Goal: Task Accomplishment & Management: Complete application form

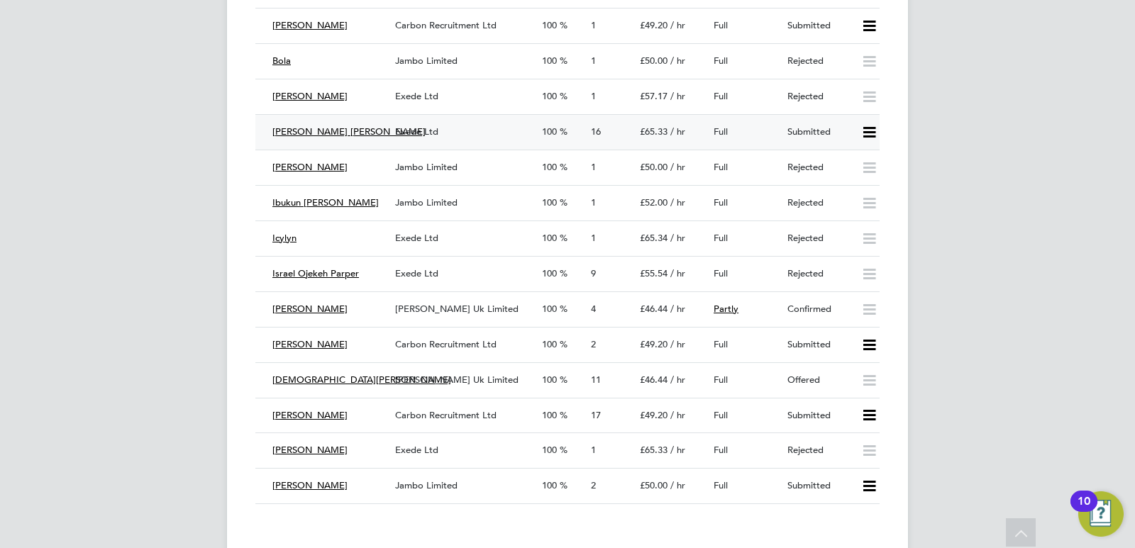
click at [431, 134] on span "Exede Ltd" at bounding box center [416, 132] width 43 height 12
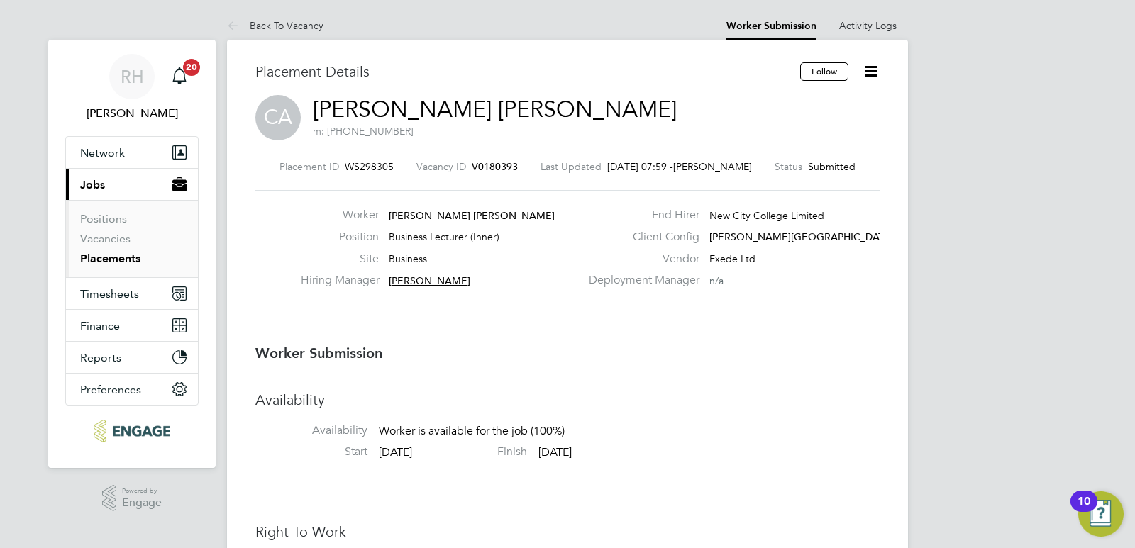
click at [492, 167] on span "V0180393" at bounding box center [495, 166] width 46 height 13
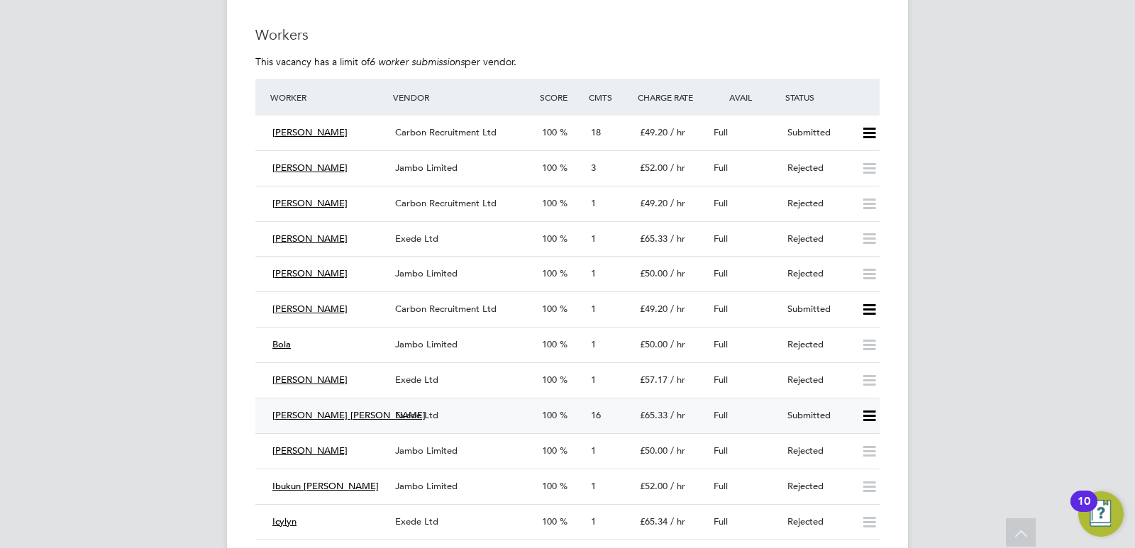
click at [491, 130] on span "Carbon Recruitment Ltd" at bounding box center [445, 132] width 101 height 12
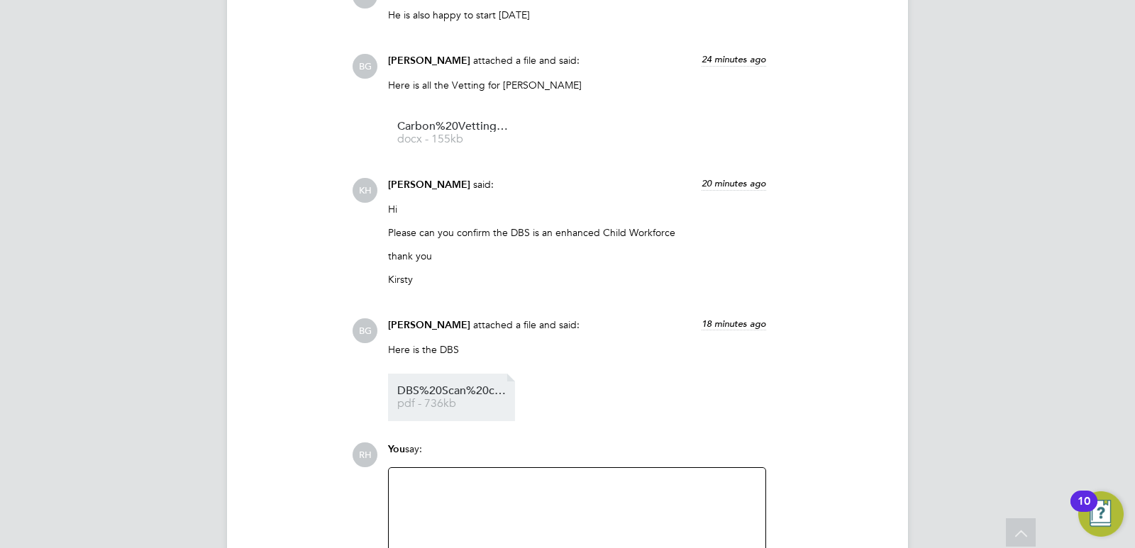
scroll to position [3222, 0]
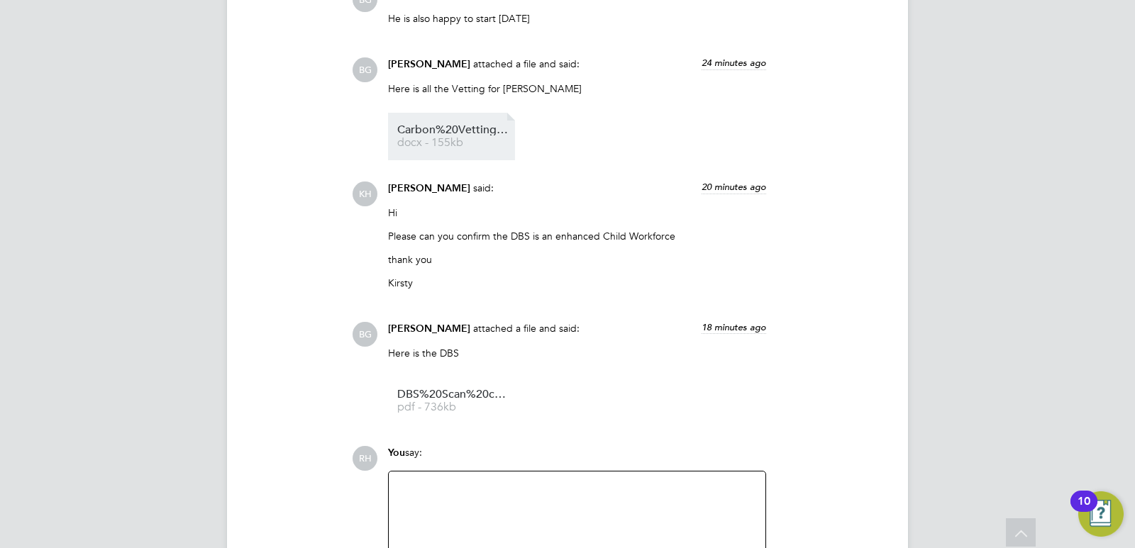
click at [457, 143] on span "docx - 155kb" at bounding box center [453, 143] width 113 height 11
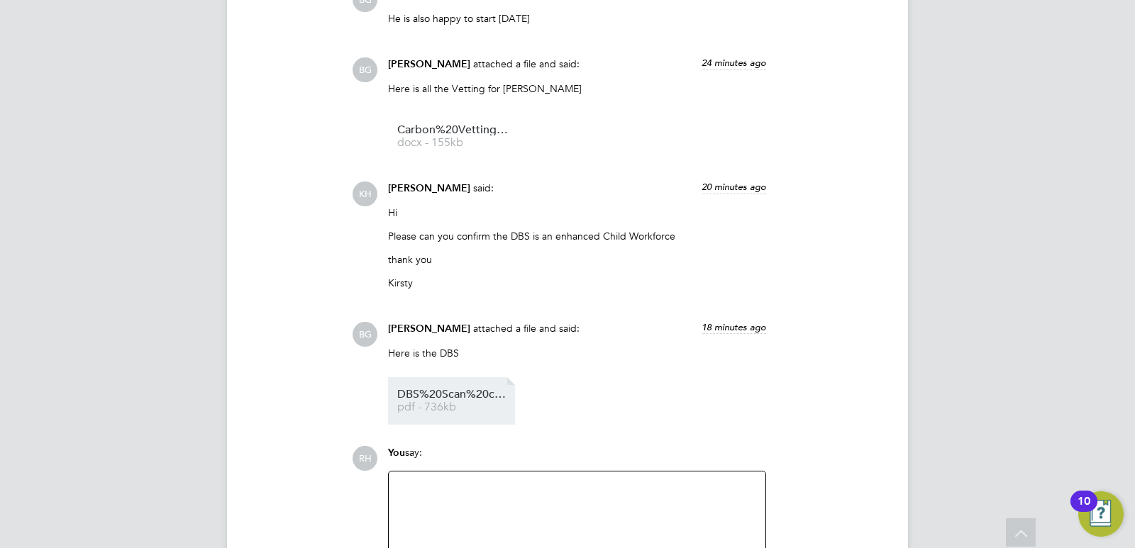
click at [448, 408] on span "pdf - 736kb" at bounding box center [453, 407] width 113 height 11
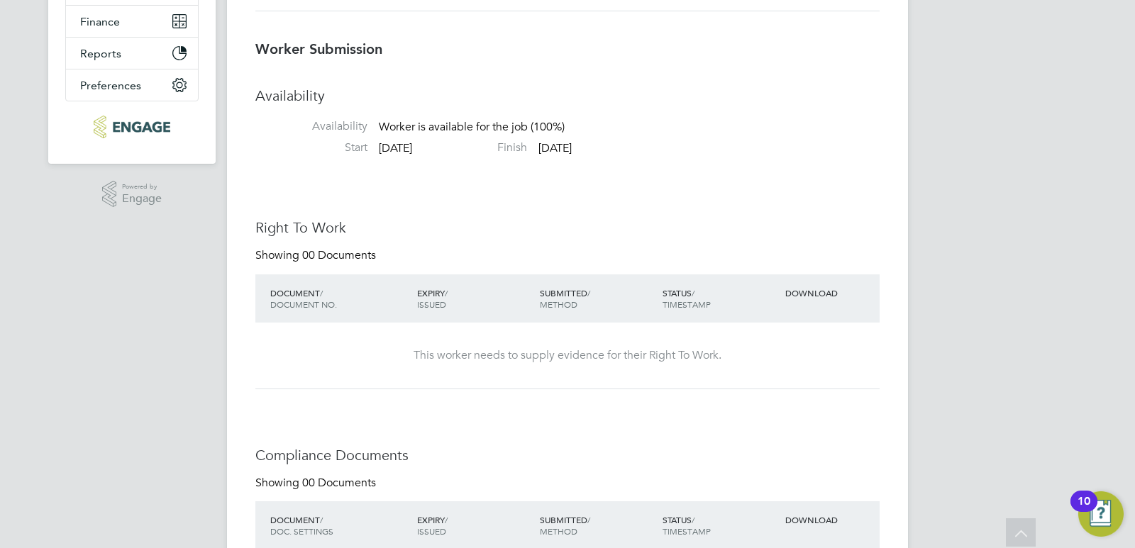
scroll to position [82, 0]
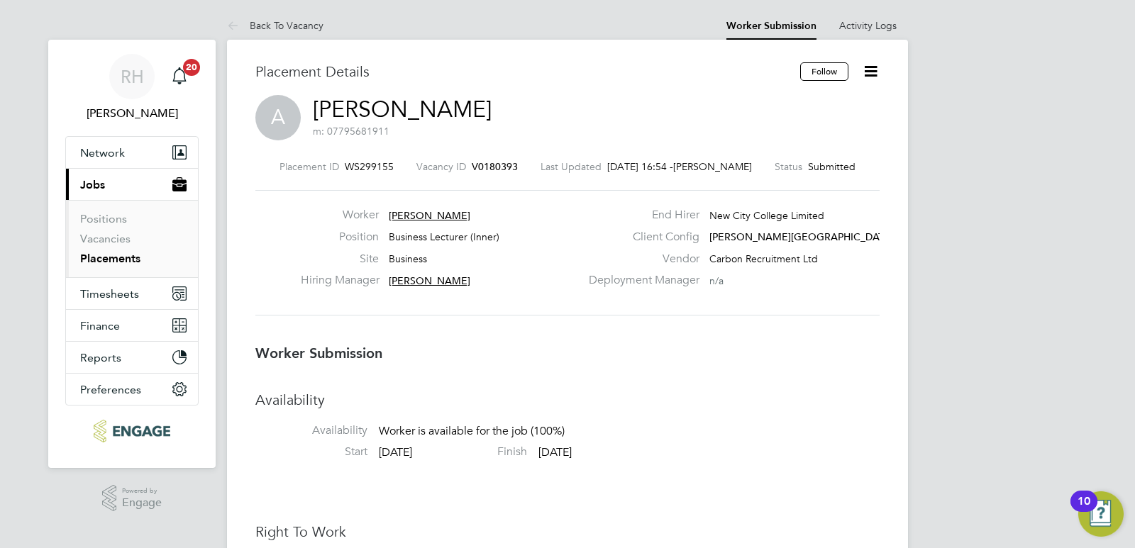
click at [491, 162] on span "V0180393" at bounding box center [495, 166] width 46 height 13
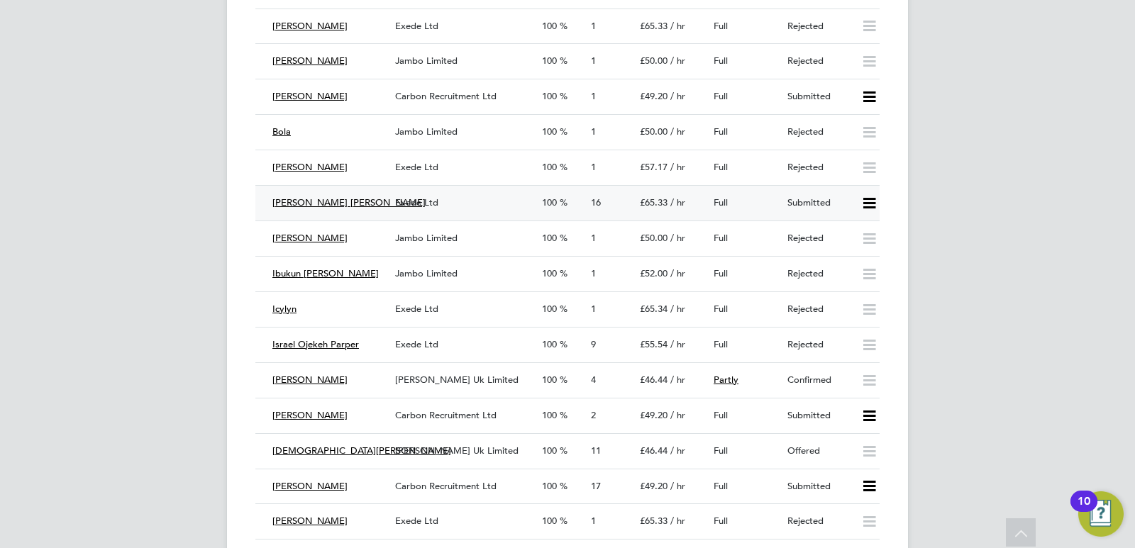
click at [509, 201] on div "Exede Ltd" at bounding box center [462, 202] width 147 height 23
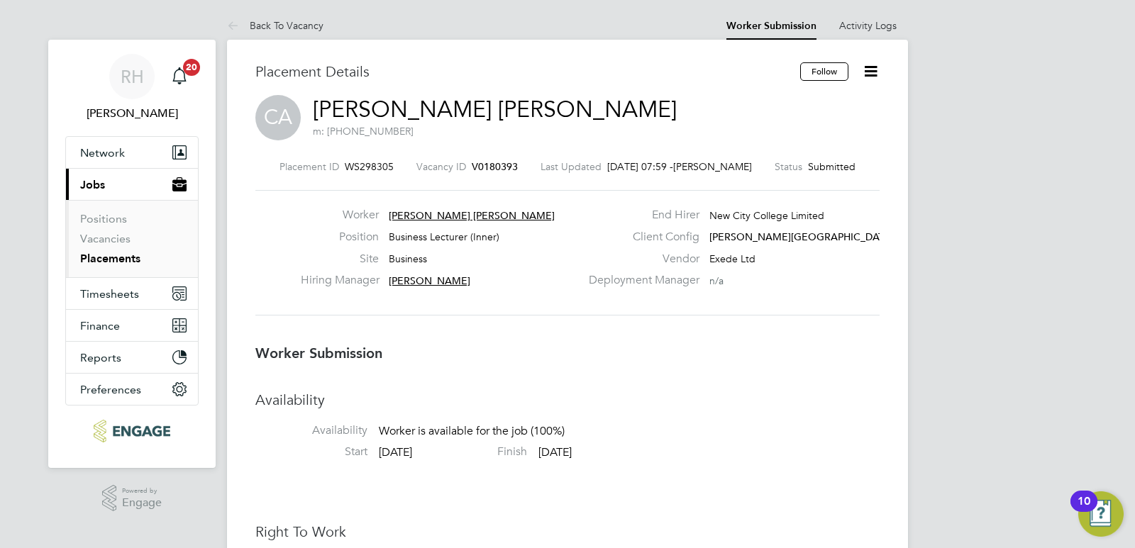
click at [494, 167] on span "V0180393" at bounding box center [495, 166] width 46 height 13
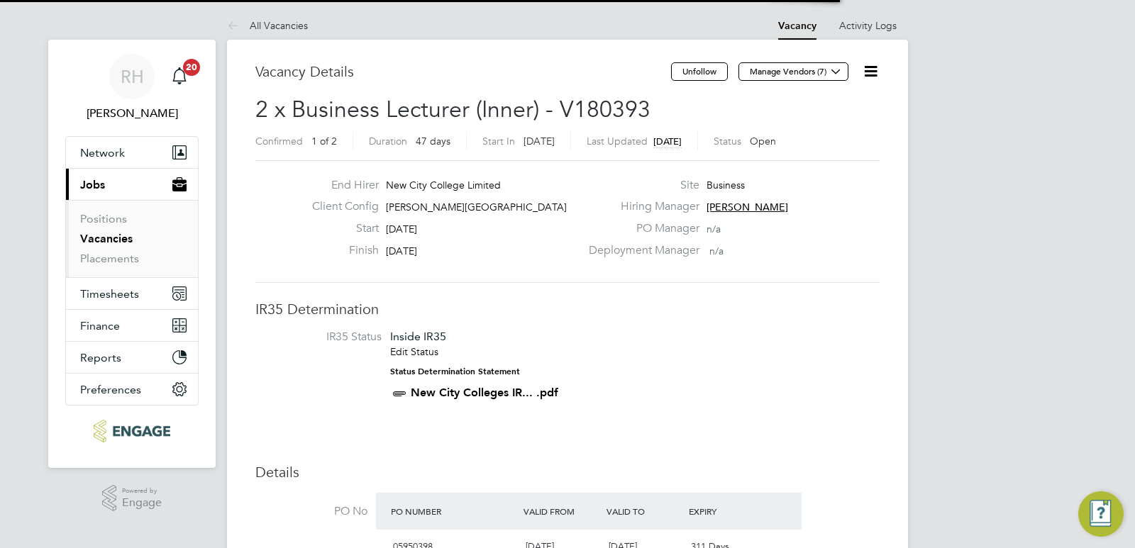
scroll to position [24, 133]
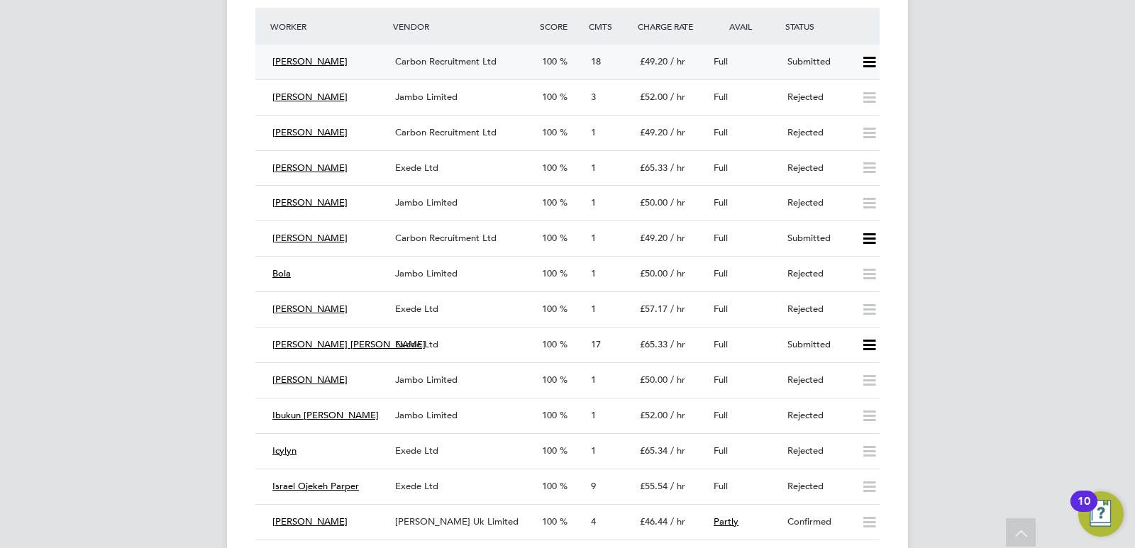
click at [873, 63] on icon at bounding box center [869, 62] width 18 height 11
click at [842, 89] on li "Offer" at bounding box center [850, 92] width 50 height 20
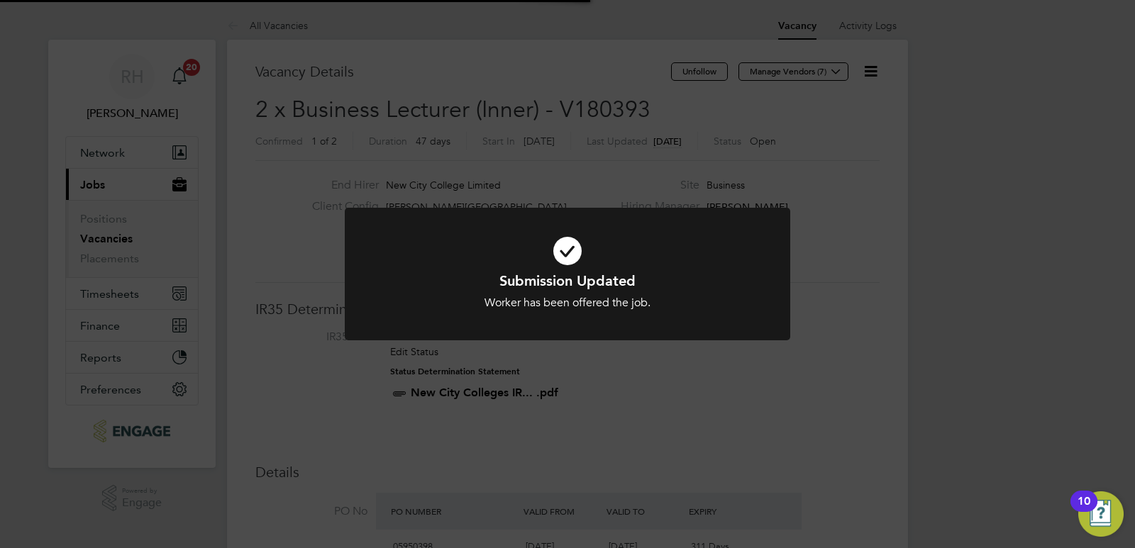
click at [913, 301] on div "Submission Updated Worker has been offered the job. Cancel Okay" at bounding box center [567, 274] width 1135 height 548
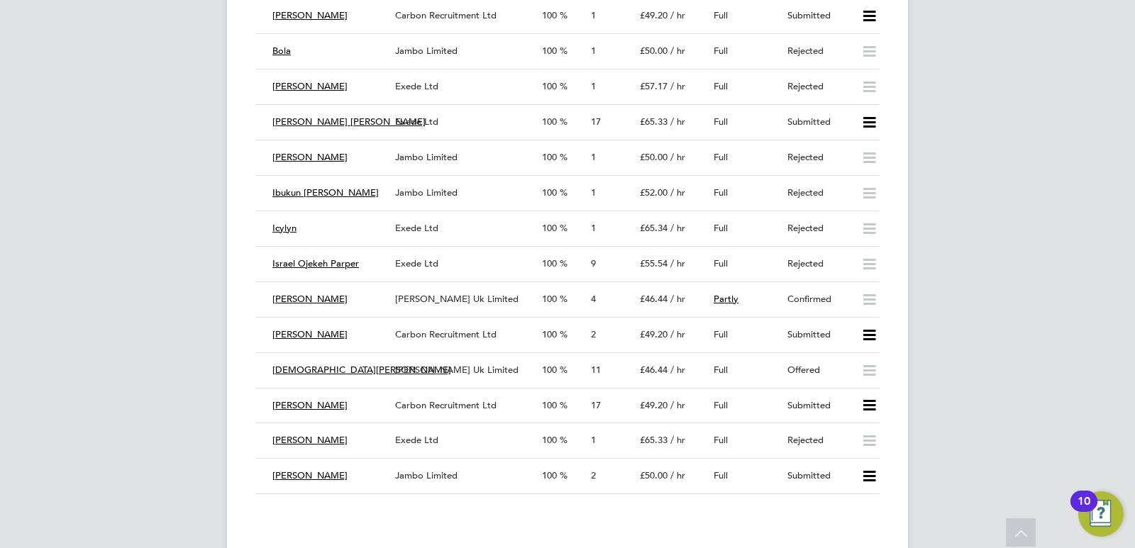
scroll to position [2482, 0]
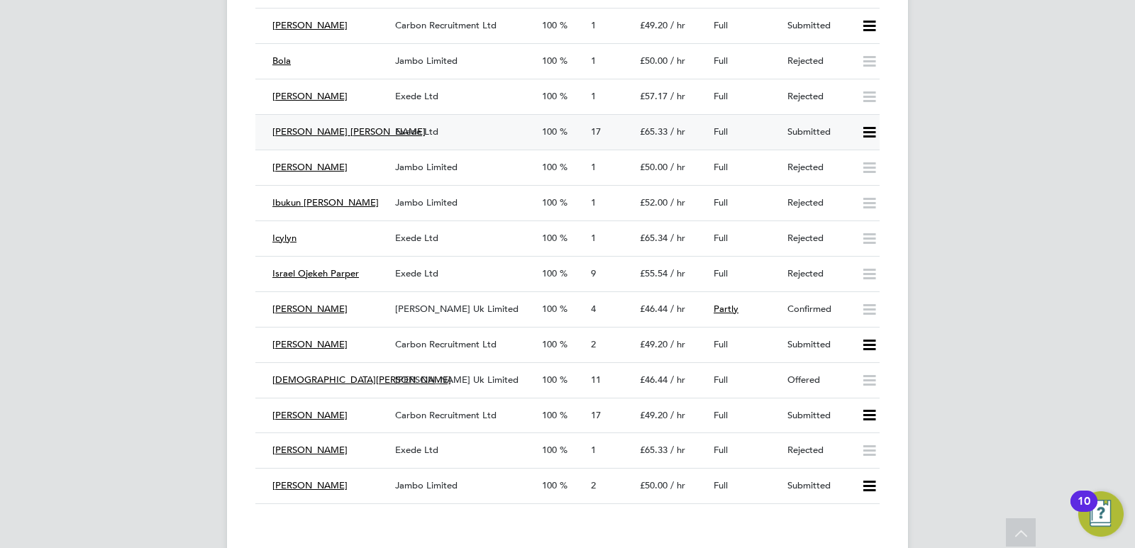
click at [866, 129] on icon at bounding box center [869, 132] width 18 height 11
click at [850, 158] on li "Offer" at bounding box center [850, 162] width 50 height 20
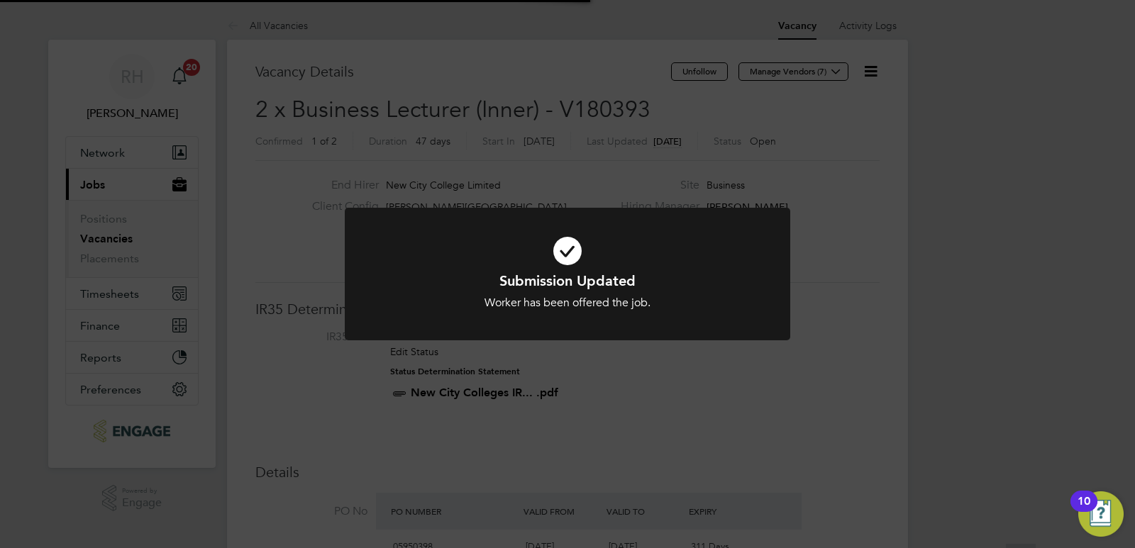
scroll to position [42, 99]
click at [779, 374] on div "Submission Updated Worker has been offered the job. Cancel Okay" at bounding box center [567, 274] width 1135 height 548
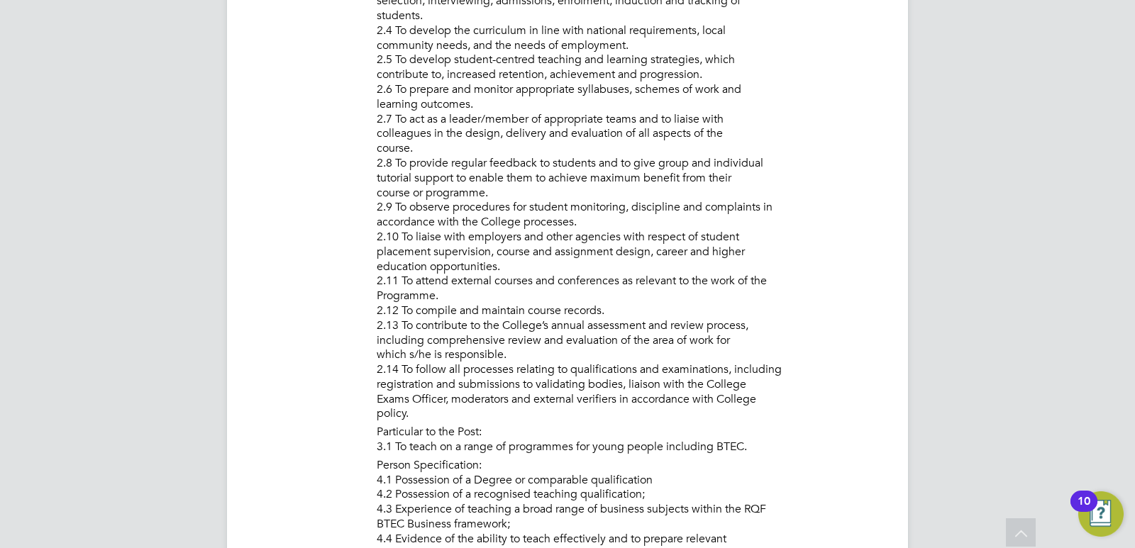
scroll to position [1347, 0]
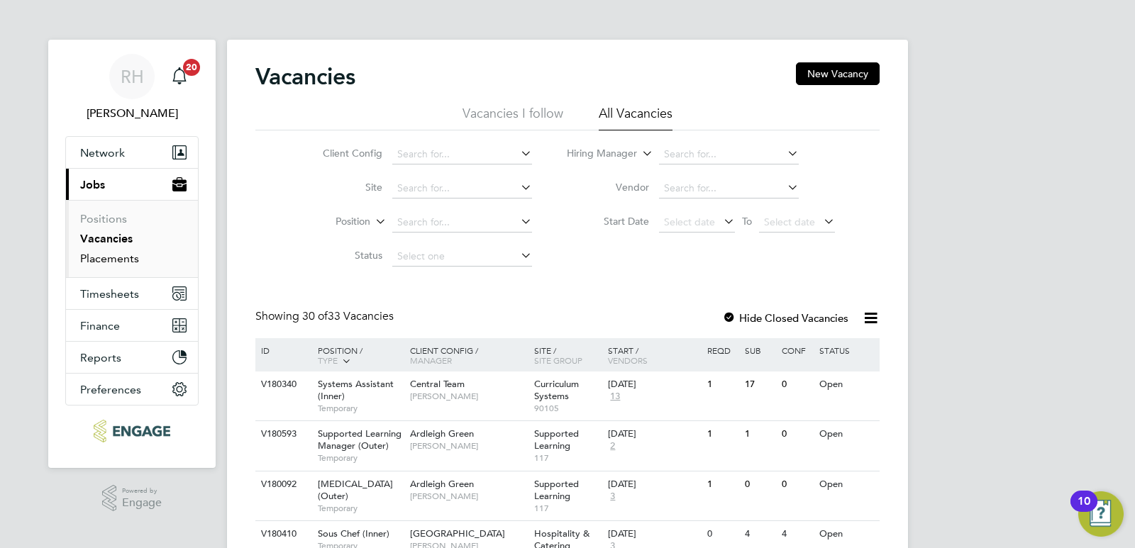
click at [116, 261] on link "Placements" at bounding box center [109, 258] width 59 height 13
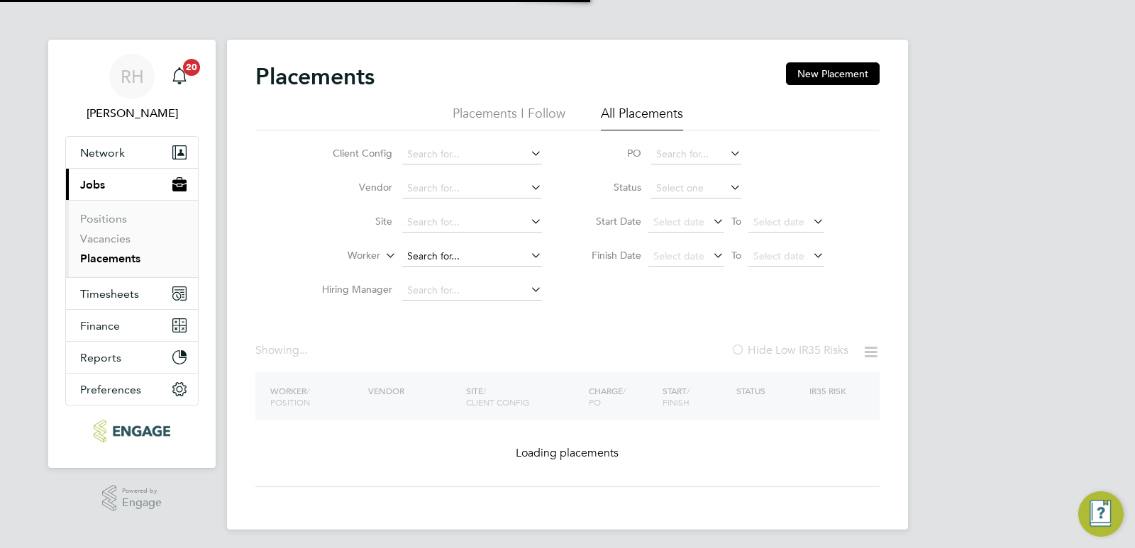
click at [457, 252] on input at bounding box center [472, 257] width 140 height 20
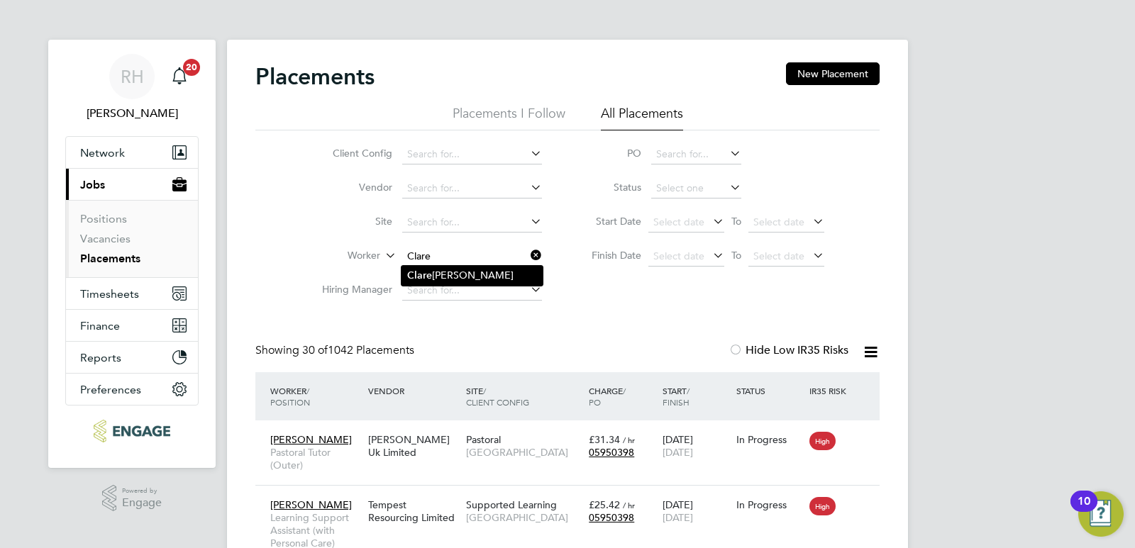
click at [459, 277] on li "Clare Aderonke Adewusi" at bounding box center [471, 275] width 141 height 19
type input "Clare Aderonke Adewusi"
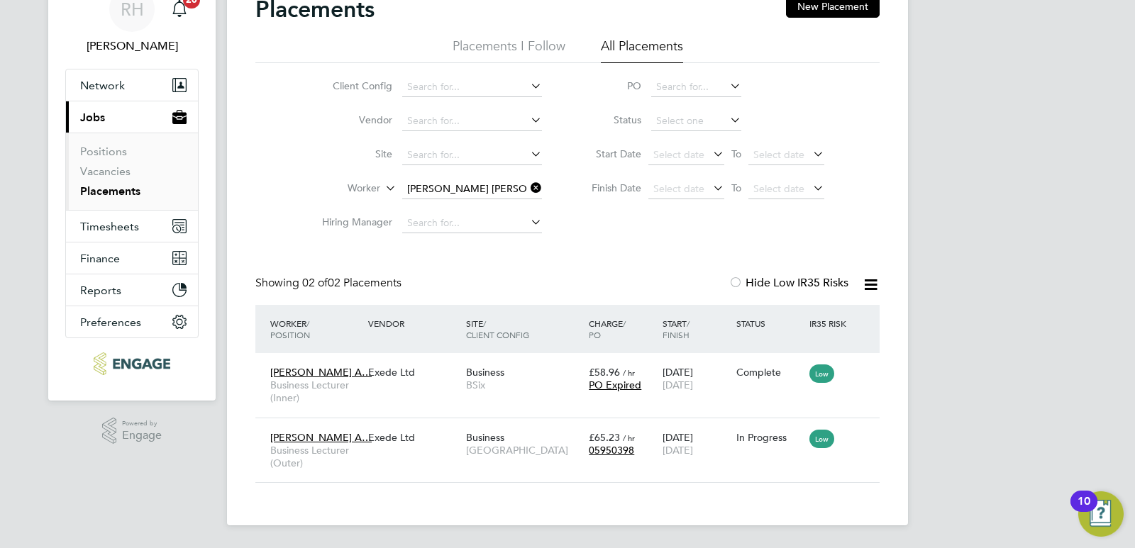
click at [528, 189] on icon at bounding box center [528, 188] width 0 height 20
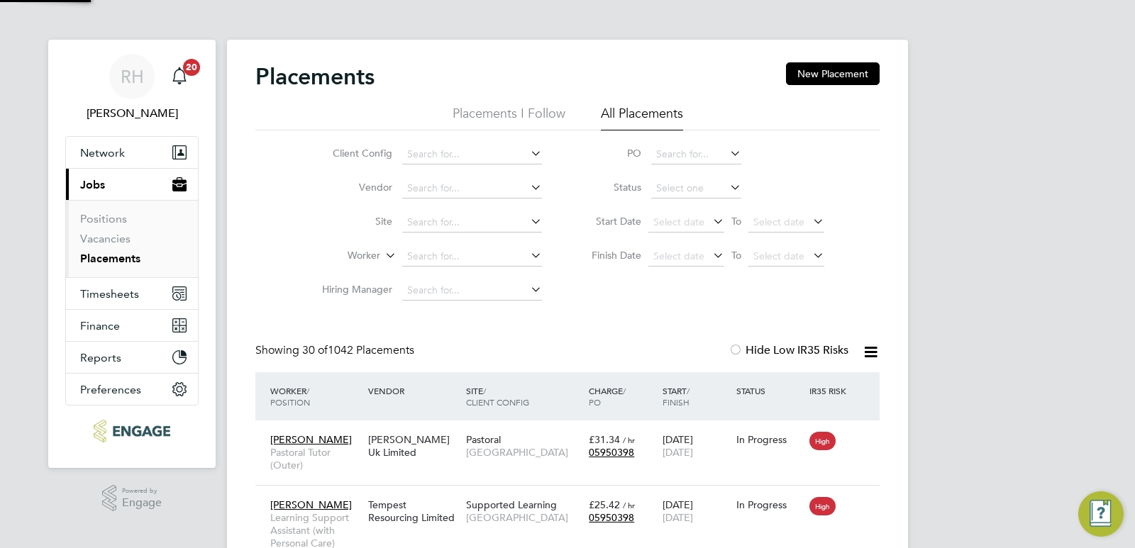
scroll to position [7, 7]
click at [92, 242] on link "Vacancies" at bounding box center [105, 238] width 50 height 13
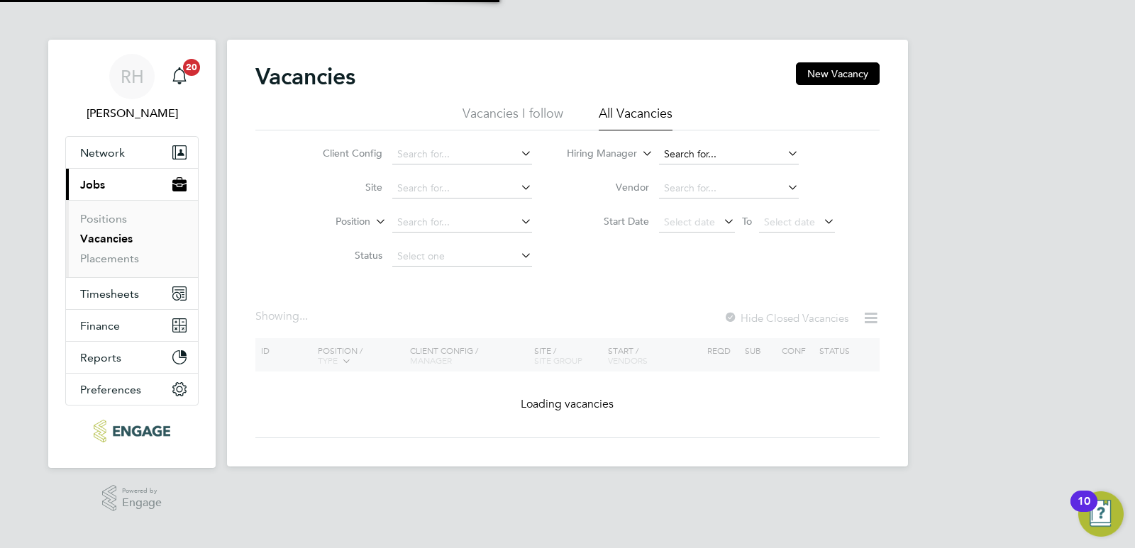
click at [713, 152] on input at bounding box center [729, 155] width 140 height 20
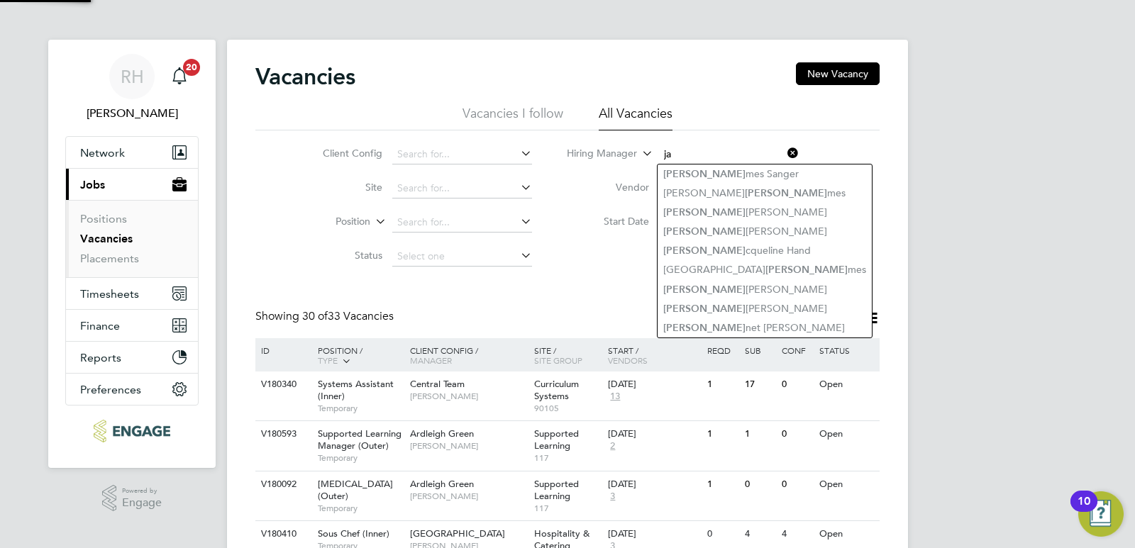
type input "j"
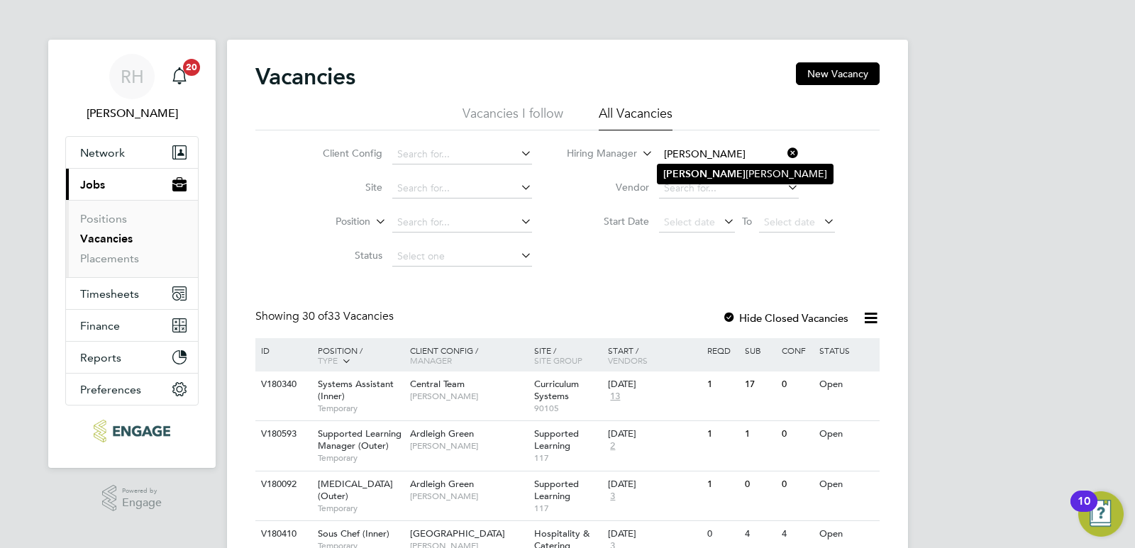
click at [706, 172] on li "Georg ina Creighton" at bounding box center [744, 174] width 175 height 19
type input "Georgina Creighton"
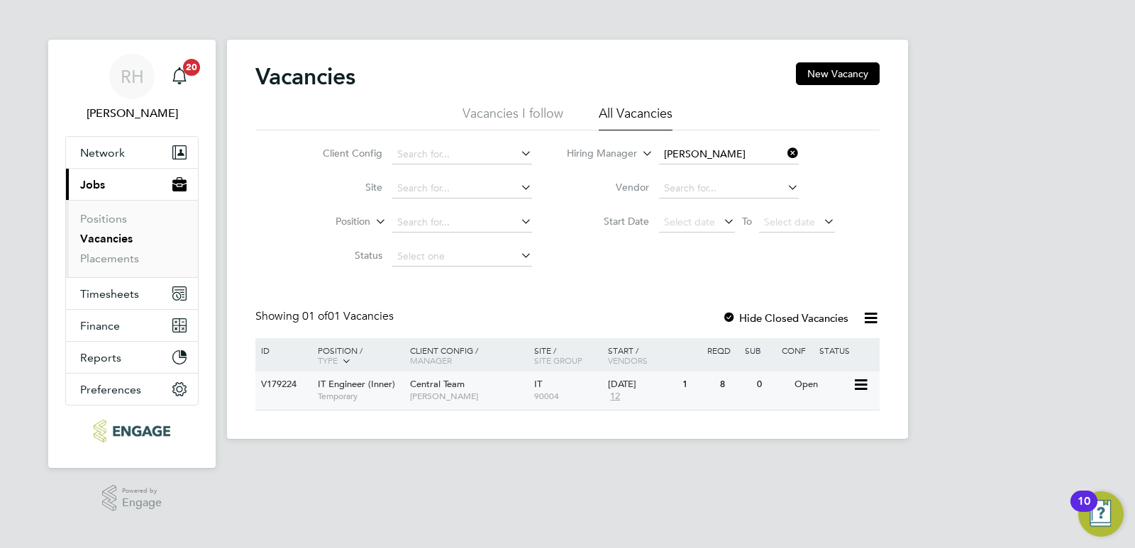
click at [362, 401] on span "Temporary" at bounding box center [360, 396] width 85 height 11
click at [784, 155] on icon at bounding box center [784, 153] width 0 height 20
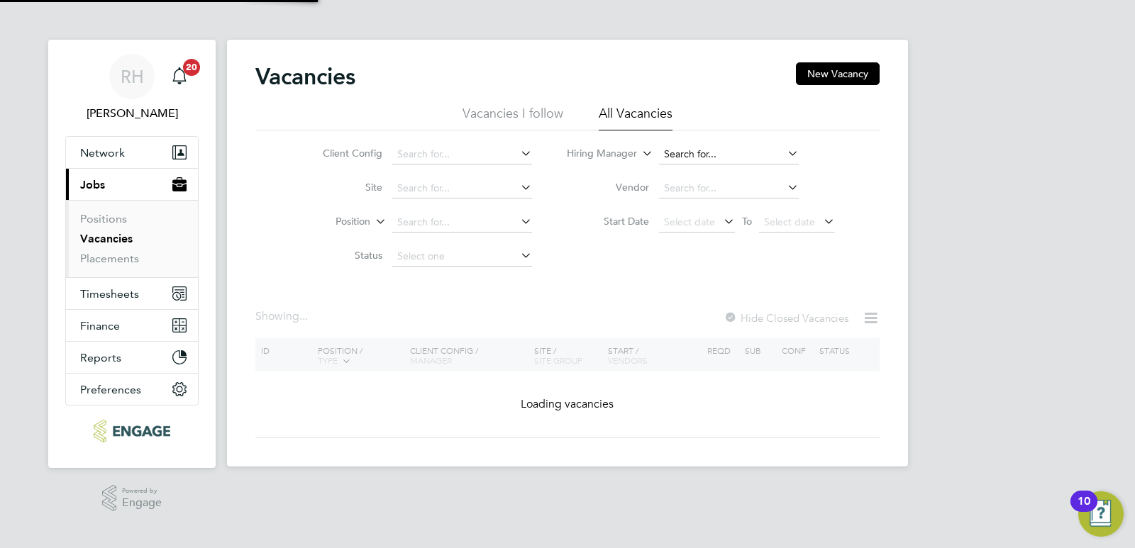
click at [699, 154] on input at bounding box center [729, 155] width 140 height 20
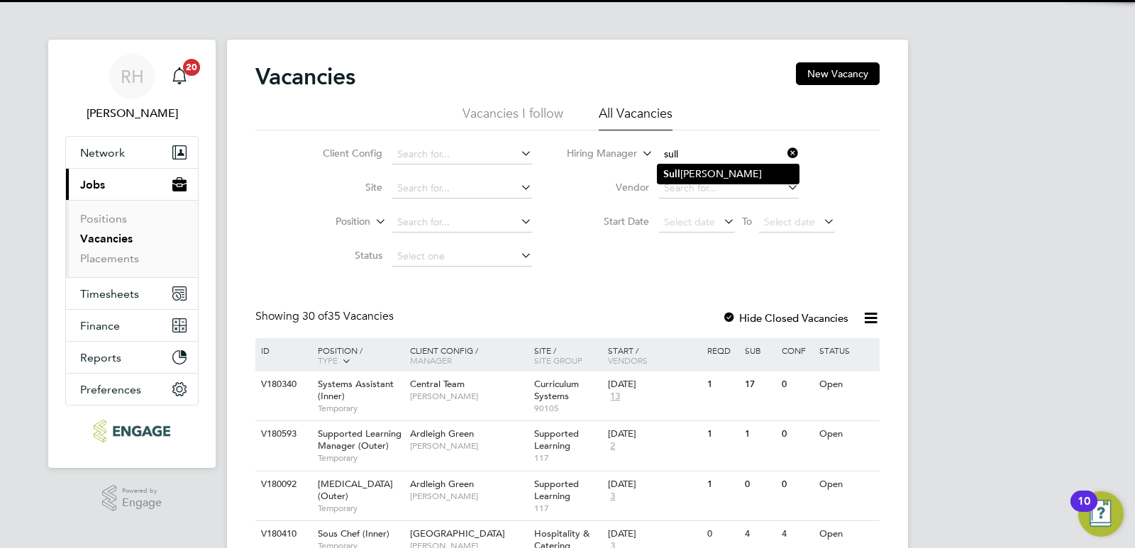
click at [717, 165] on li "Sull iman Peerbacos" at bounding box center [727, 174] width 141 height 19
type input "Sulliman Peerbacos"
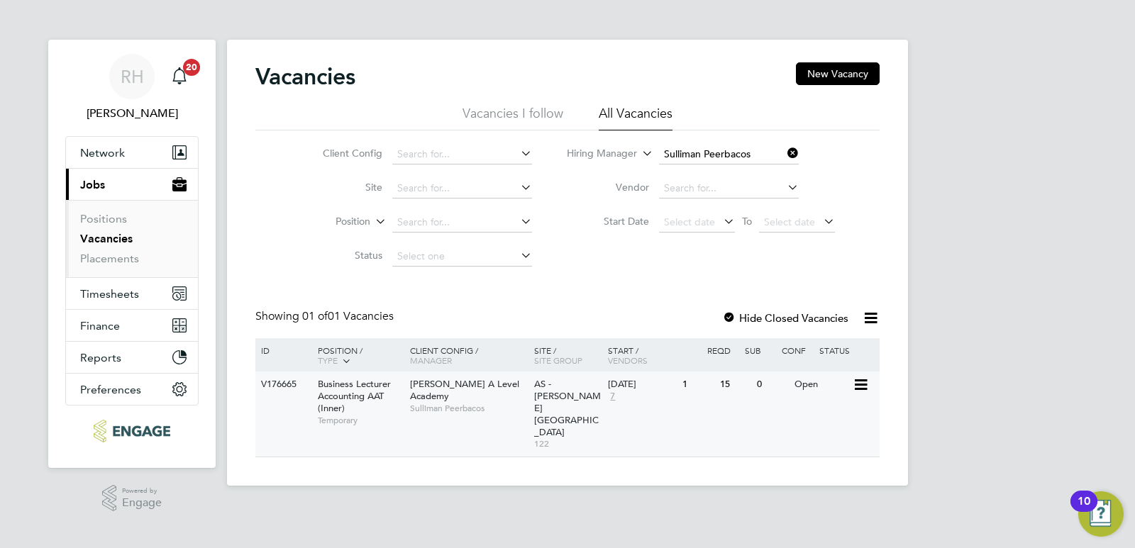
click at [374, 394] on span "Business Lecturer Accounting AAT (Inner)" at bounding box center [354, 396] width 73 height 36
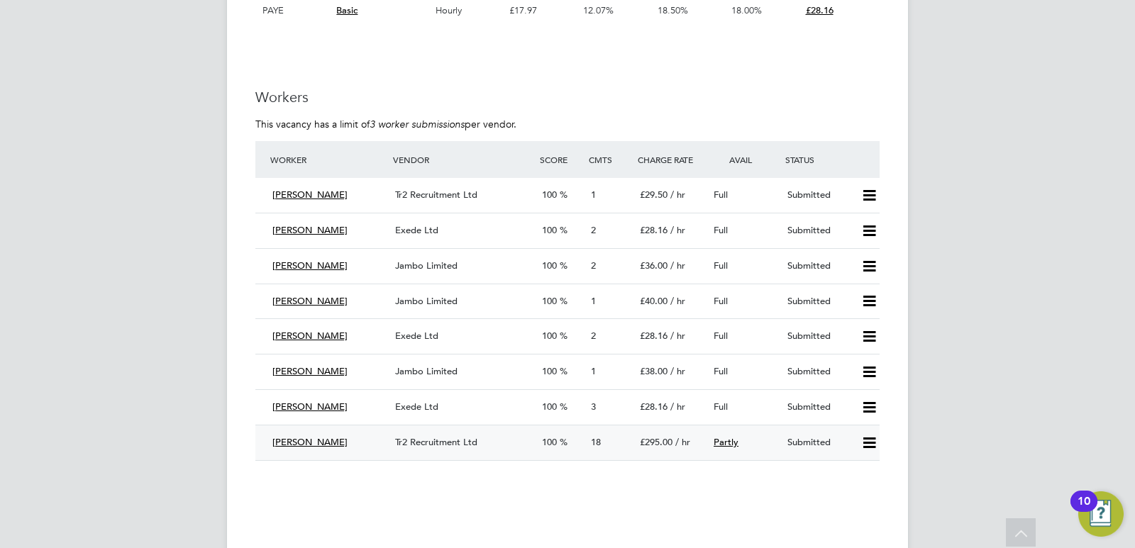
click at [351, 437] on div "Steve Broad" at bounding box center [328, 442] width 123 height 23
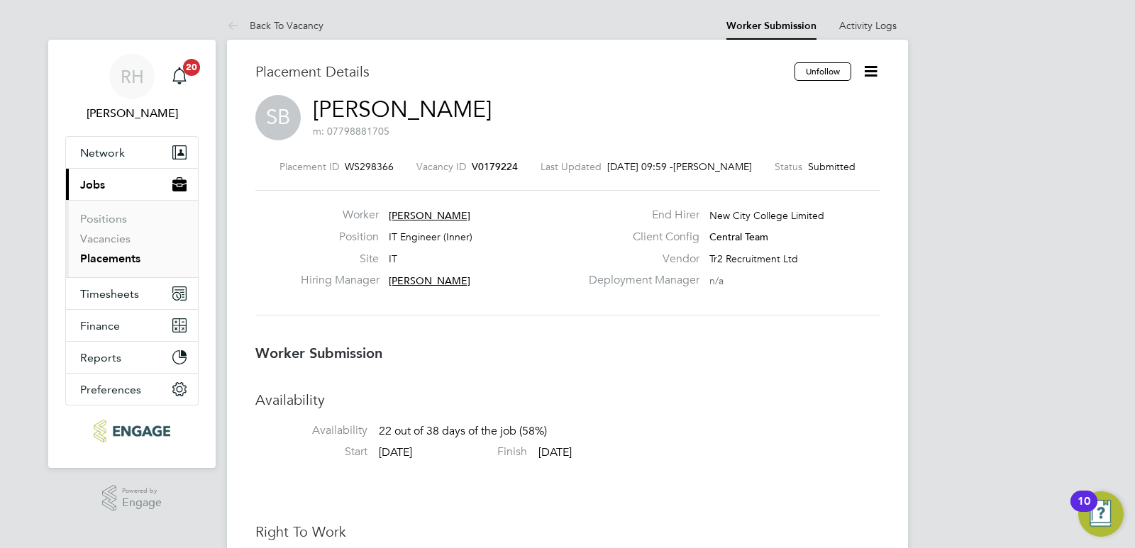
click at [486, 164] on span "V0179224" at bounding box center [495, 166] width 46 height 13
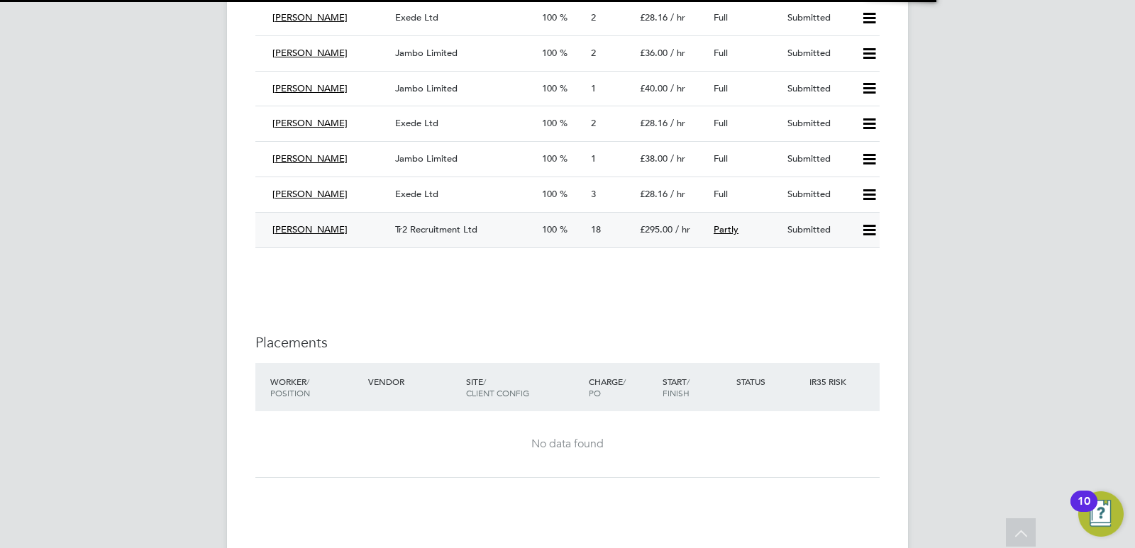
click at [445, 229] on span "Tr2 Recruitment Ltd" at bounding box center [436, 229] width 82 height 12
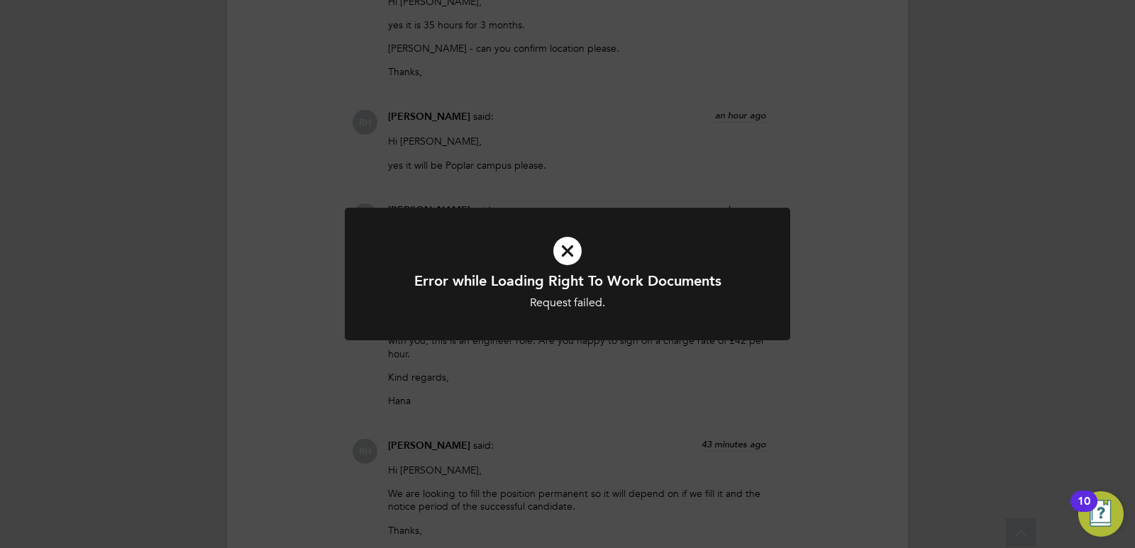
click at [561, 252] on icon at bounding box center [567, 250] width 369 height 55
click at [581, 378] on div "Error while Loading Right To Work Documents Request failed. Cancel Okay" at bounding box center [567, 274] width 1135 height 548
click at [567, 255] on icon at bounding box center [567, 250] width 369 height 55
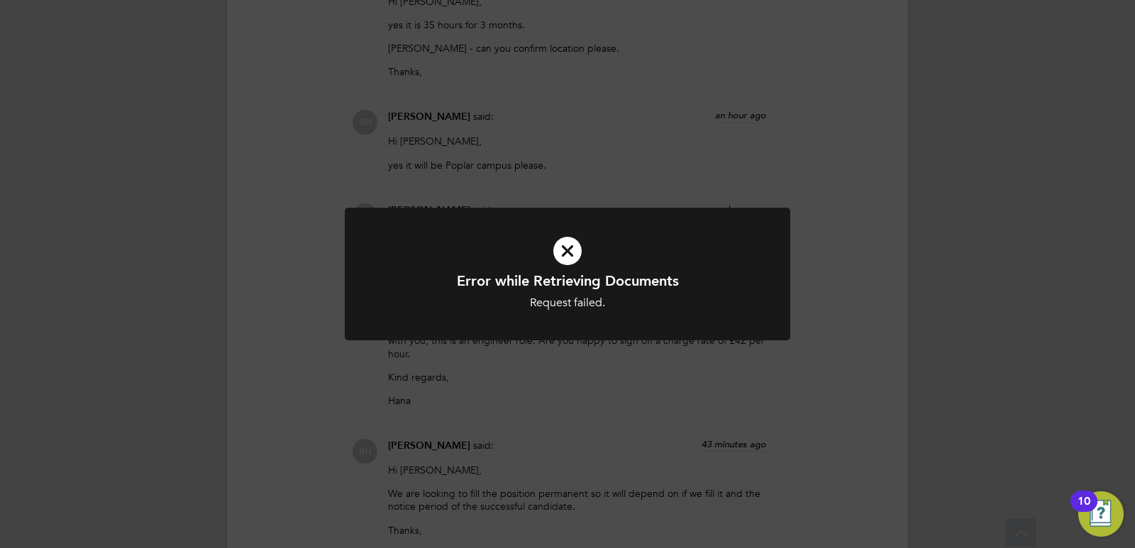
click at [566, 255] on icon at bounding box center [567, 250] width 369 height 55
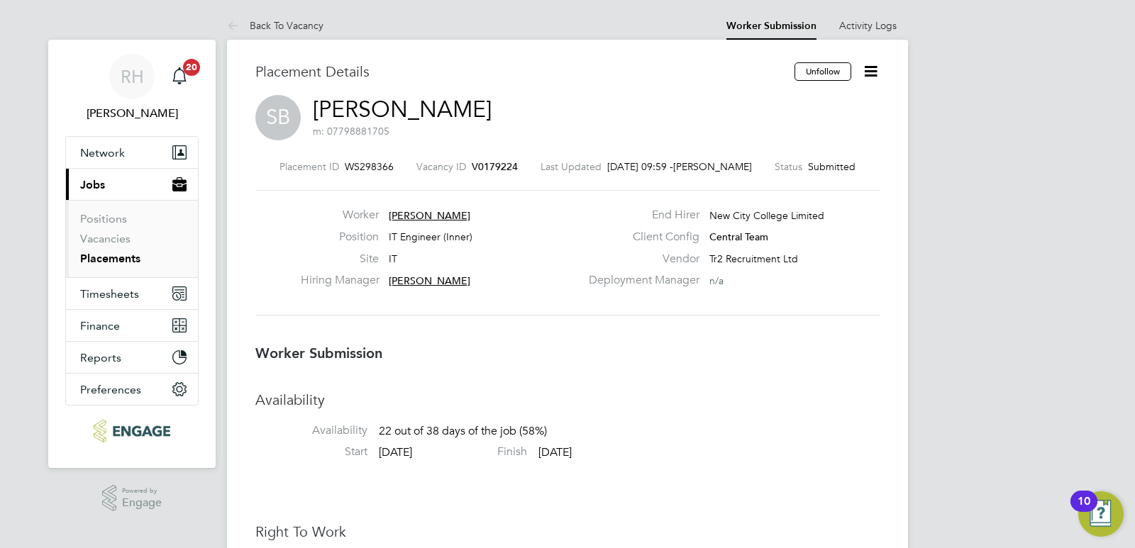
click at [496, 163] on span "V0179224" at bounding box center [495, 166] width 46 height 13
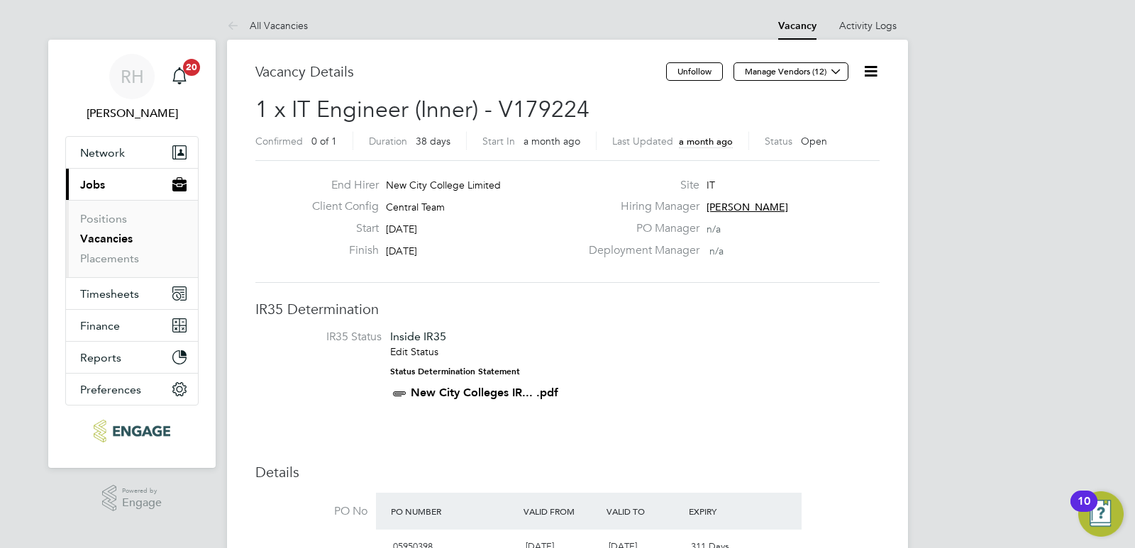
drag, startPoint x: 601, startPoint y: 108, endPoint x: 213, endPoint y: 108, distance: 387.9
click at [383, 111] on span "1 x IT Engineer (Inner) - V179224" at bounding box center [422, 110] width 334 height 28
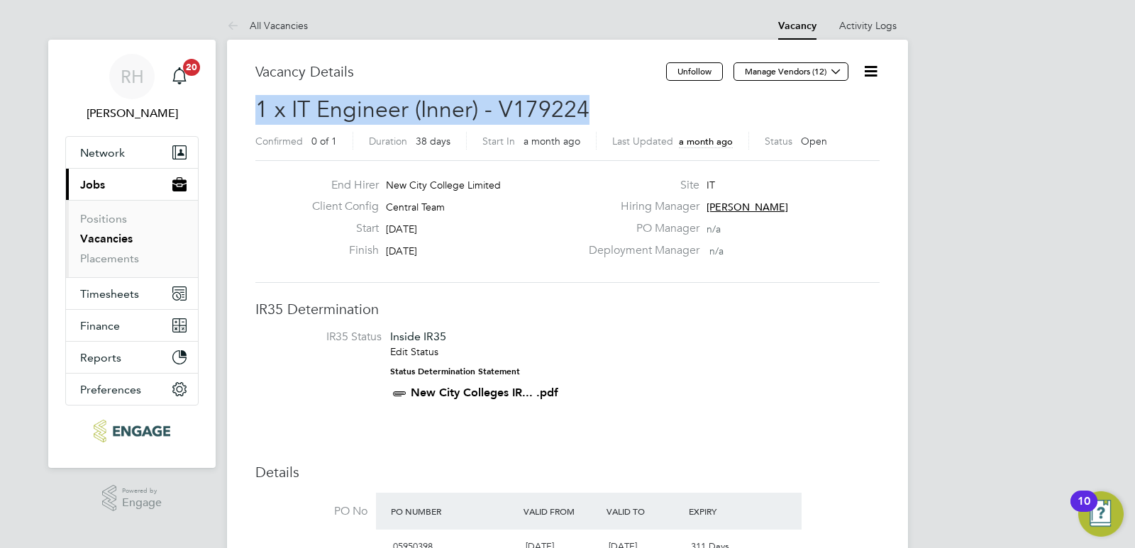
drag, startPoint x: 603, startPoint y: 108, endPoint x: 260, endPoint y: 118, distance: 343.3
click at [260, 118] on h2 "1 x IT Engineer (Inner) - V179224 Confirmed 0 of 1 Duration 38 days Start In a …" at bounding box center [567, 125] width 624 height 60
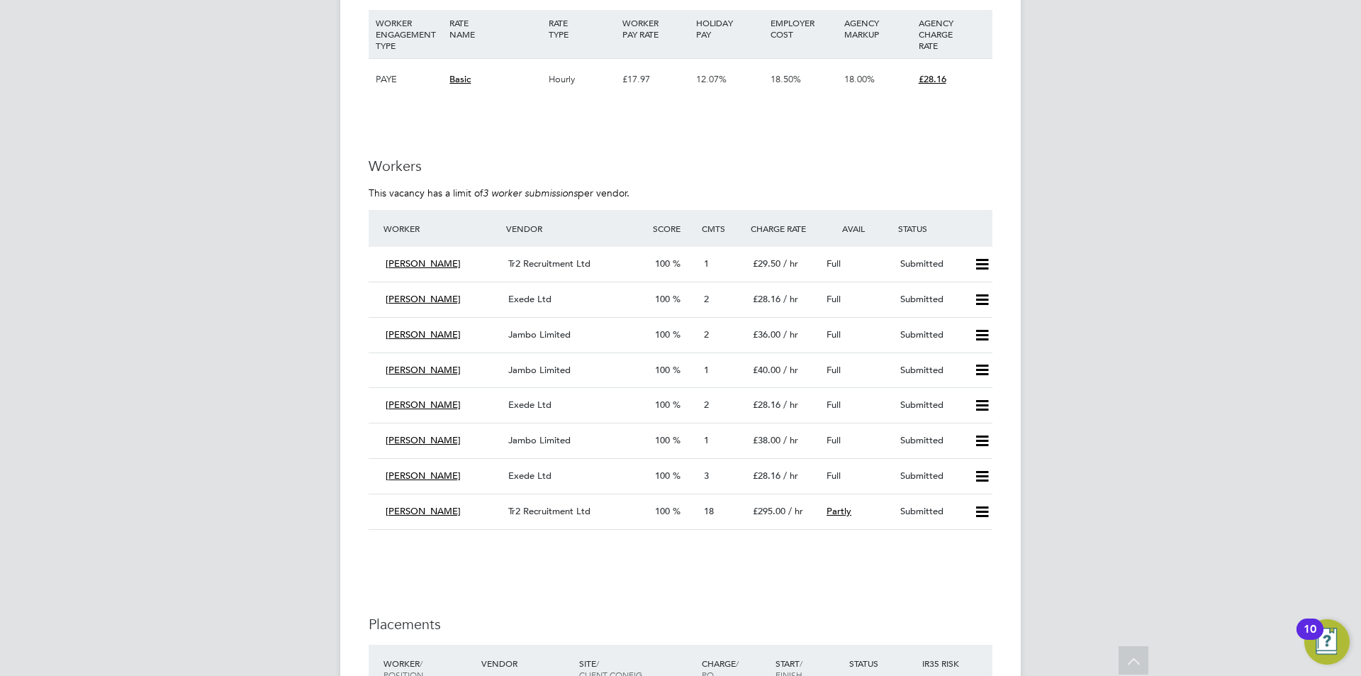
scroll to position [2198, 0]
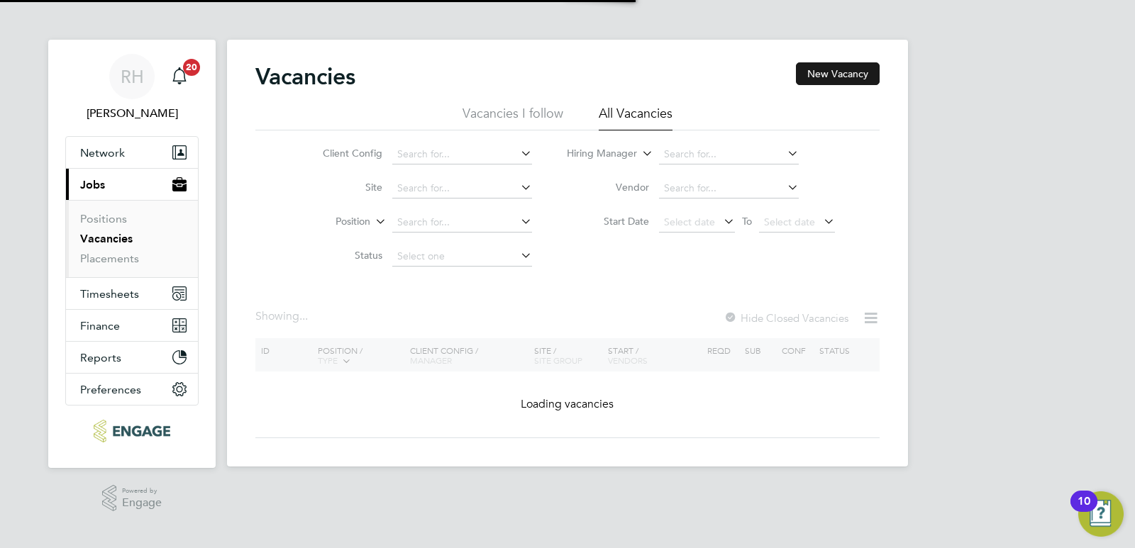
click at [808, 75] on button "New Vacancy" at bounding box center [838, 73] width 84 height 23
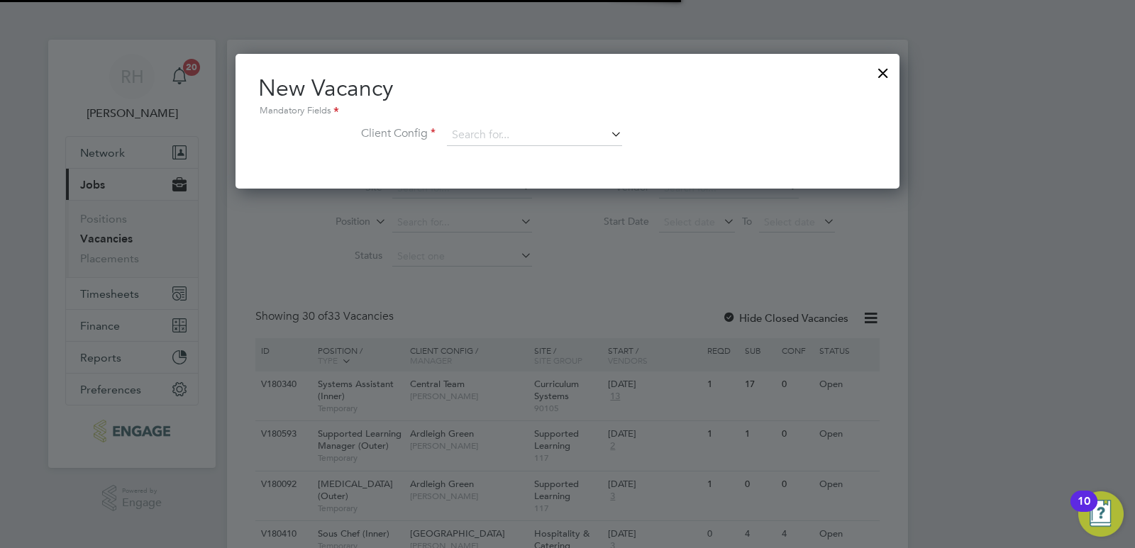
scroll to position [135, 664]
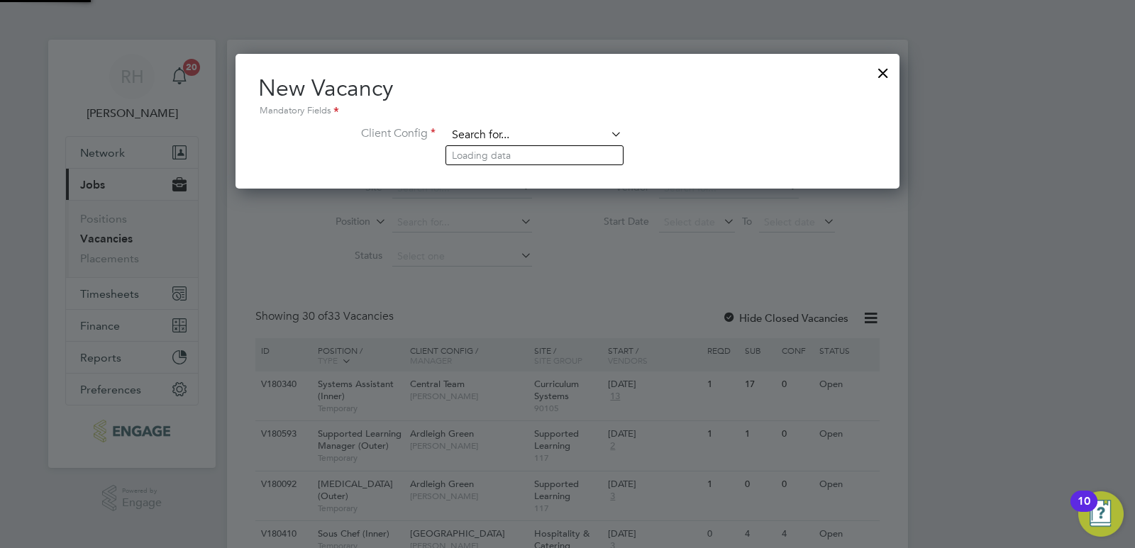
click at [464, 128] on input at bounding box center [534, 135] width 175 height 21
click at [466, 233] on li "Central Team" at bounding box center [543, 232] width 195 height 19
type input "Central Team"
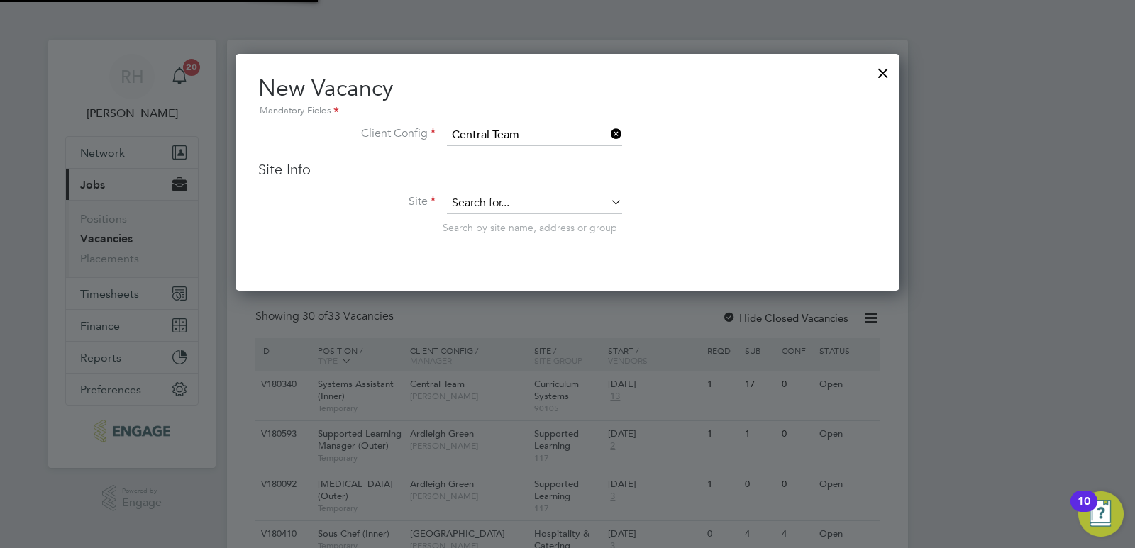
click at [482, 206] on input at bounding box center [534, 203] width 175 height 21
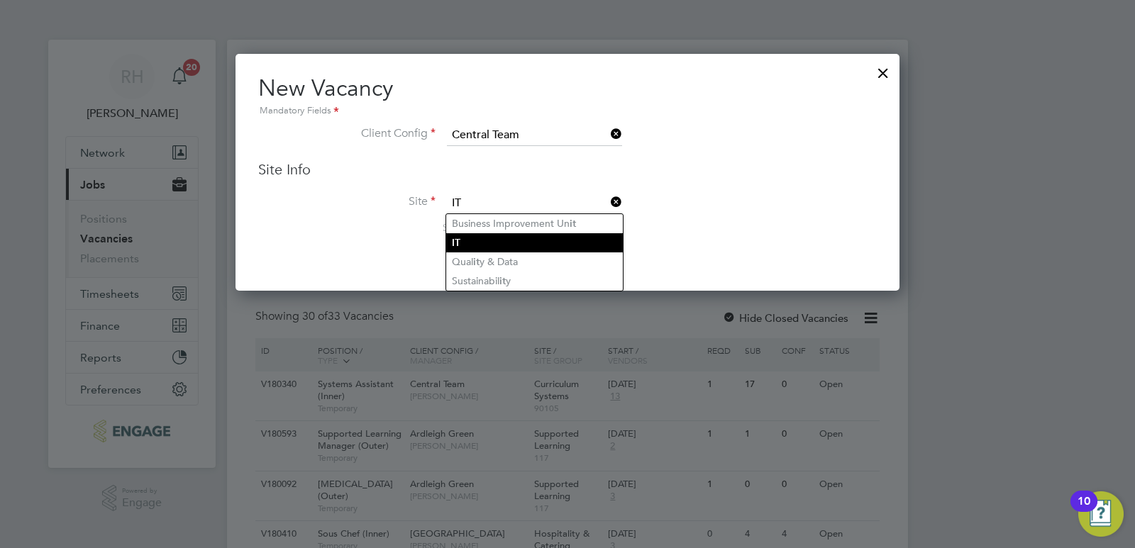
type input "IT"
click at [484, 236] on li "IT" at bounding box center [534, 242] width 177 height 19
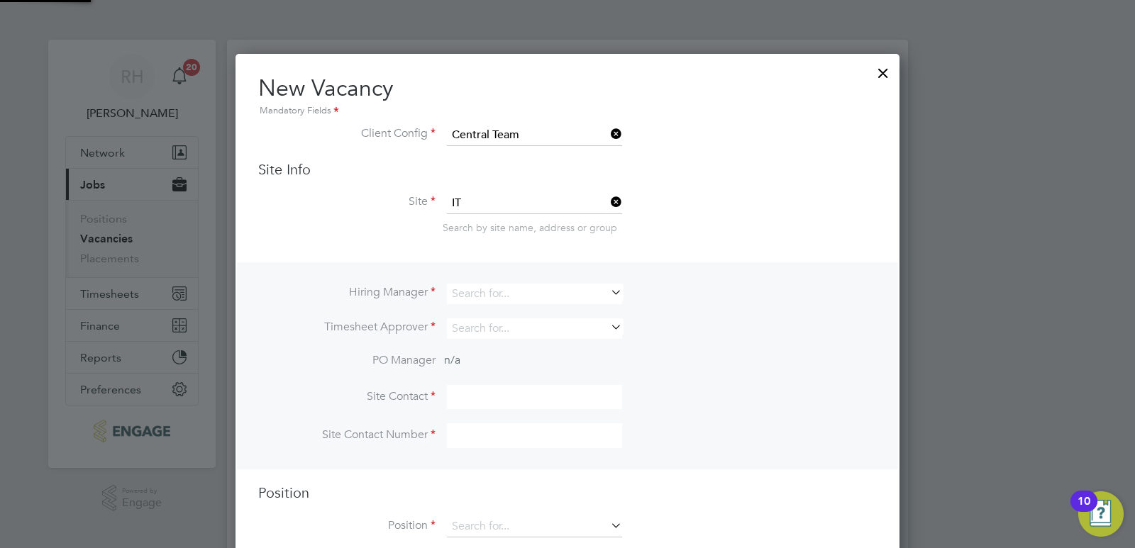
scroll to position [528, 664]
click at [482, 295] on input at bounding box center [534, 294] width 175 height 21
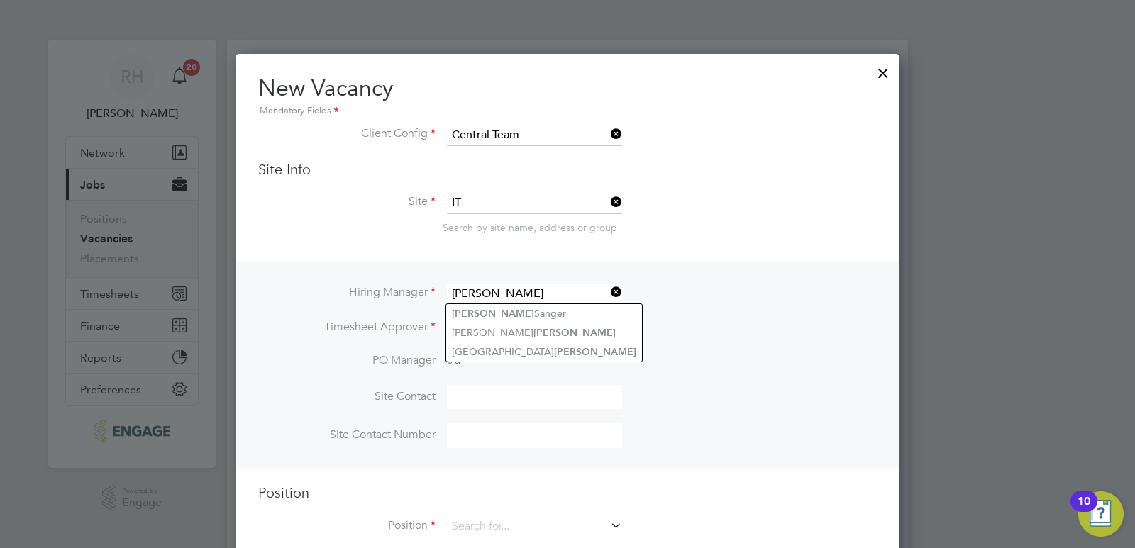
drag, startPoint x: 501, startPoint y: 292, endPoint x: 445, endPoint y: 294, distance: 56.0
click at [445, 294] on li "Hiring Manager James" at bounding box center [567, 301] width 618 height 35
click at [482, 310] on li "James Sanger" at bounding box center [544, 313] width 196 height 19
type input "[PERSON_NAME]"
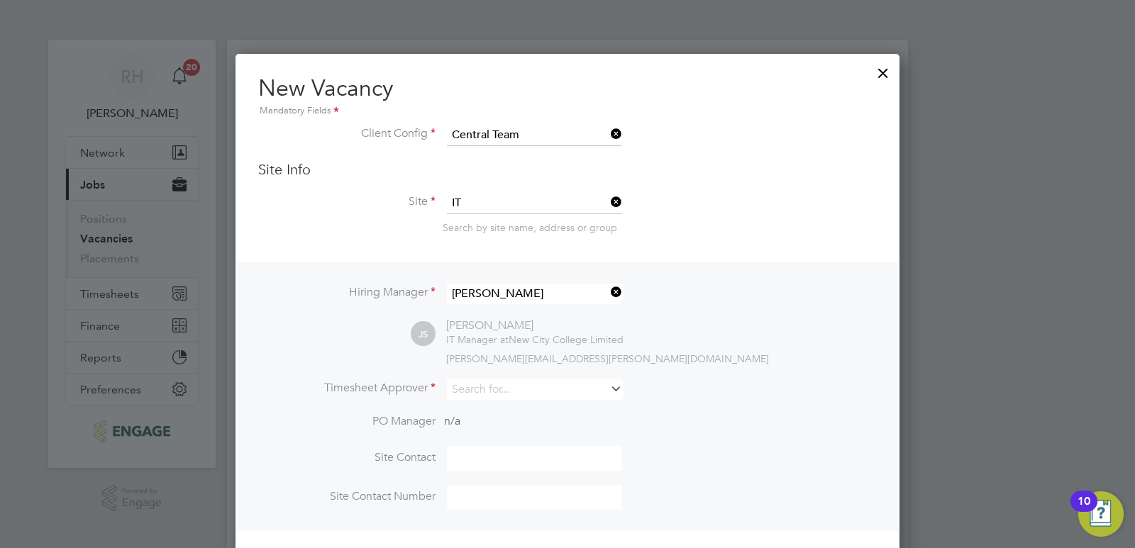
scroll to position [589, 664]
click at [481, 388] on input at bounding box center [534, 389] width 175 height 21
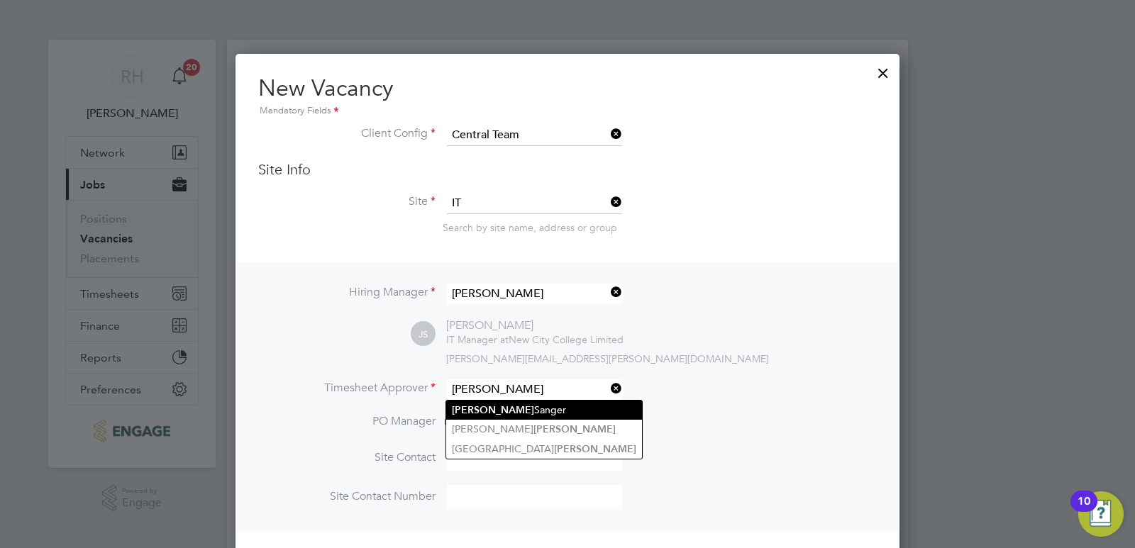
click at [483, 405] on li "James Sanger" at bounding box center [544, 410] width 196 height 19
type input "[PERSON_NAME]"
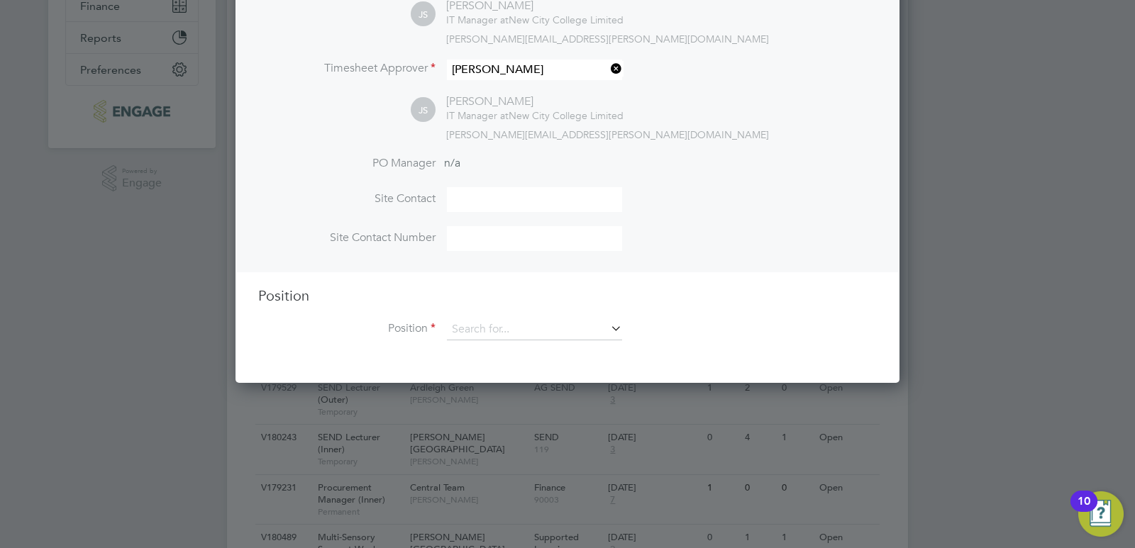
scroll to position [425, 0]
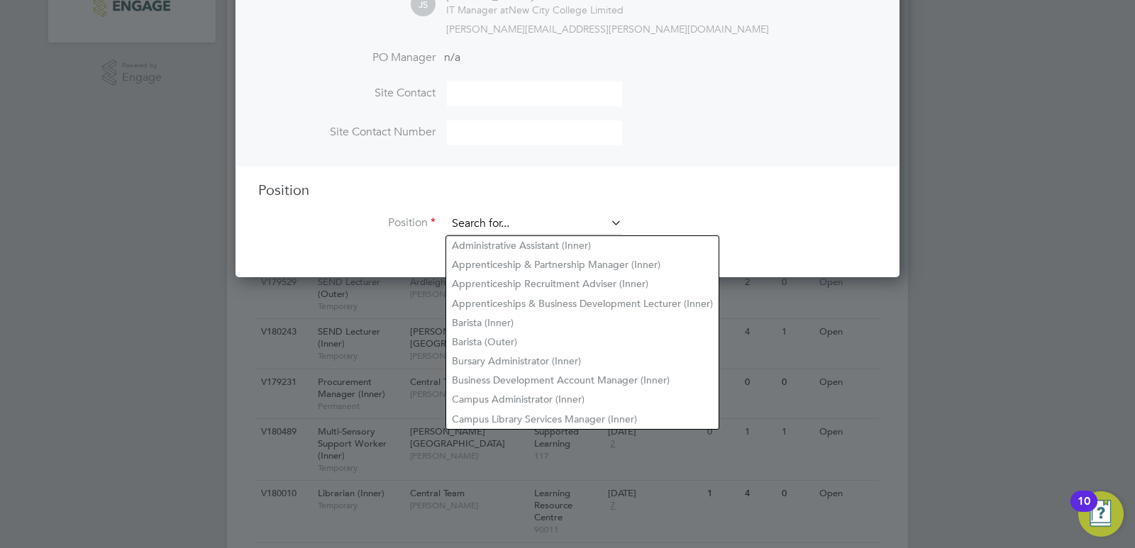
click at [486, 223] on input at bounding box center [534, 223] width 175 height 21
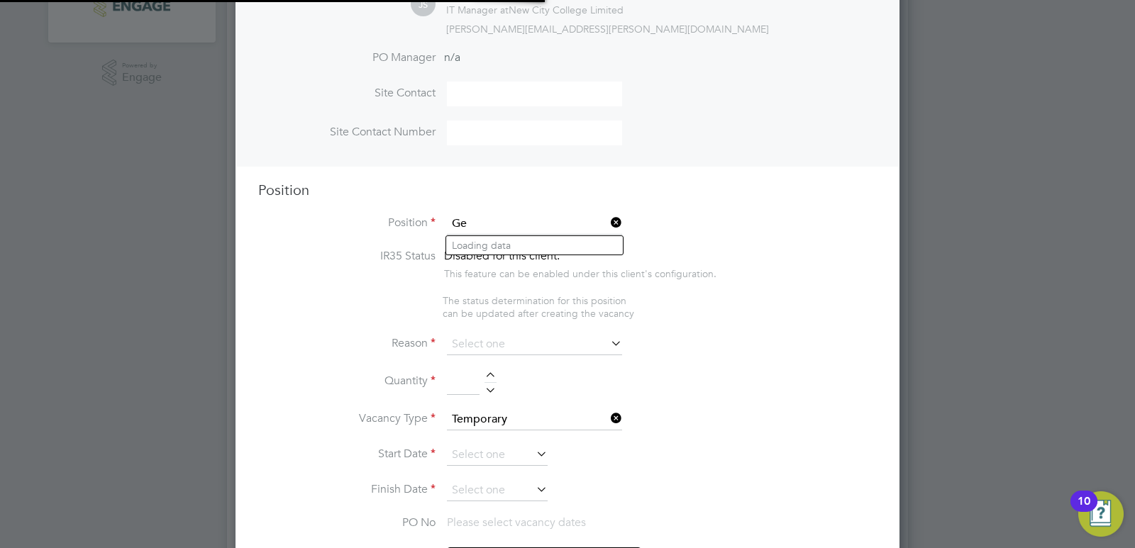
scroll to position [2178, 664]
type input "G"
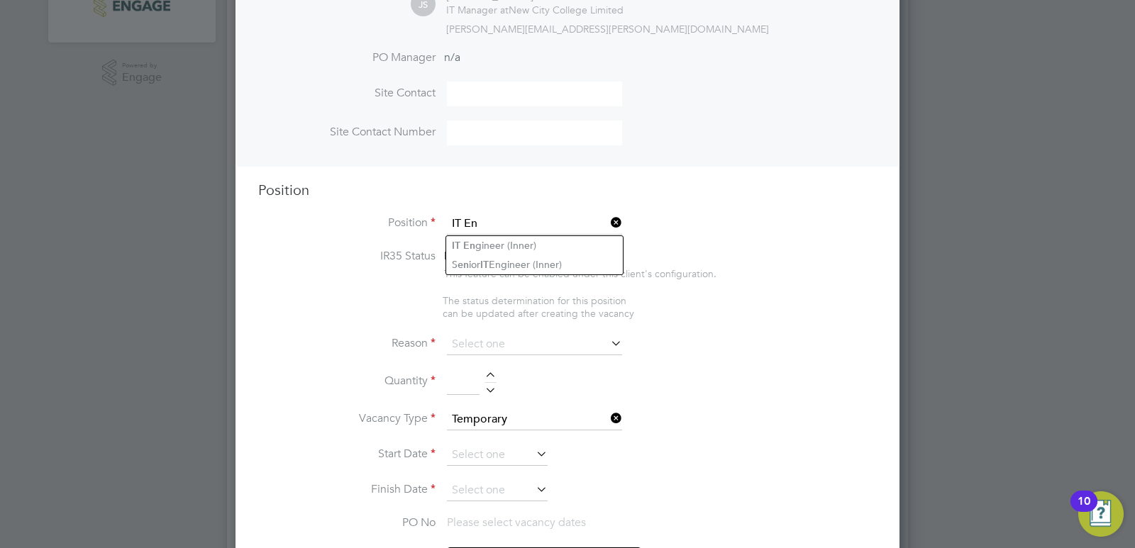
click at [521, 240] on li "IT En gineer (Inner)" at bounding box center [534, 245] width 177 height 19
type input "IT Engineer (Inner)"
type textarea "PURPOSE OF JOB: • To provide IT system and user support to all College IT syste…"
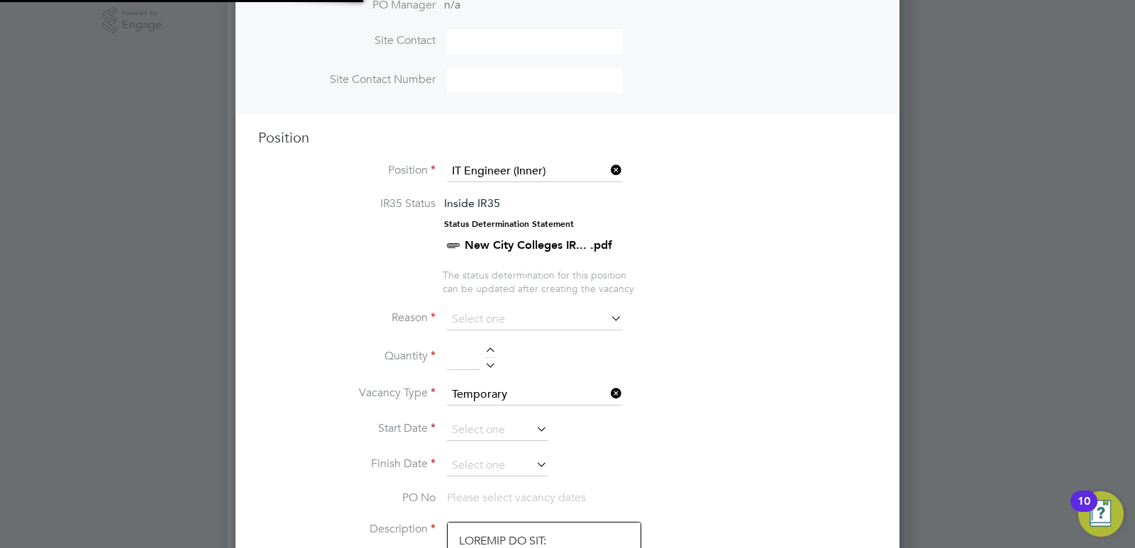
scroll to position [567, 0]
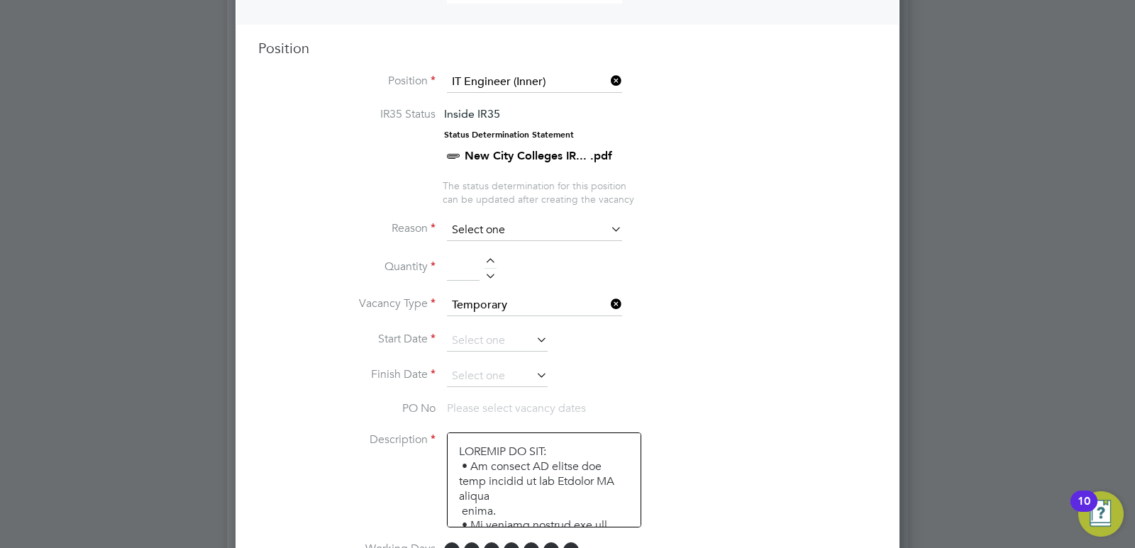
click at [517, 230] on input at bounding box center [534, 230] width 175 height 21
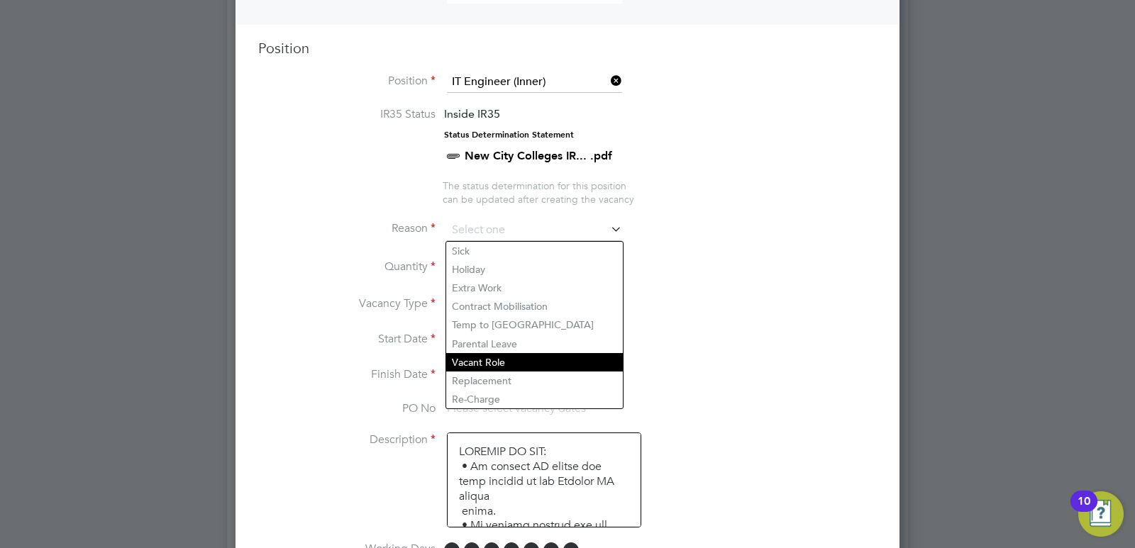
click at [495, 359] on li "Vacant Role" at bounding box center [534, 362] width 177 height 18
type input "Vacant Role"
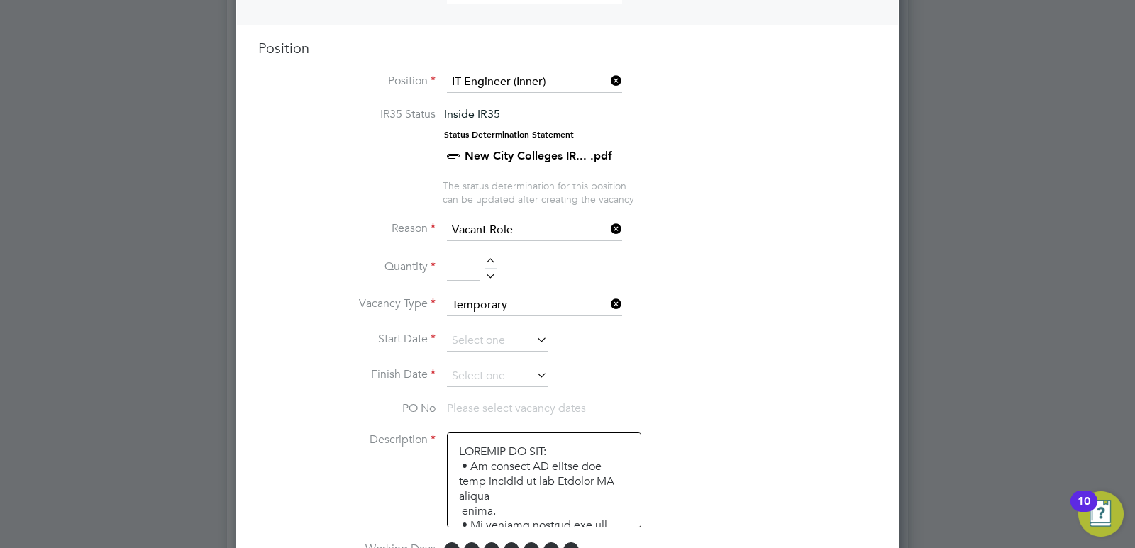
click at [493, 262] on div at bounding box center [490, 263] width 12 height 10
type input "1"
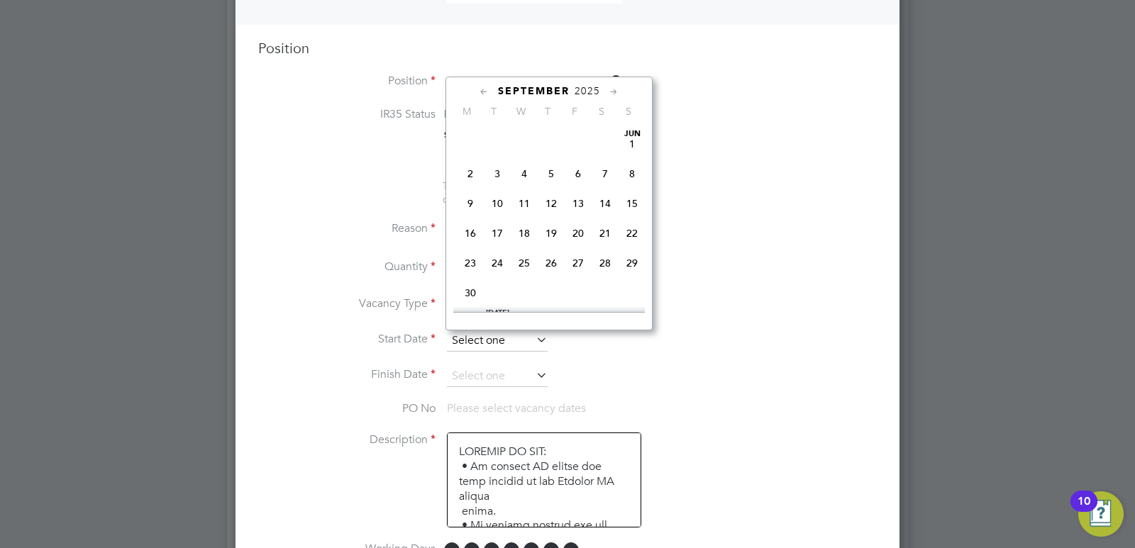
click at [491, 350] on input at bounding box center [497, 340] width 101 height 21
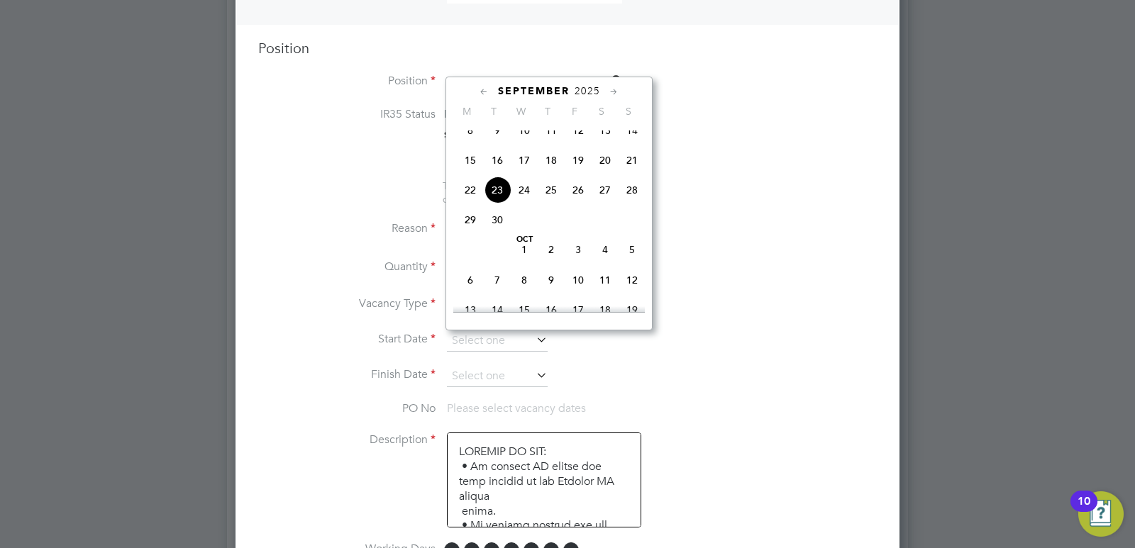
click at [475, 200] on span "22" at bounding box center [470, 190] width 27 height 27
type input "22 Sep 2025"
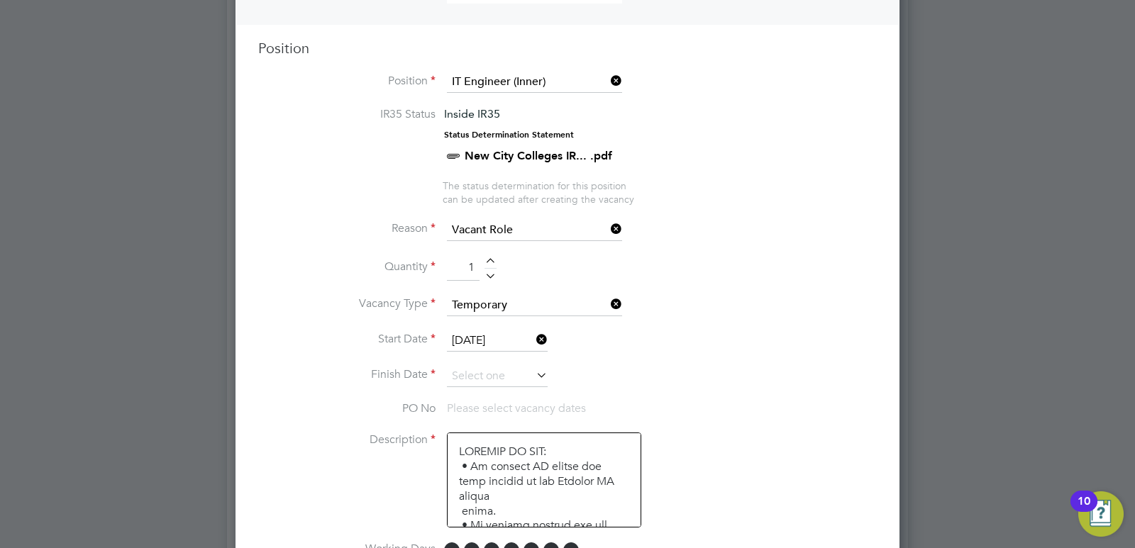
click at [533, 377] on icon at bounding box center [533, 375] width 0 height 20
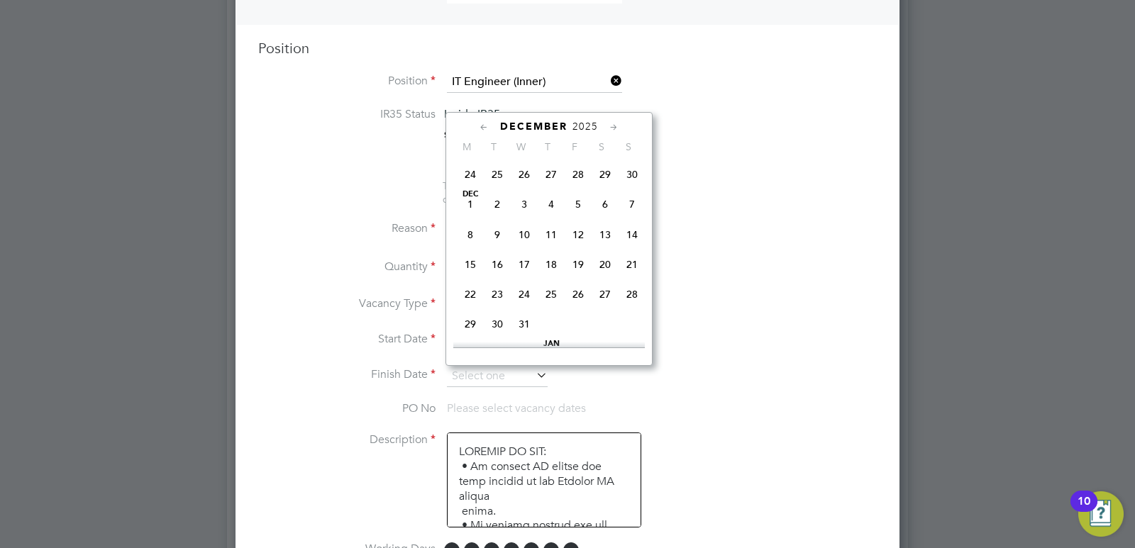
scroll to position [920, 0]
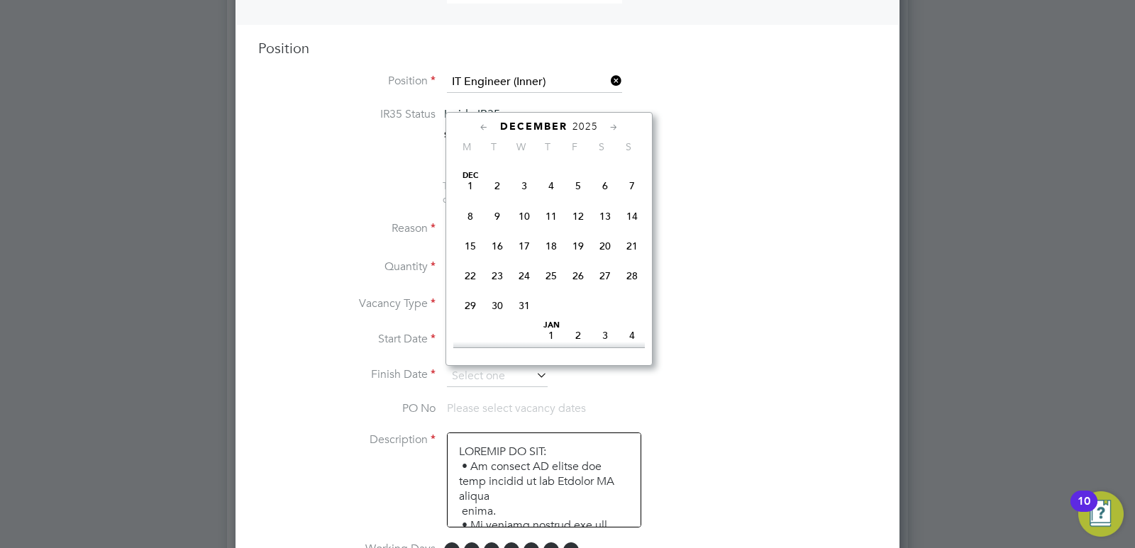
click at [578, 260] on span "19" at bounding box center [577, 246] width 27 height 27
type input "[DATE]"
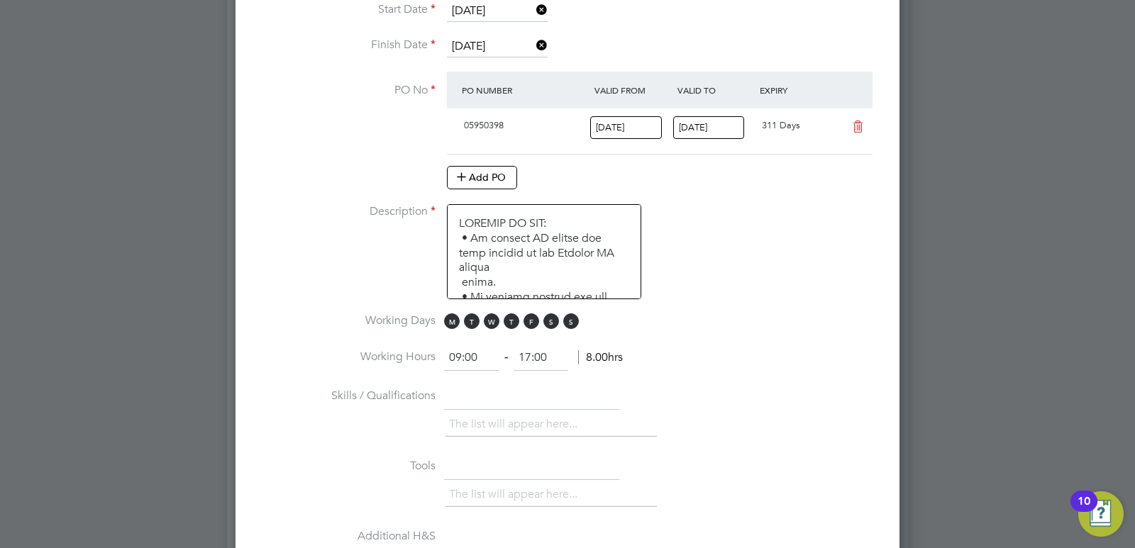
scroll to position [922, 0]
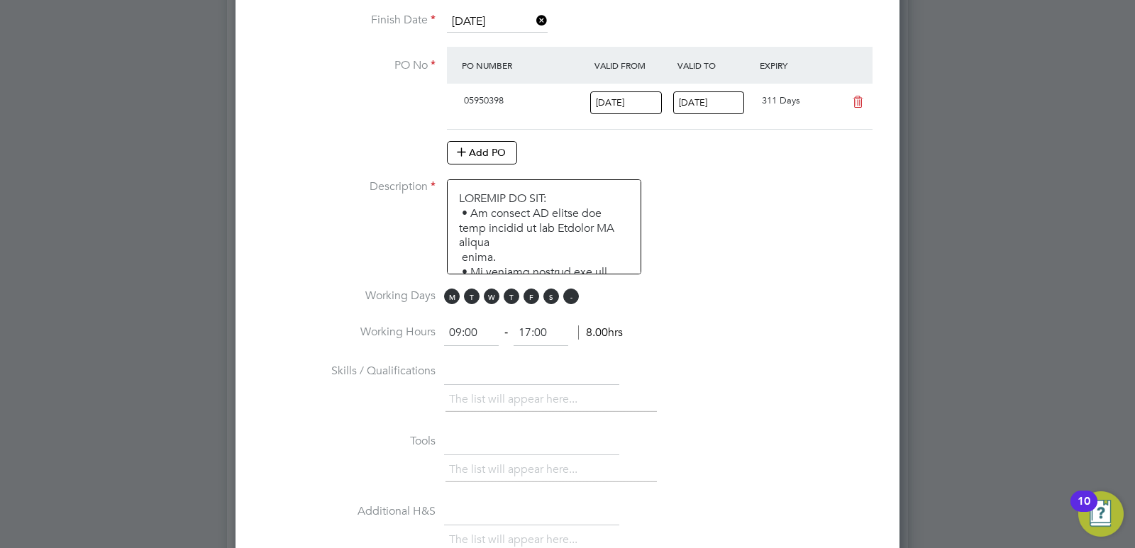
click at [572, 296] on span "S" at bounding box center [571, 297] width 16 height 16
click at [553, 299] on span "S" at bounding box center [551, 297] width 16 height 16
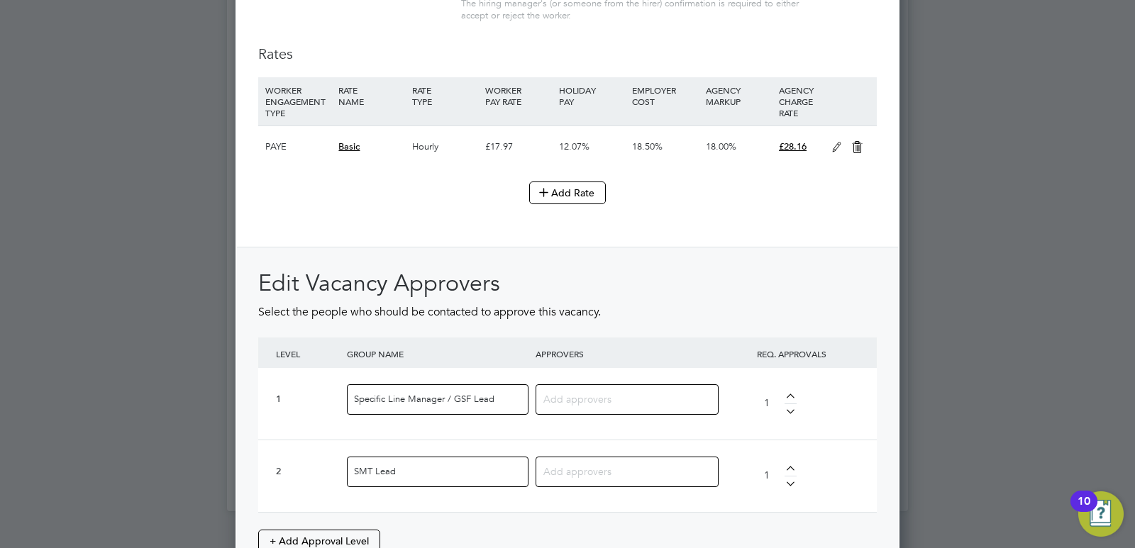
scroll to position [1773, 0]
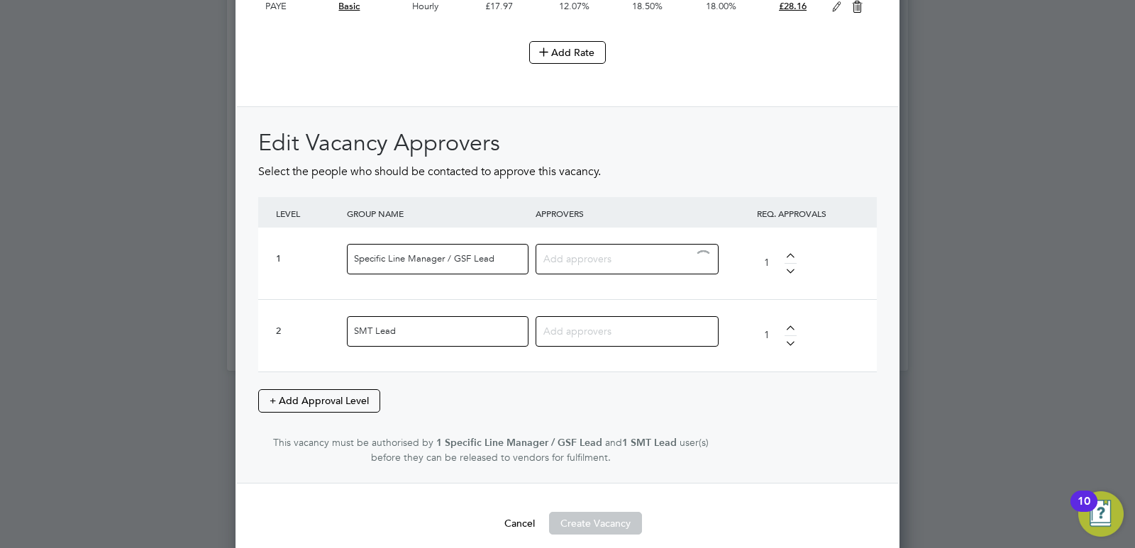
click at [605, 256] on input at bounding box center [621, 258] width 157 height 18
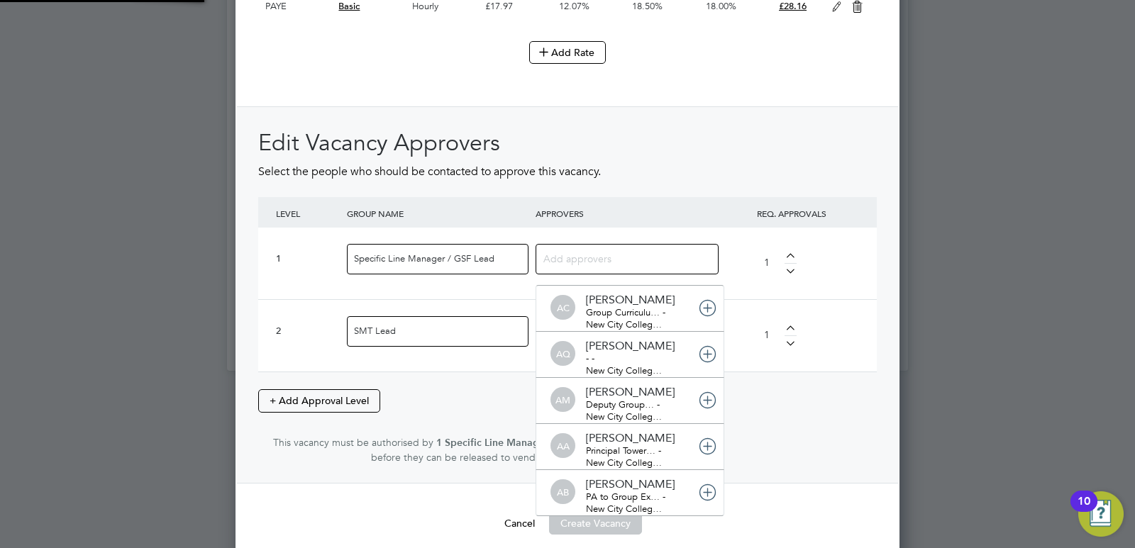
scroll to position [0, 0]
type input "georg"
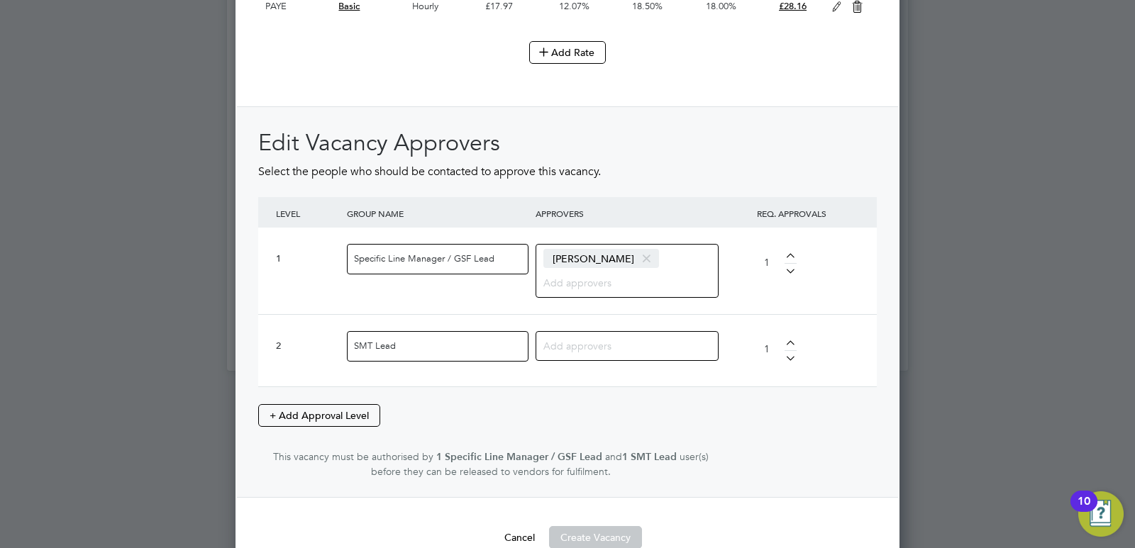
click at [581, 349] on input at bounding box center [621, 345] width 157 height 18
drag, startPoint x: 581, startPoint y: 349, endPoint x: 528, endPoint y: 349, distance: 53.9
click at [528, 349] on div "2 SMT Lead chris CT Christopher Taylor Curriculum Man… - New City Colleg… 1" at bounding box center [567, 350] width 618 height 72
type input "p"
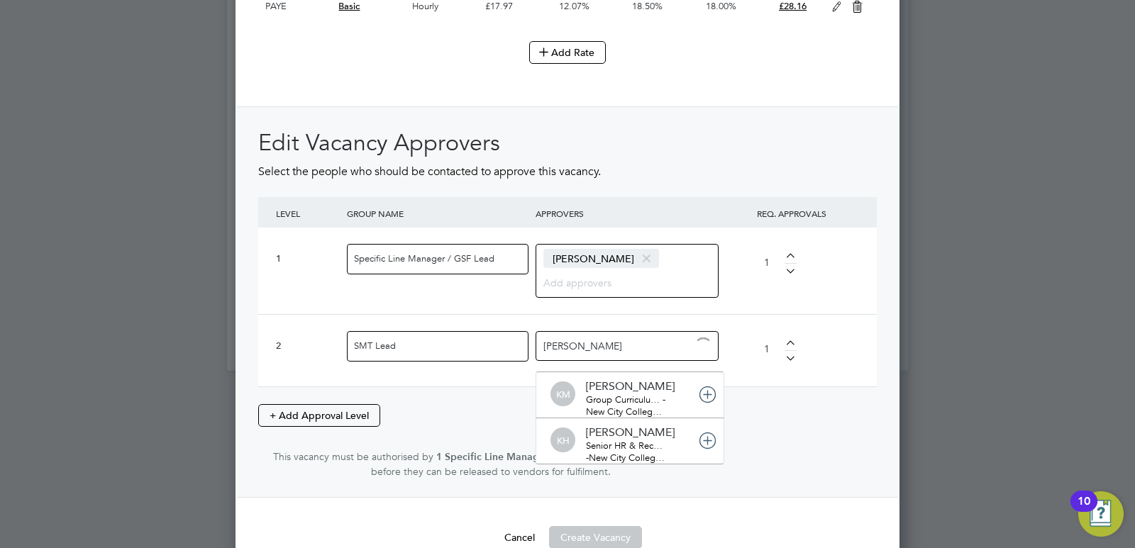
type input "kirsty"
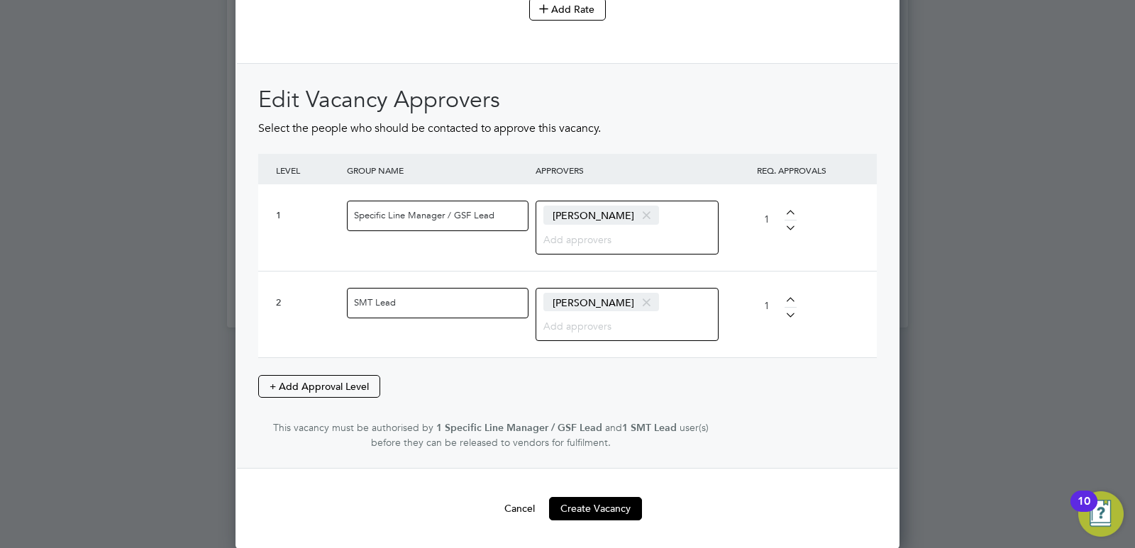
click at [654, 213] on span at bounding box center [646, 215] width 21 height 27
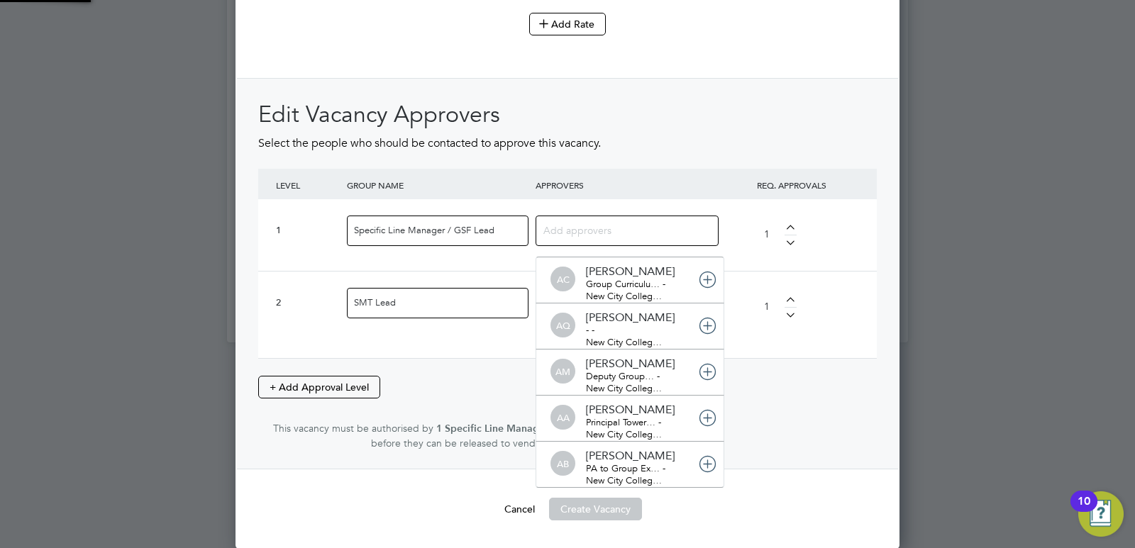
click at [618, 220] on div at bounding box center [626, 231] width 183 height 30
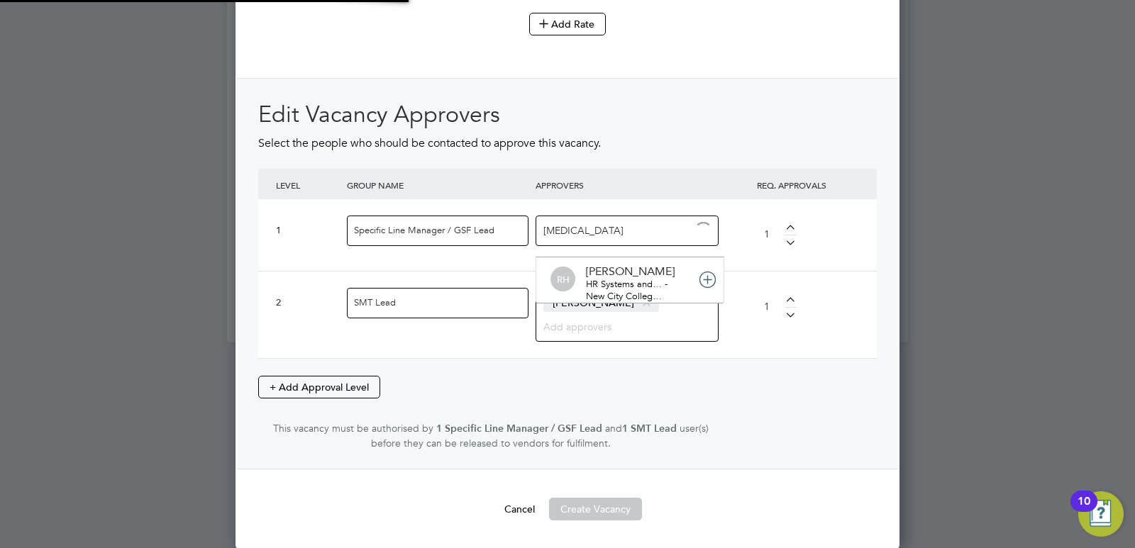
type input "rufena"
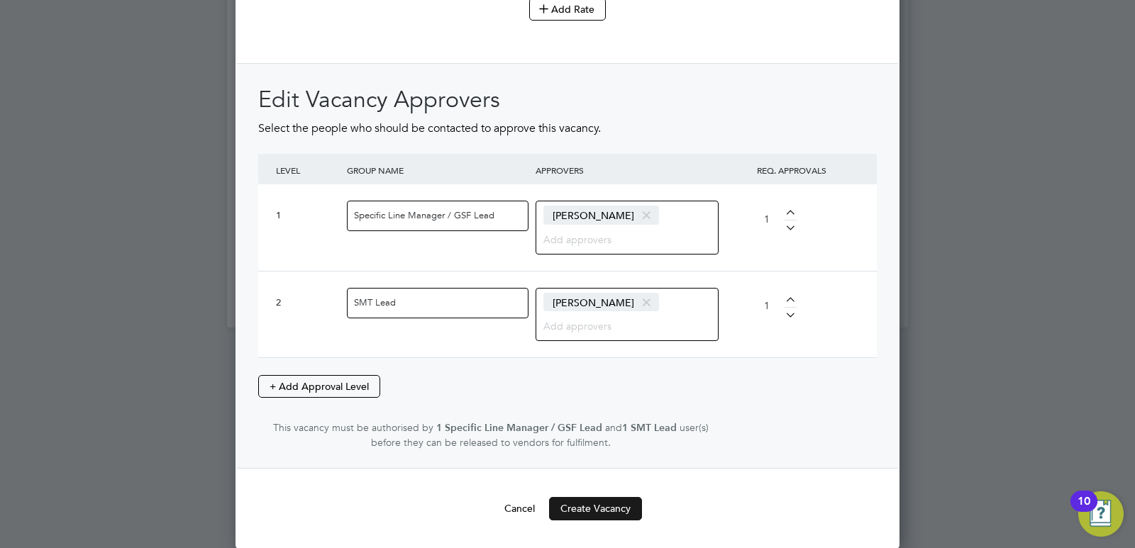
click at [597, 503] on button "Create Vacancy" at bounding box center [595, 508] width 93 height 23
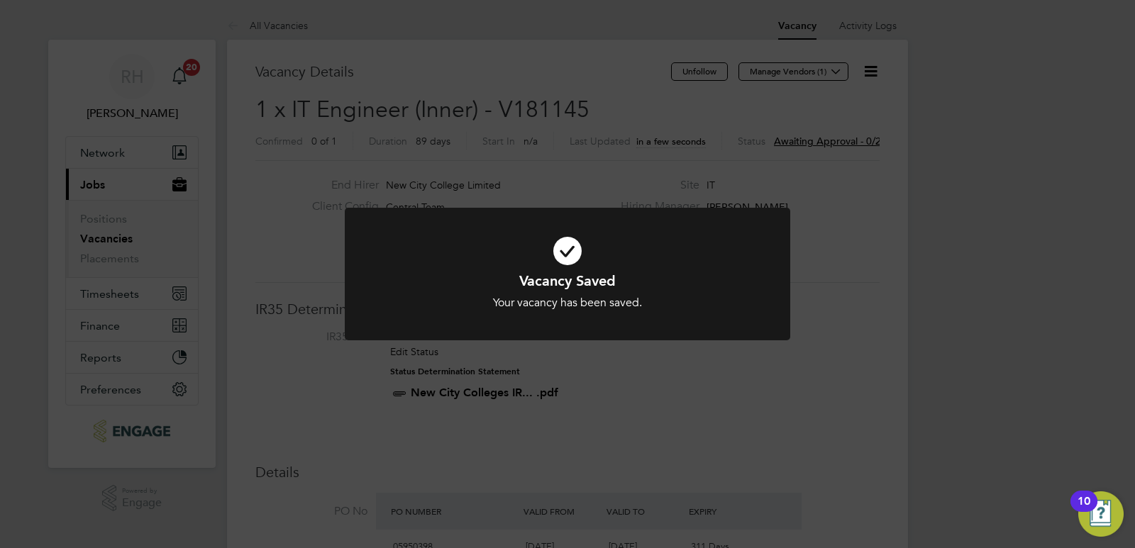
click at [808, 269] on div "Vacancy Saved Your vacancy has been saved. Cancel Okay" at bounding box center [567, 274] width 1135 height 548
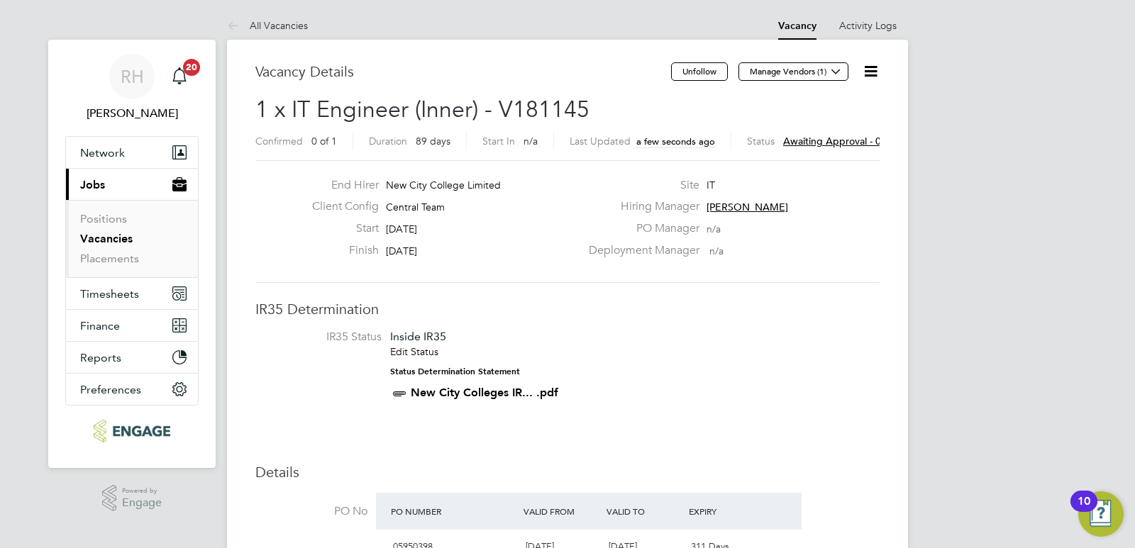
click at [859, 135] on span "Awaiting approval - 0/2" at bounding box center [836, 141] width 107 height 13
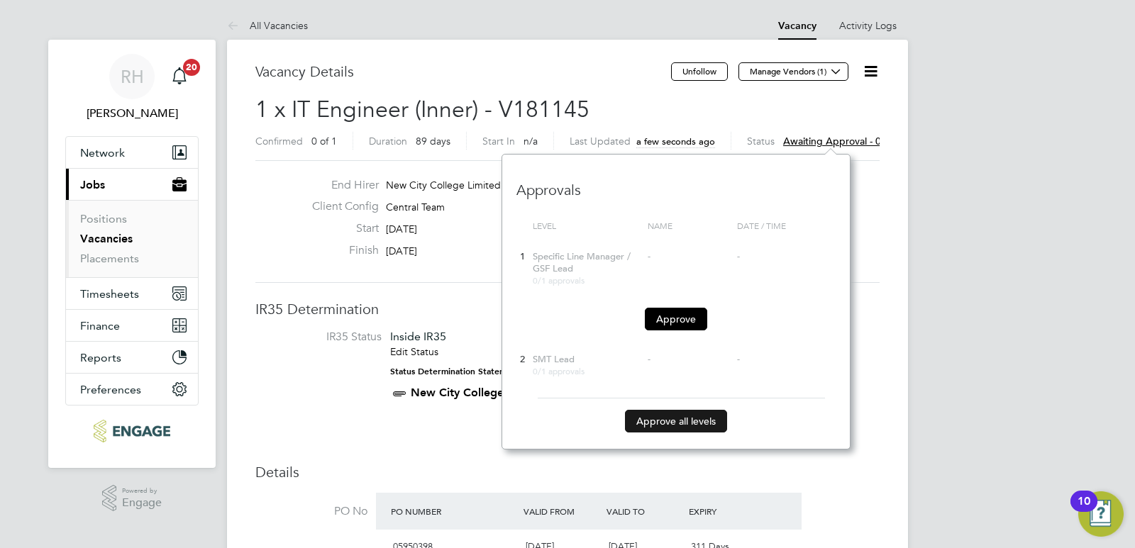
click at [657, 421] on button "Approve all levels" at bounding box center [676, 421] width 102 height 23
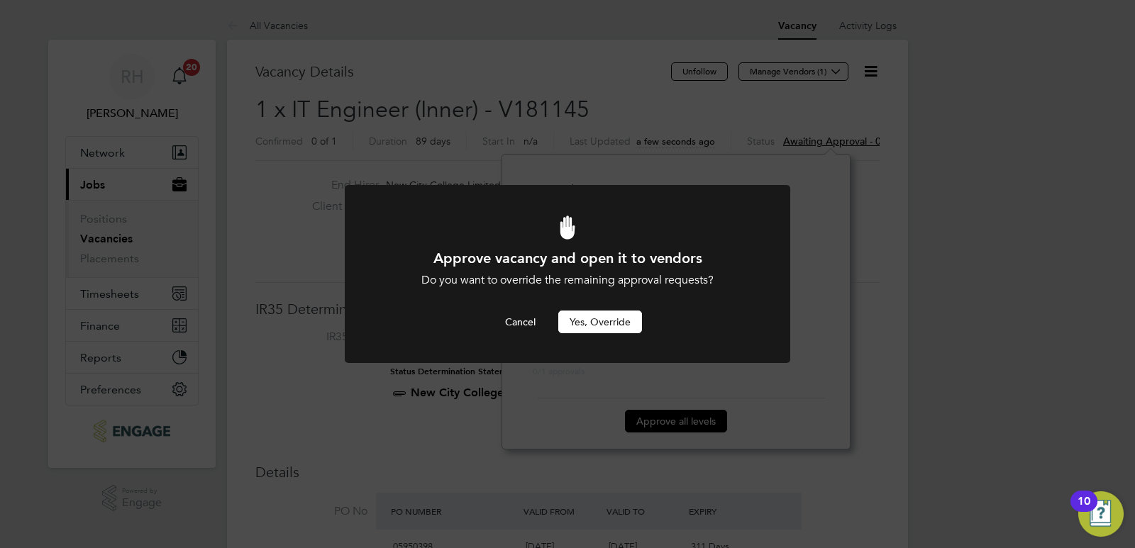
click at [613, 317] on button "Yes, Override" at bounding box center [600, 322] width 84 height 23
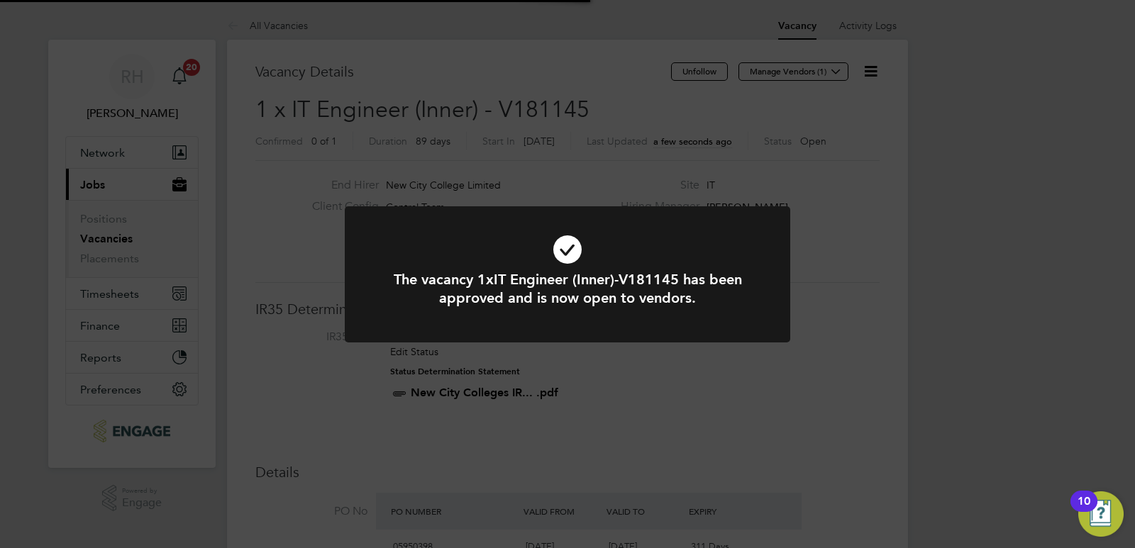
click at [871, 274] on div "The vacancy 1xIT Engineer (Inner)-V181145 has been approved and is now open to …" at bounding box center [567, 274] width 1135 height 548
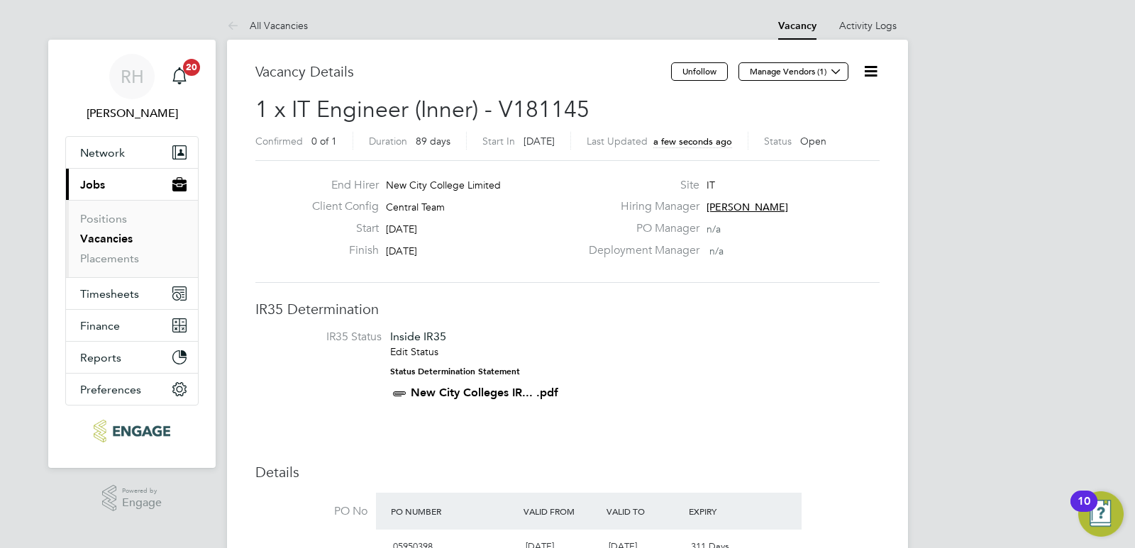
click at [874, 72] on icon at bounding box center [871, 71] width 18 height 18
click at [837, 118] on li "Update Status" at bounding box center [836, 125] width 82 height 20
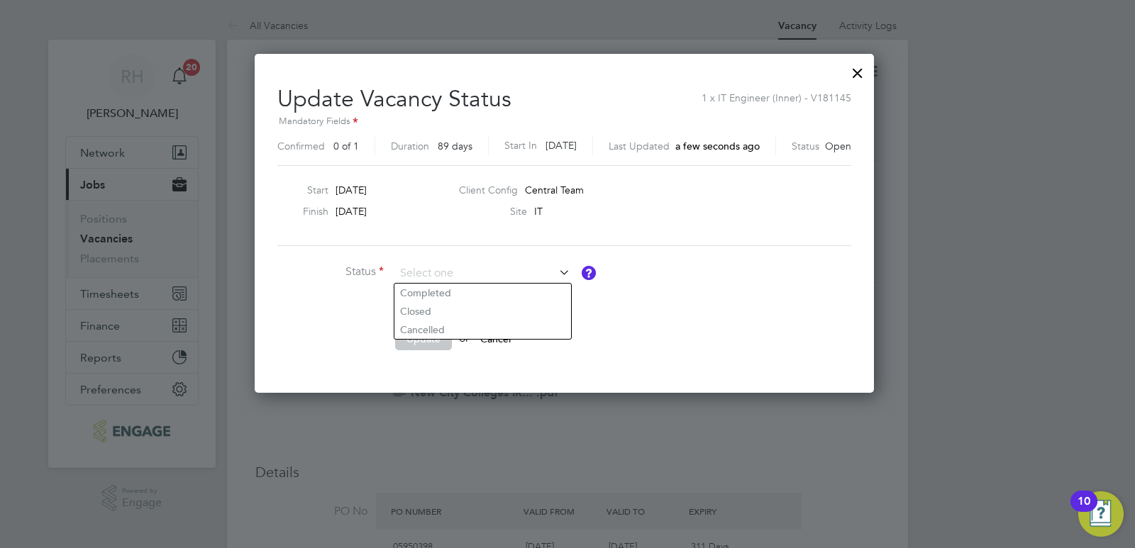
click at [864, 76] on div at bounding box center [857, 70] width 26 height 26
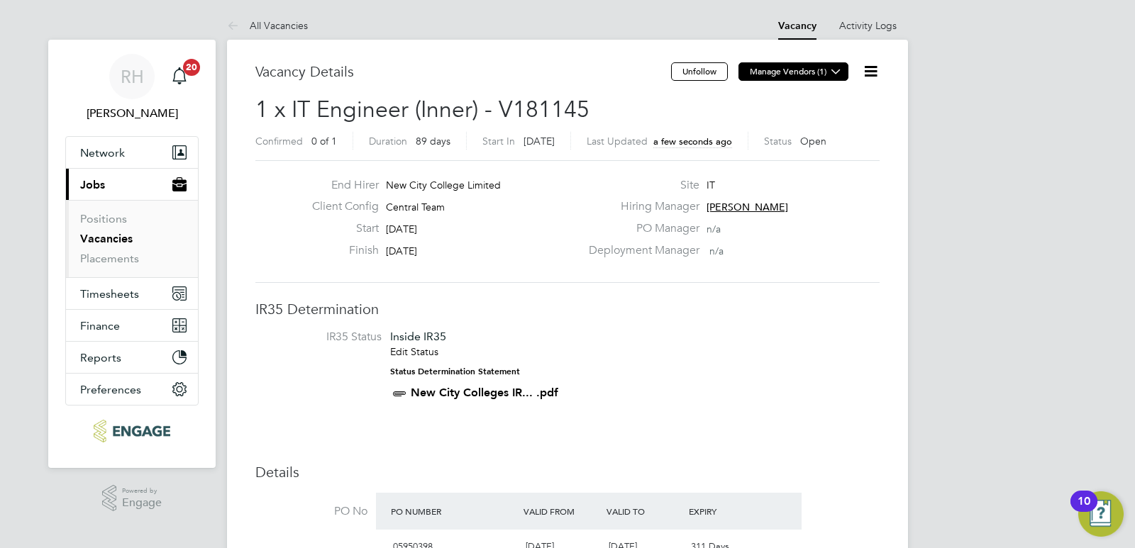
click at [779, 76] on button "Manage Vendors (1)" at bounding box center [793, 71] width 110 height 18
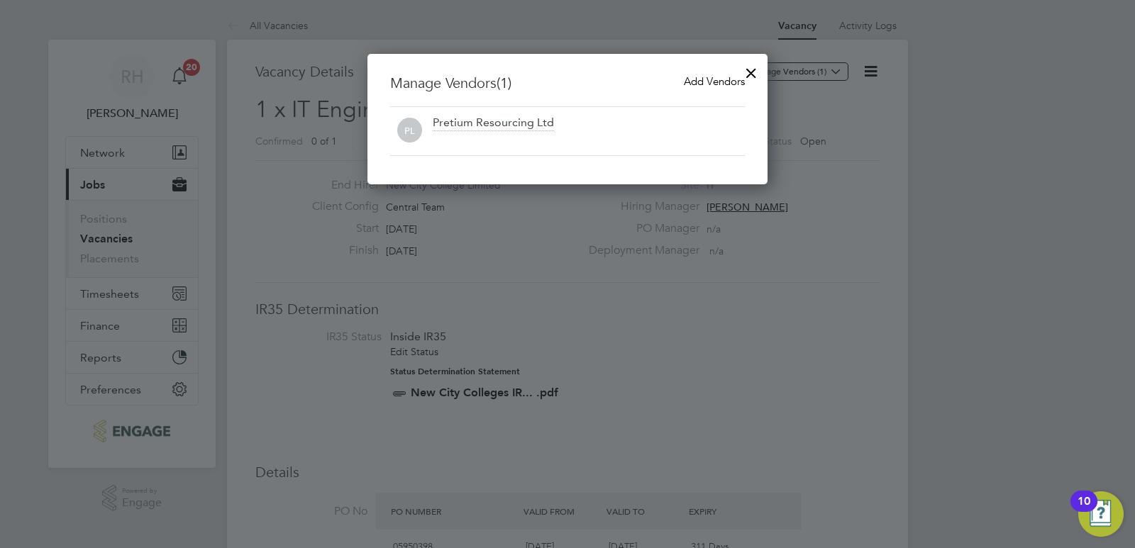
click at [735, 76] on span "Add Vendors" at bounding box center [714, 80] width 61 height 13
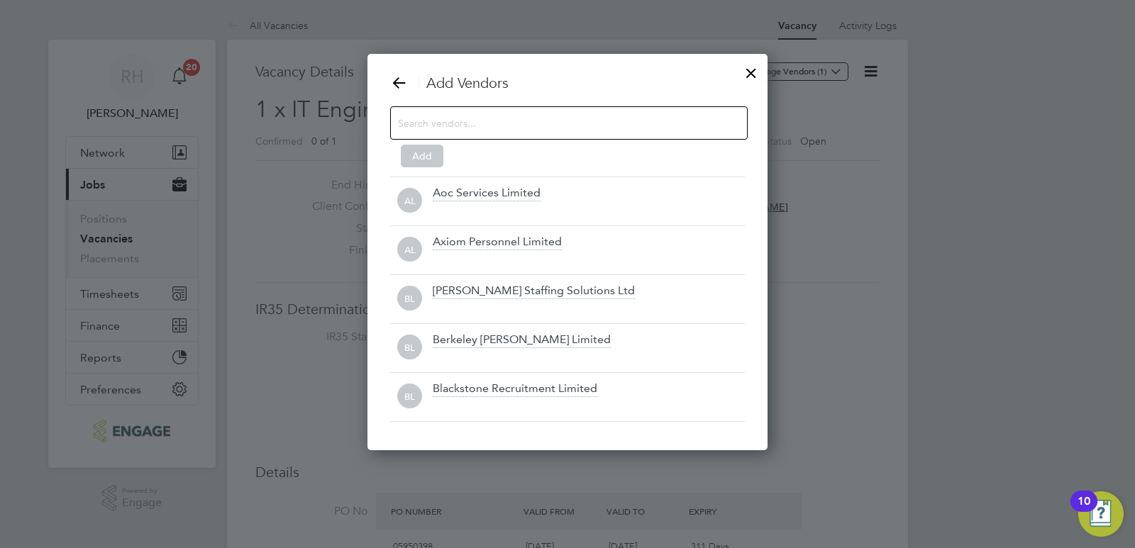
click at [486, 123] on input at bounding box center [557, 122] width 319 height 18
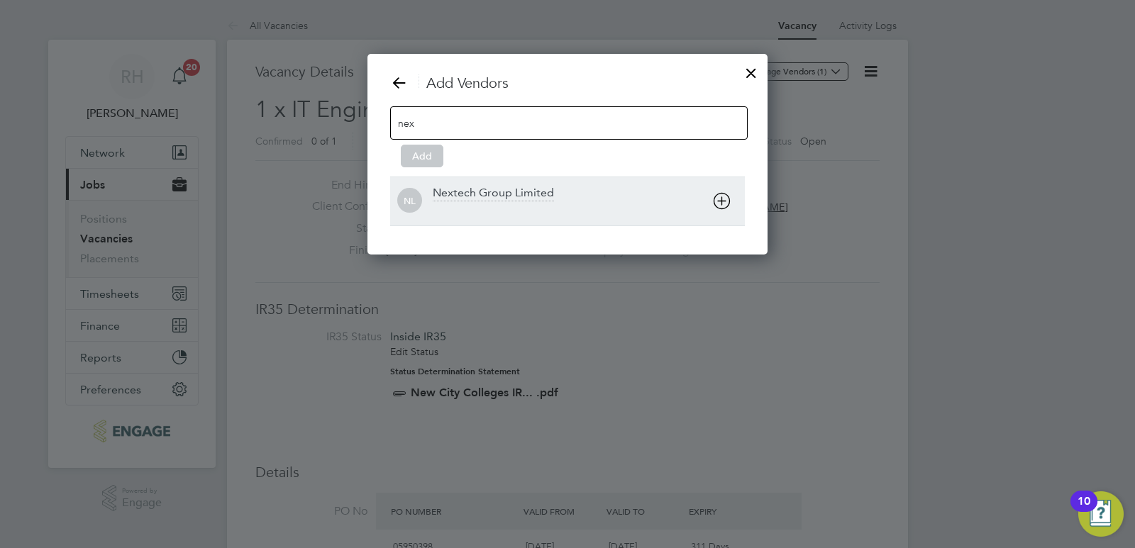
type input "nex"
click at [482, 194] on div "Nextech Group Limited" at bounding box center [493, 194] width 121 height 16
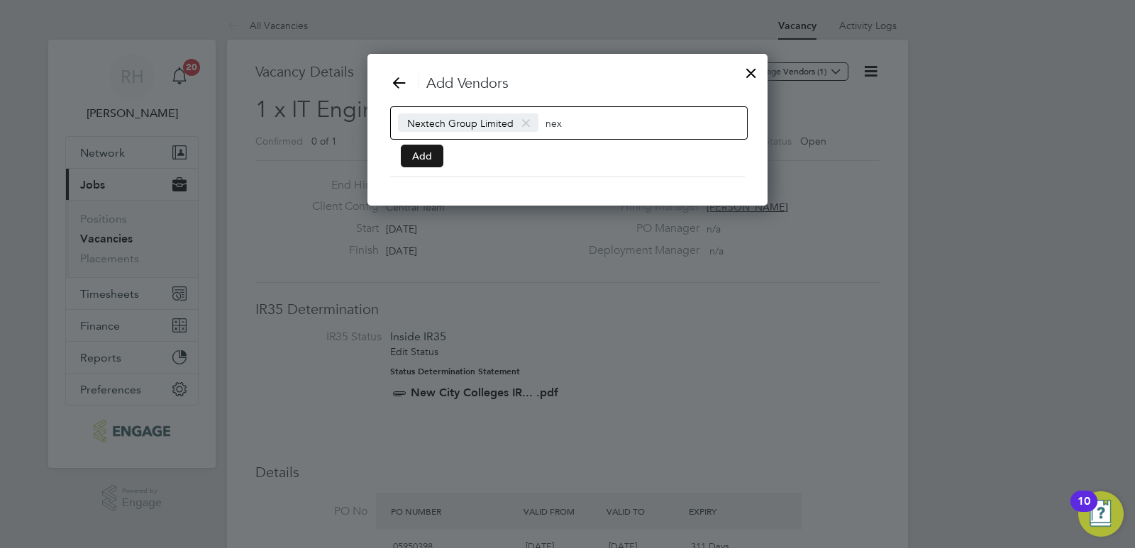
click at [427, 158] on button "Add" at bounding box center [422, 156] width 43 height 23
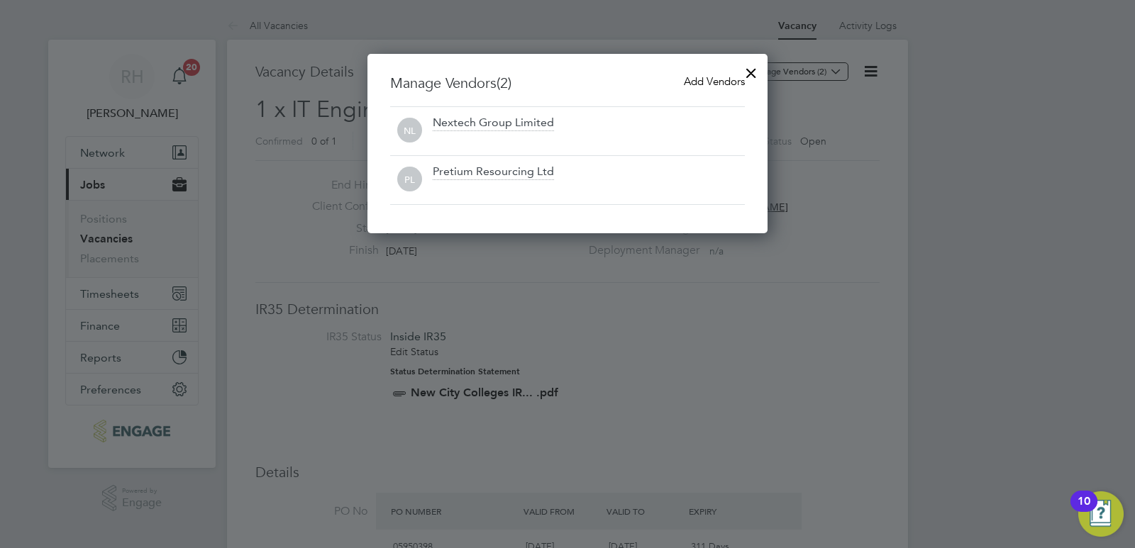
click at [749, 66] on div at bounding box center [751, 70] width 26 height 26
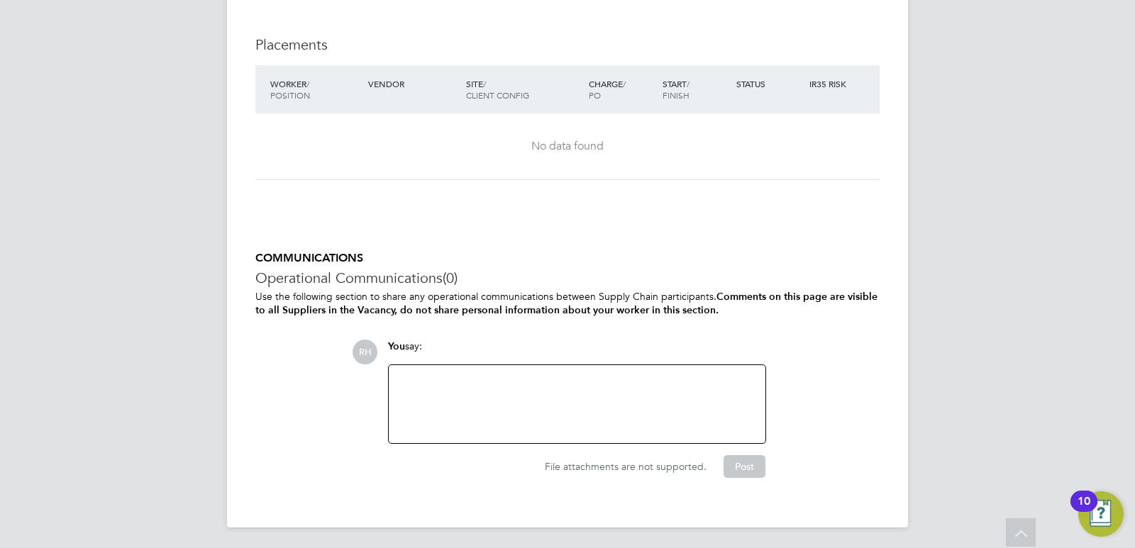
click at [487, 398] on div at bounding box center [576, 404] width 359 height 61
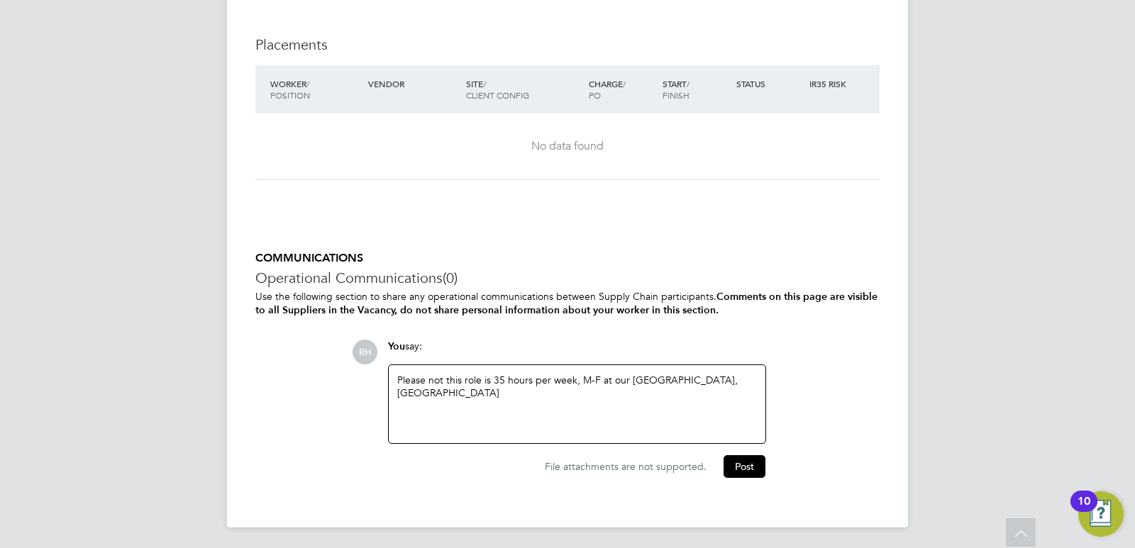
click at [518, 390] on div "Please not this role is 35 hours per week, M-F at our Poplar Campus, Poplar Hig…" at bounding box center [576, 404] width 359 height 61
click at [445, 379] on div "Please not this role is 35 hours per week, M-F at our Poplar Campus, Poplar Hig…" at bounding box center [576, 404] width 359 height 61
click at [735, 462] on button "Post" at bounding box center [744, 466] width 42 height 23
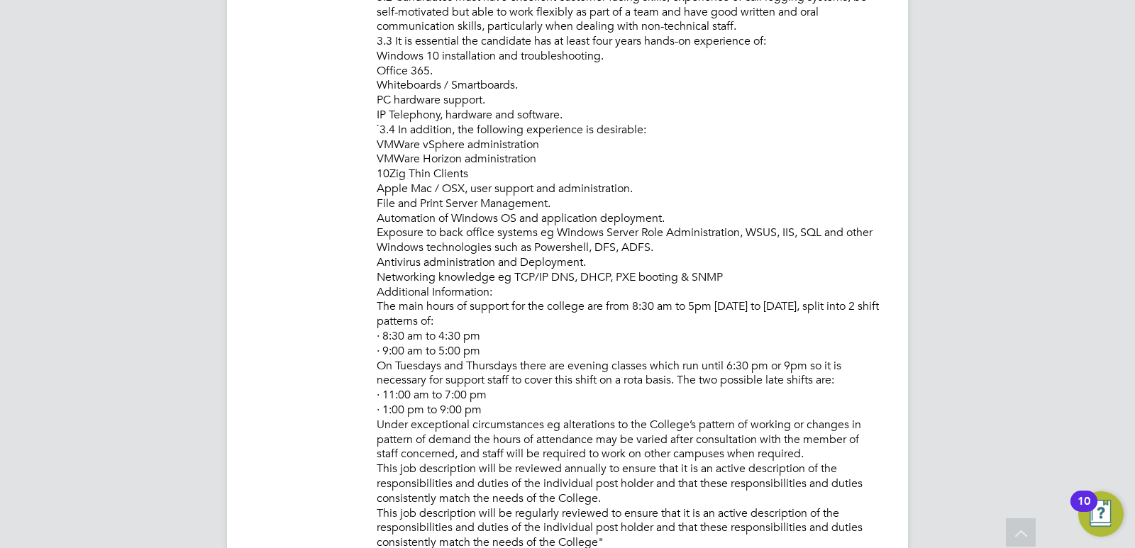
scroll to position [1347, 0]
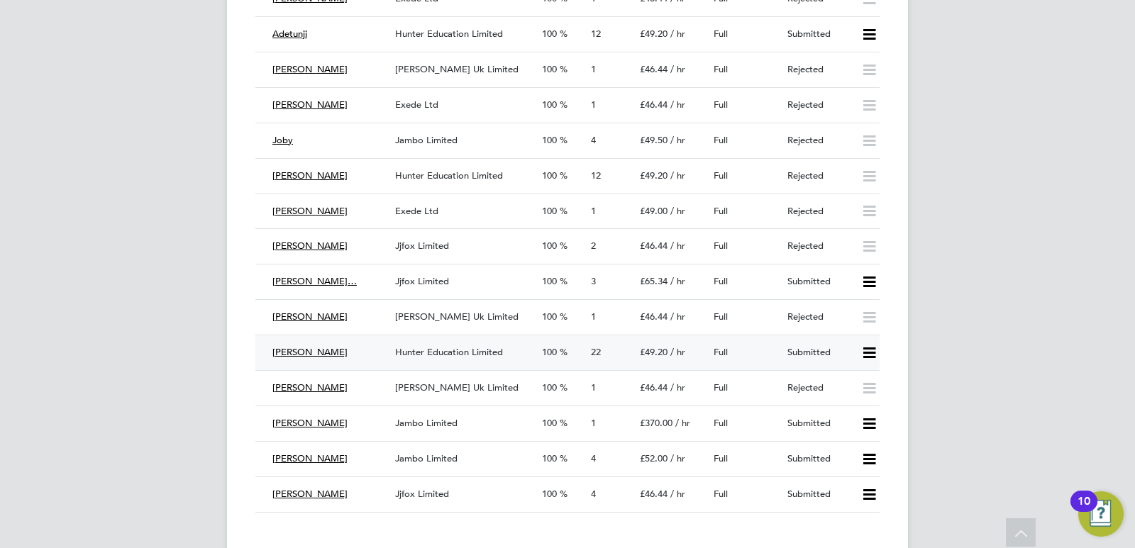
click at [411, 344] on div "Hunter Education Limited" at bounding box center [462, 352] width 147 height 23
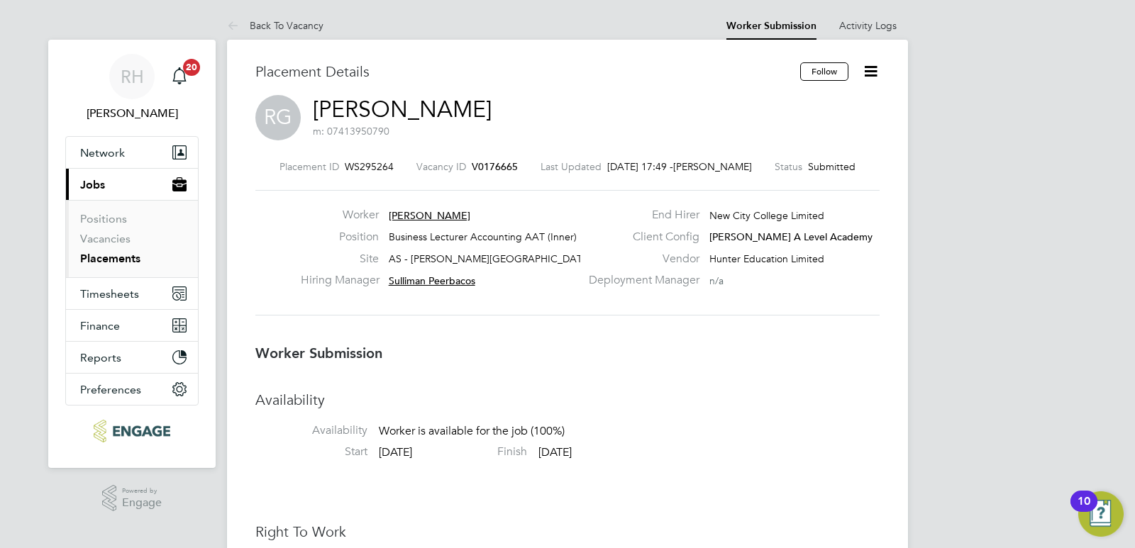
click at [490, 168] on span "V0176665" at bounding box center [495, 166] width 46 height 13
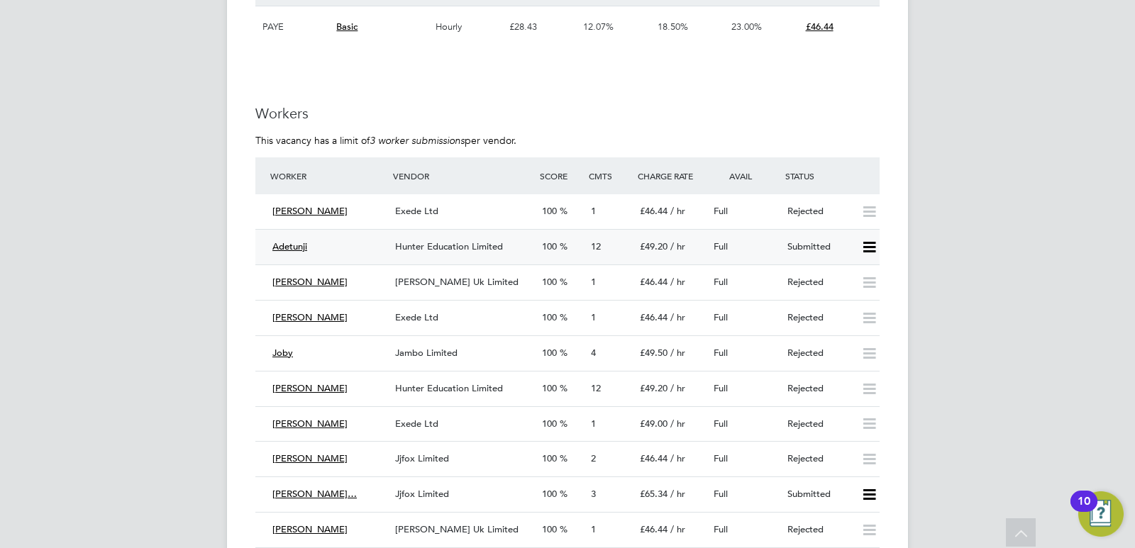
click at [411, 248] on span "Hunter Education Limited" at bounding box center [449, 246] width 108 height 12
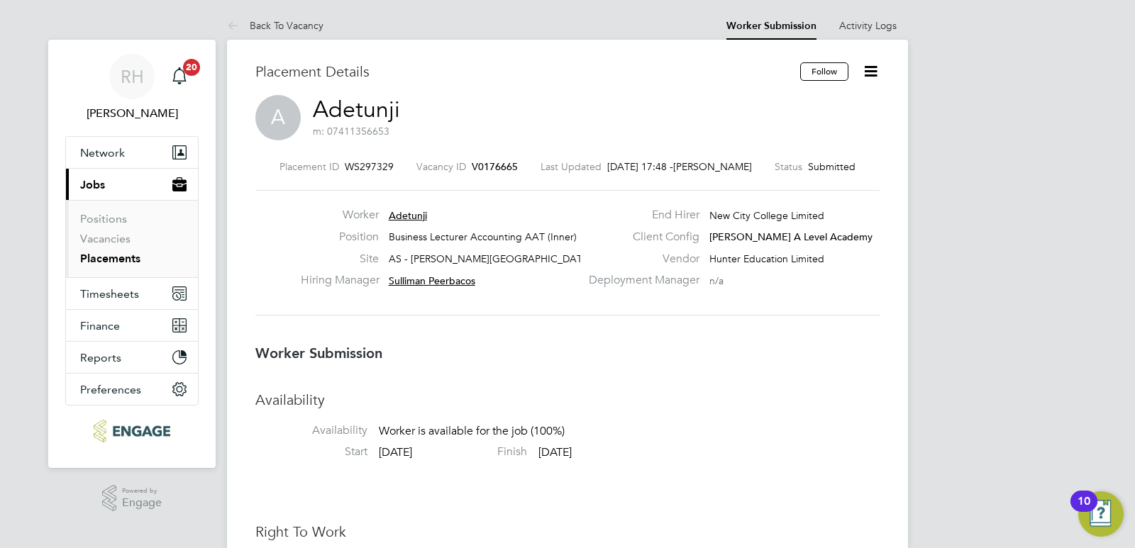
click at [486, 162] on span "V0176665" at bounding box center [495, 166] width 46 height 13
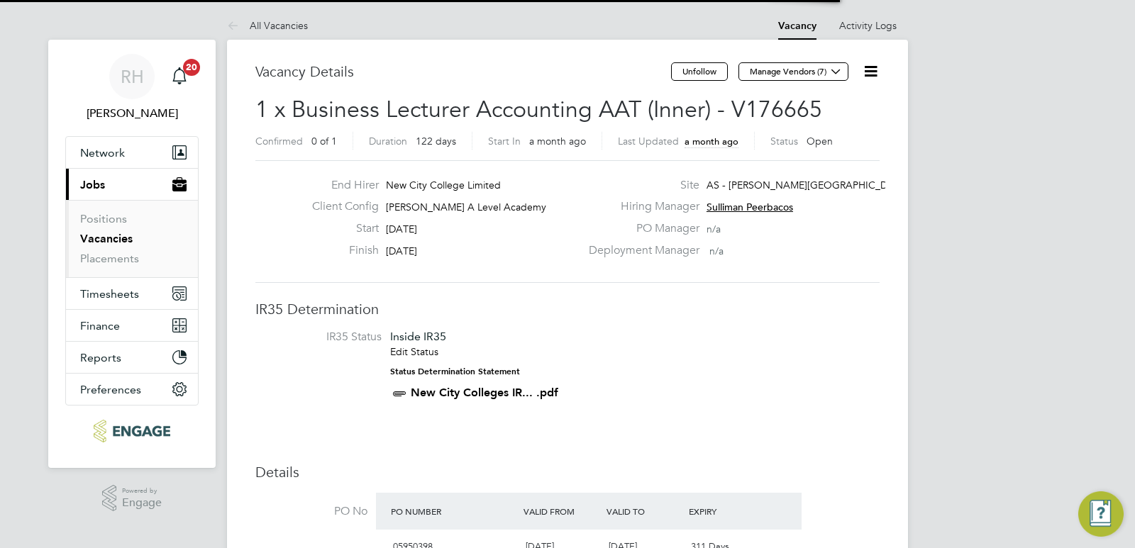
scroll to position [24, 133]
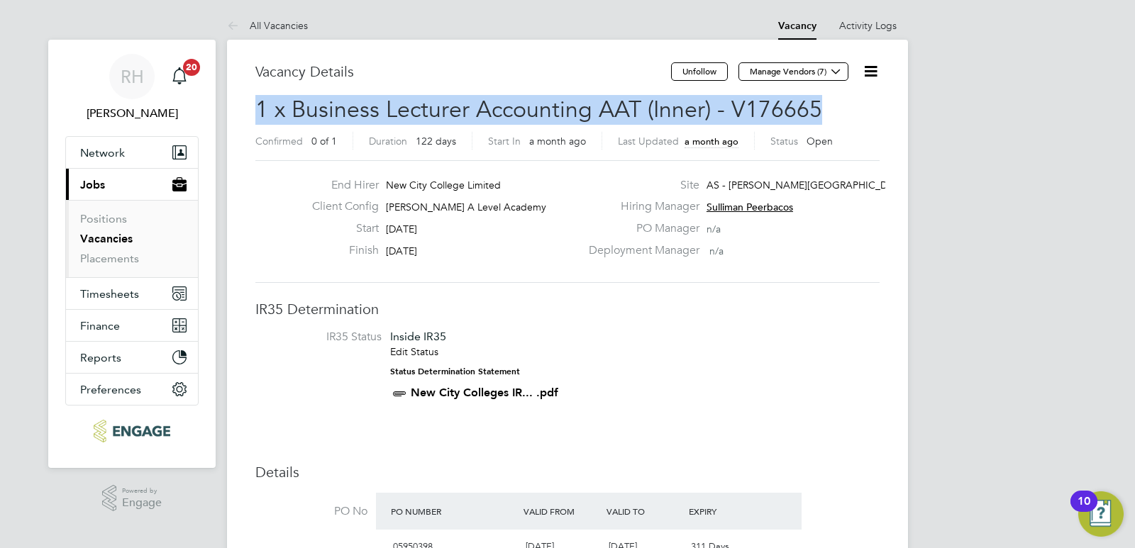
drag, startPoint x: 825, startPoint y: 104, endPoint x: 238, endPoint y: 108, distance: 587.8
copy span "1 x Business Lecturer Accounting AAT (Inner) - V176665"
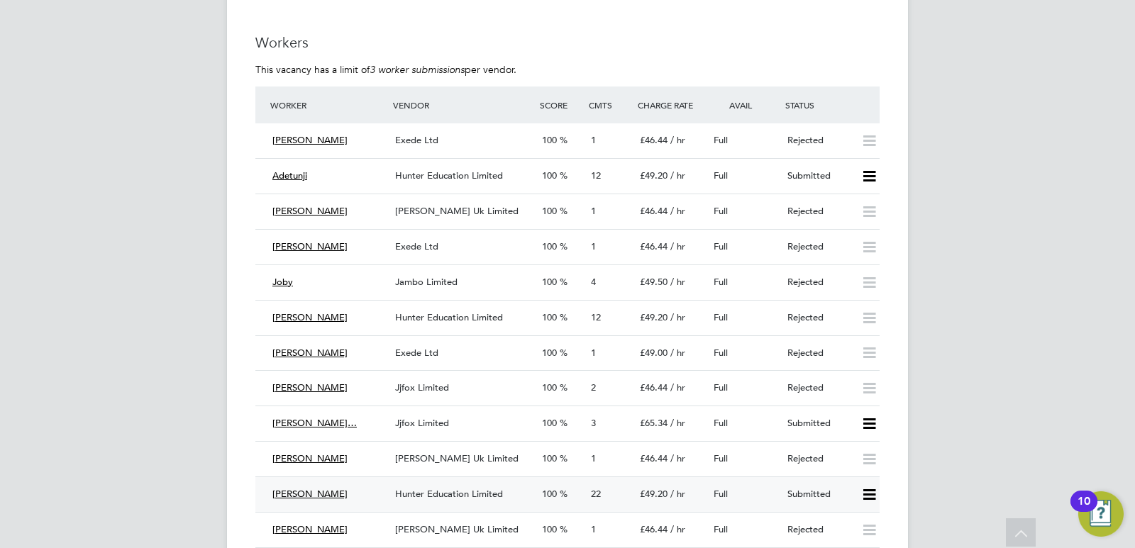
click at [377, 495] on div "[PERSON_NAME]" at bounding box center [328, 494] width 123 height 23
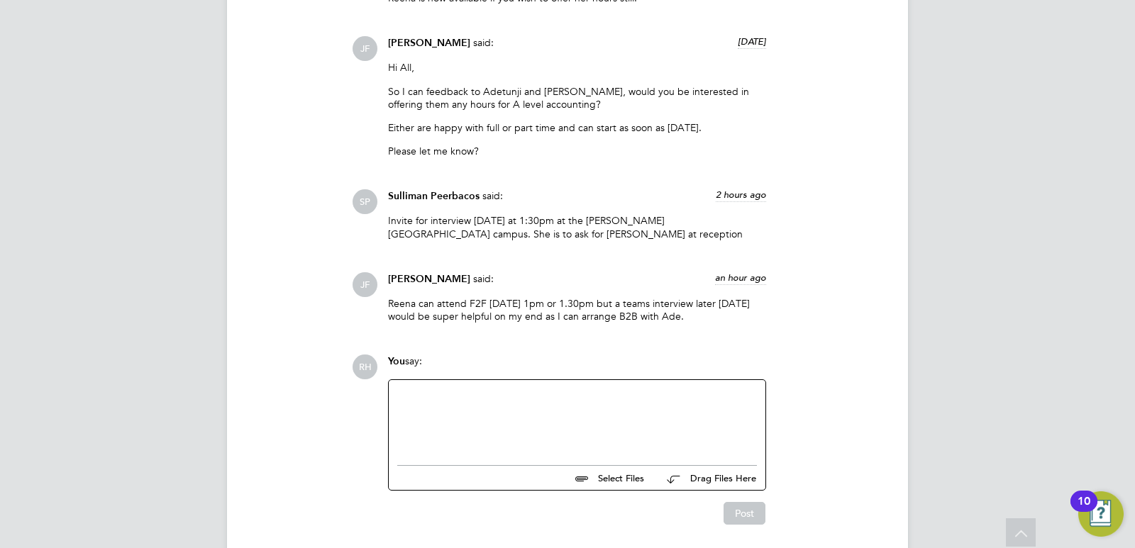
scroll to position [3103, 0]
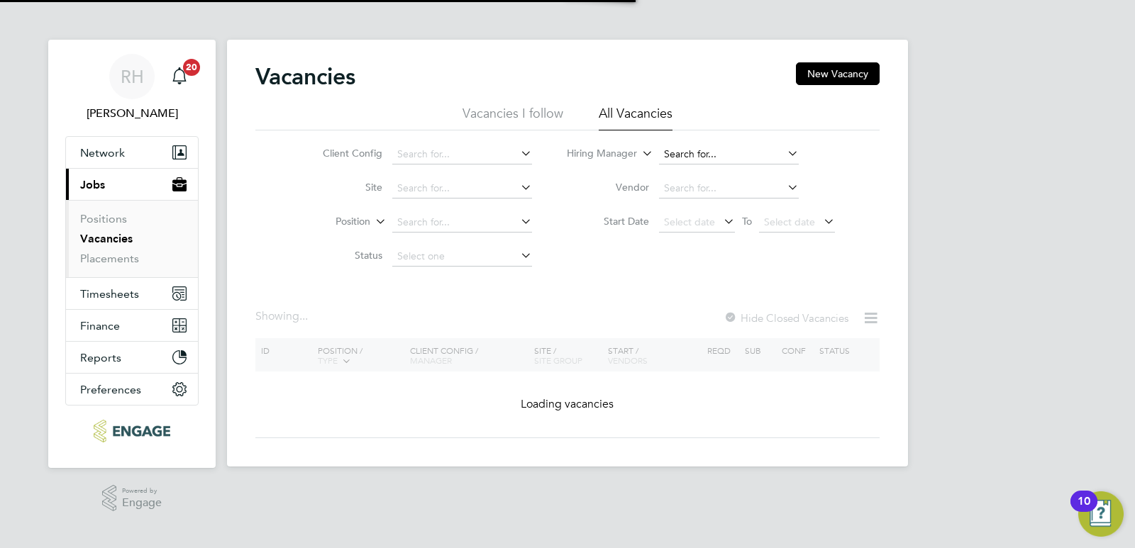
click at [665, 157] on input at bounding box center [729, 155] width 140 height 20
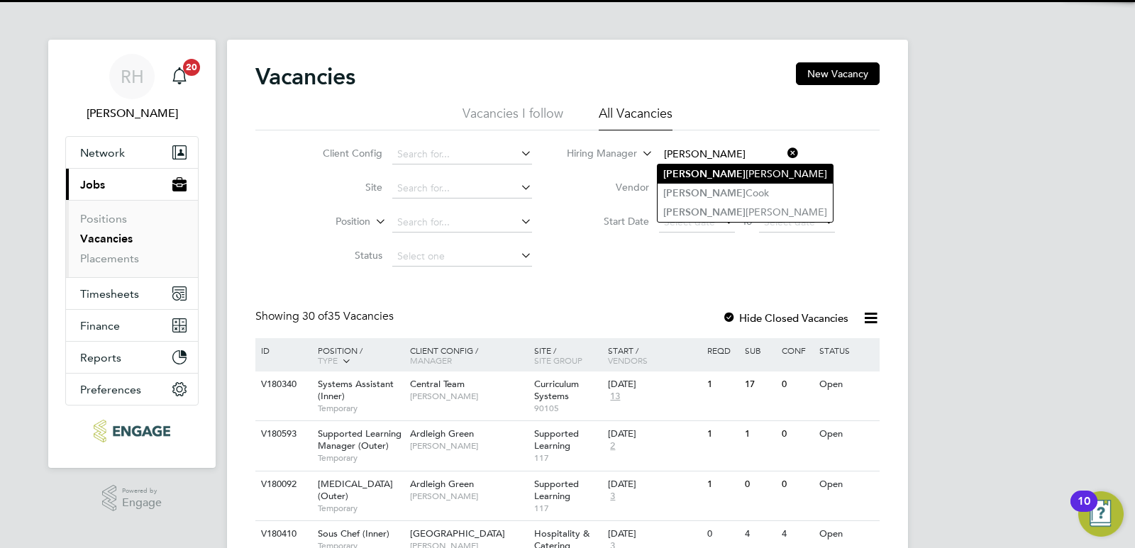
click at [680, 179] on li "Rachel Johnson" at bounding box center [744, 174] width 175 height 19
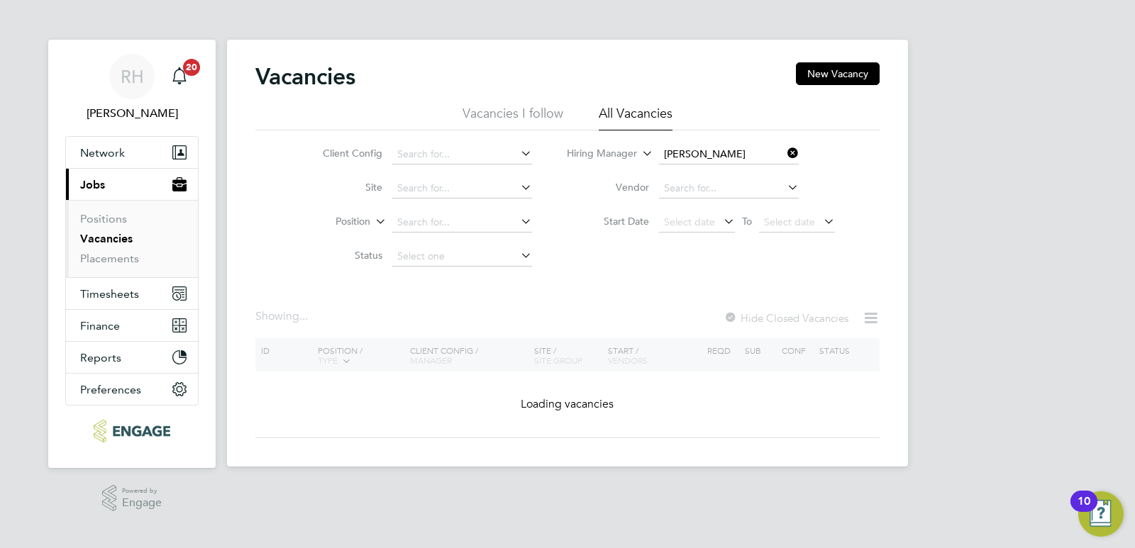
type input "Rachel Johnson"
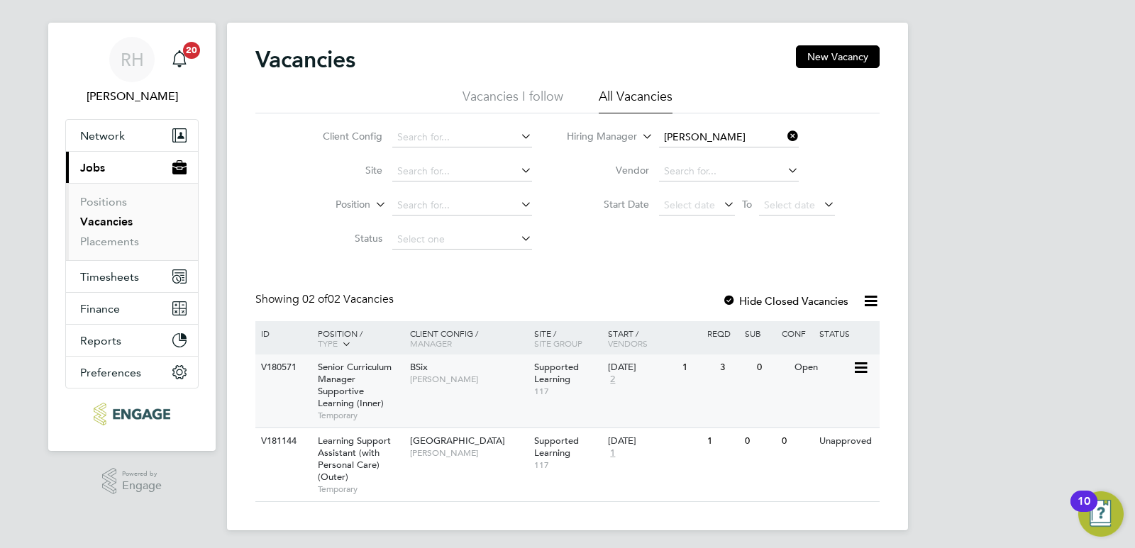
scroll to position [22, 0]
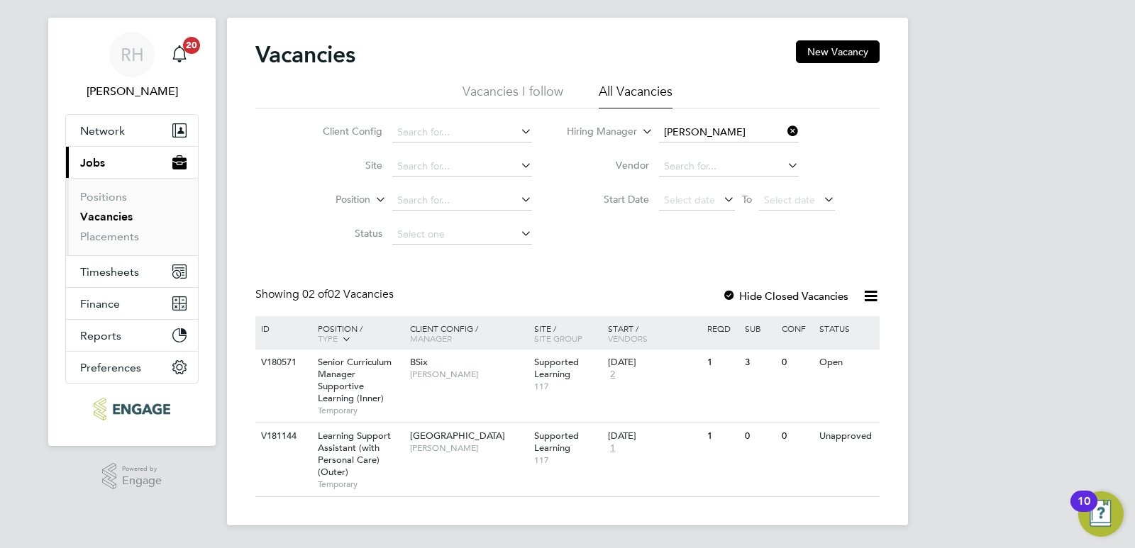
click at [784, 131] on icon at bounding box center [784, 131] width 0 height 20
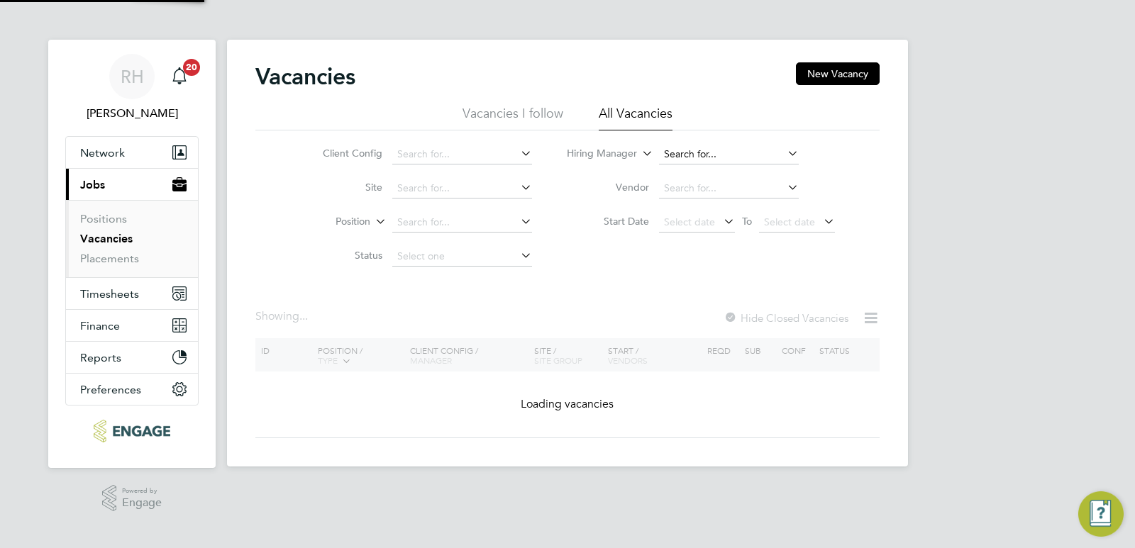
click at [722, 159] on input at bounding box center [729, 155] width 140 height 20
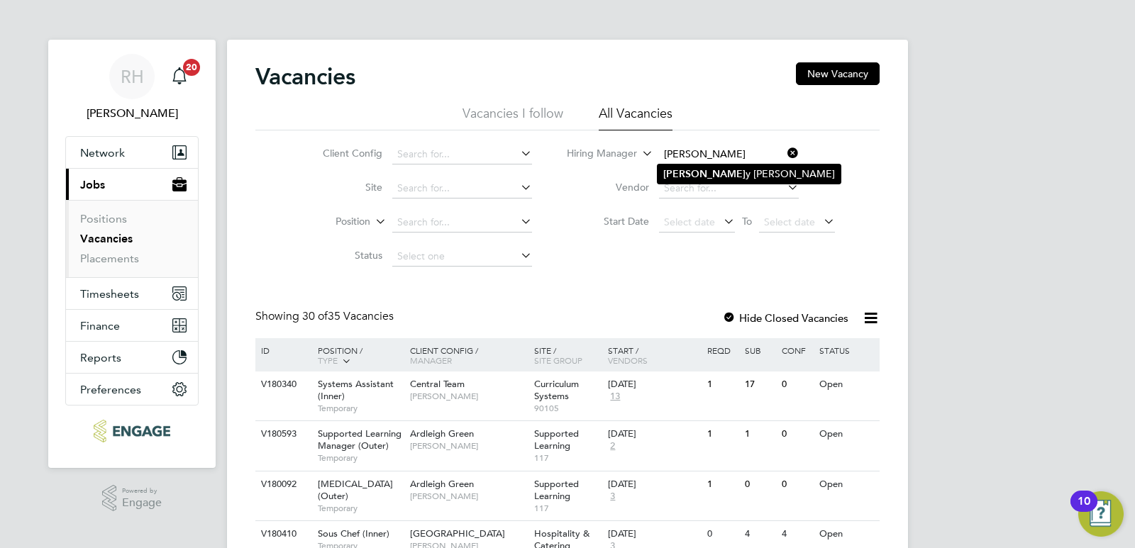
click at [715, 178] on li "Kirst y Hanmore" at bounding box center [748, 174] width 183 height 19
type input "[PERSON_NAME]"
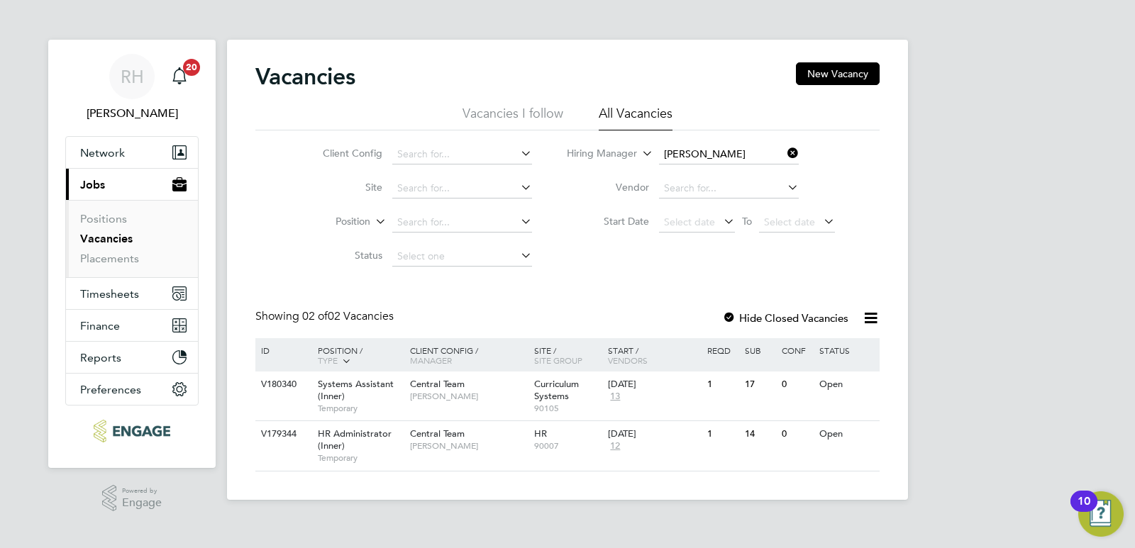
click at [784, 152] on icon at bounding box center [784, 153] width 0 height 20
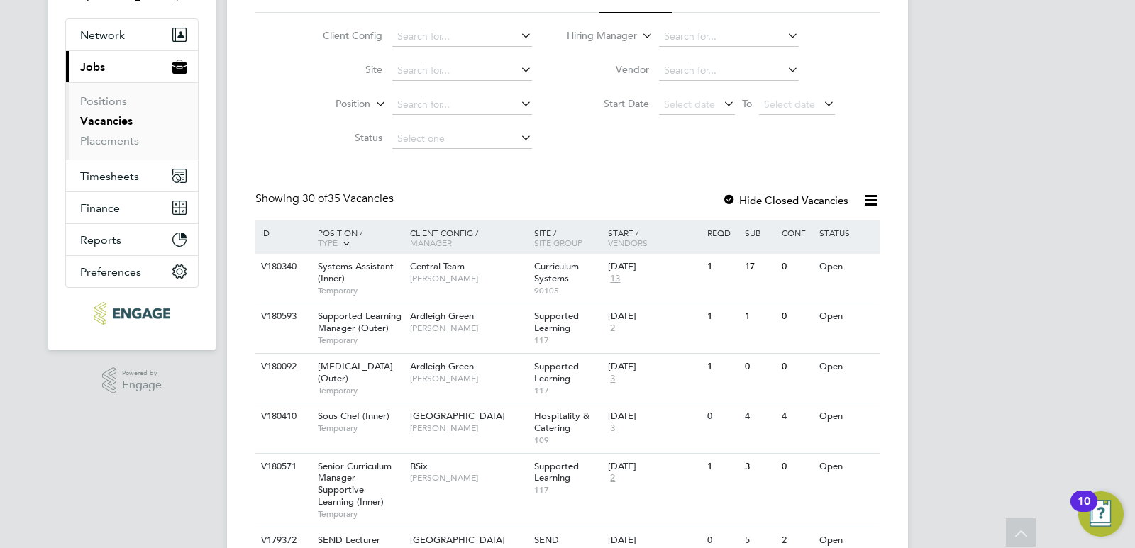
scroll to position [142, 0]
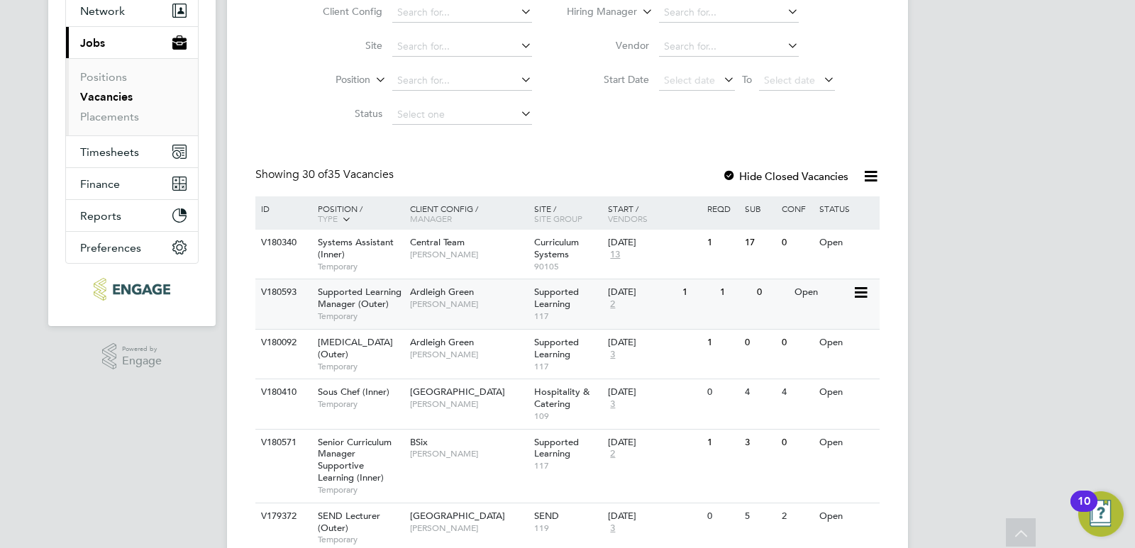
click at [411, 310] on div "Ardleigh Green Victoria Ticehurst" at bounding box center [468, 297] width 124 height 37
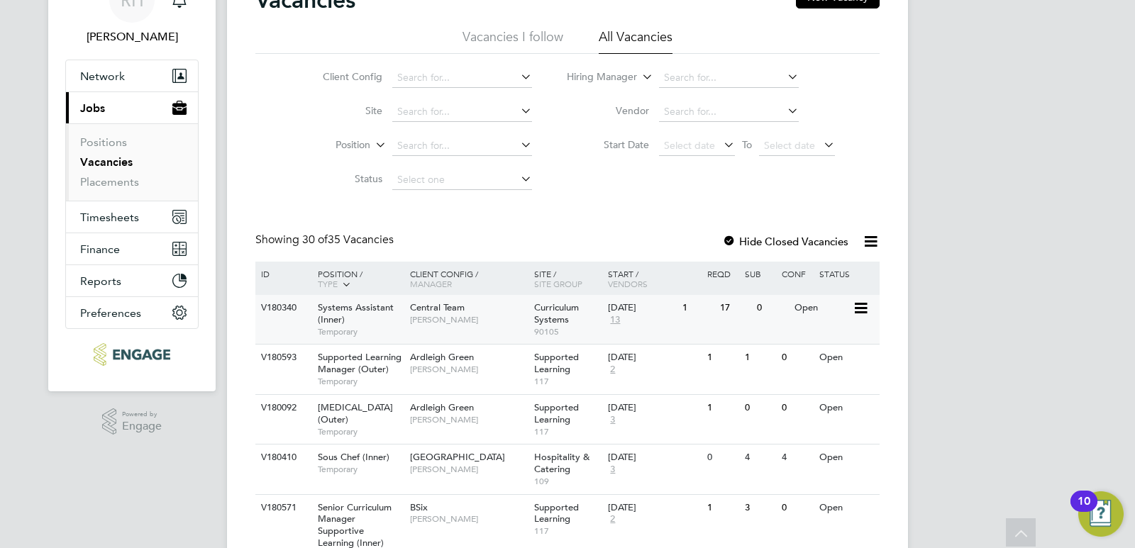
scroll to position [0, 0]
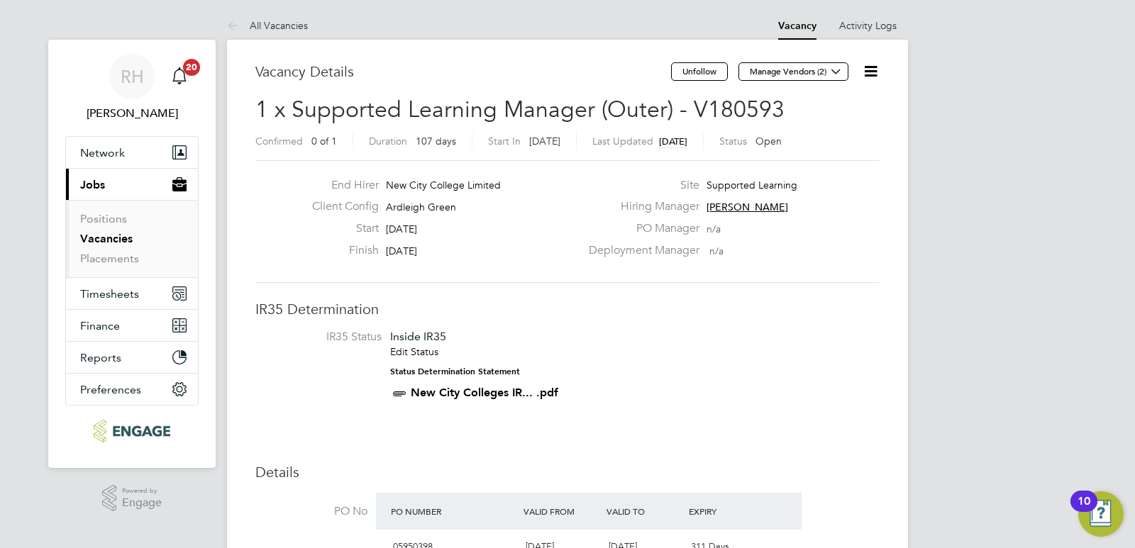
click at [869, 71] on icon at bounding box center [871, 71] width 18 height 18
click at [831, 123] on li "Update Status" at bounding box center [836, 125] width 82 height 20
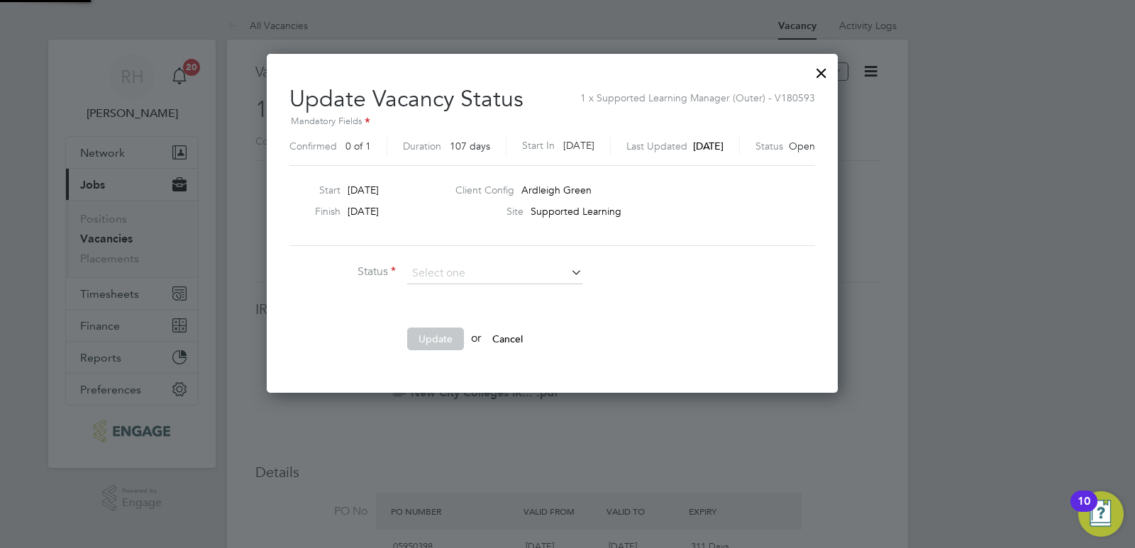
scroll to position [338, 601]
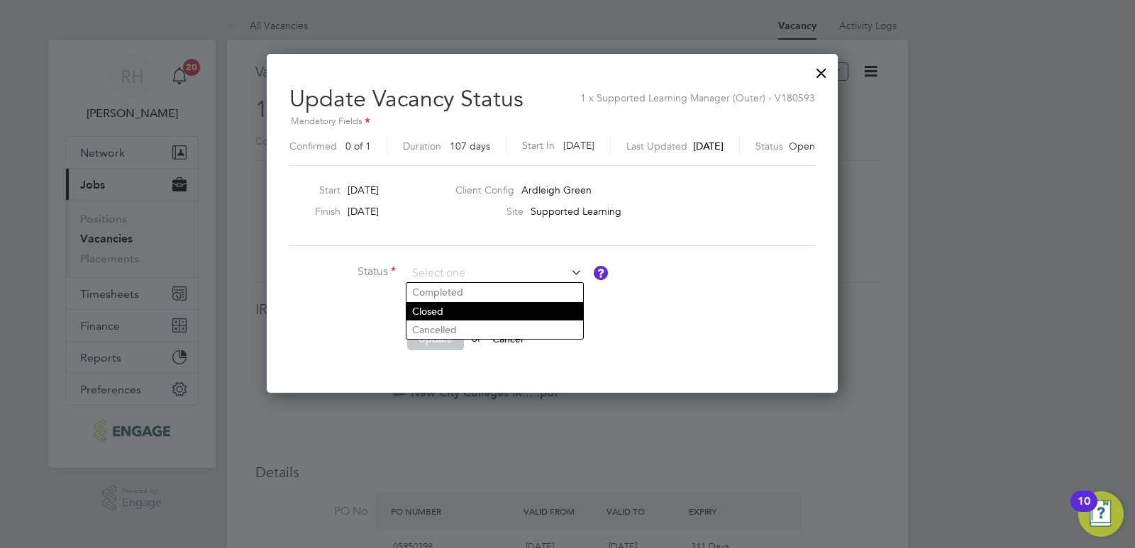
click at [444, 311] on li "Closed" at bounding box center [494, 311] width 177 height 18
type input "Closed"
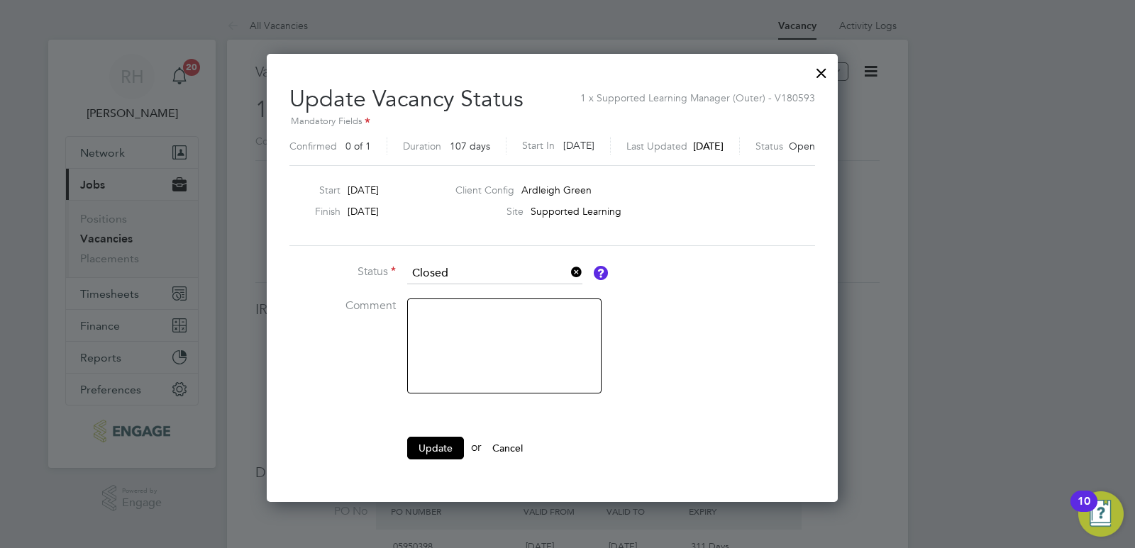
scroll to position [447, 601]
click at [480, 320] on textarea at bounding box center [504, 346] width 194 height 95
click at [433, 320] on textarea "nbo longer required" at bounding box center [504, 346] width 194 height 95
type textarea "no longer required"
click at [439, 453] on button "Update" at bounding box center [435, 448] width 57 height 23
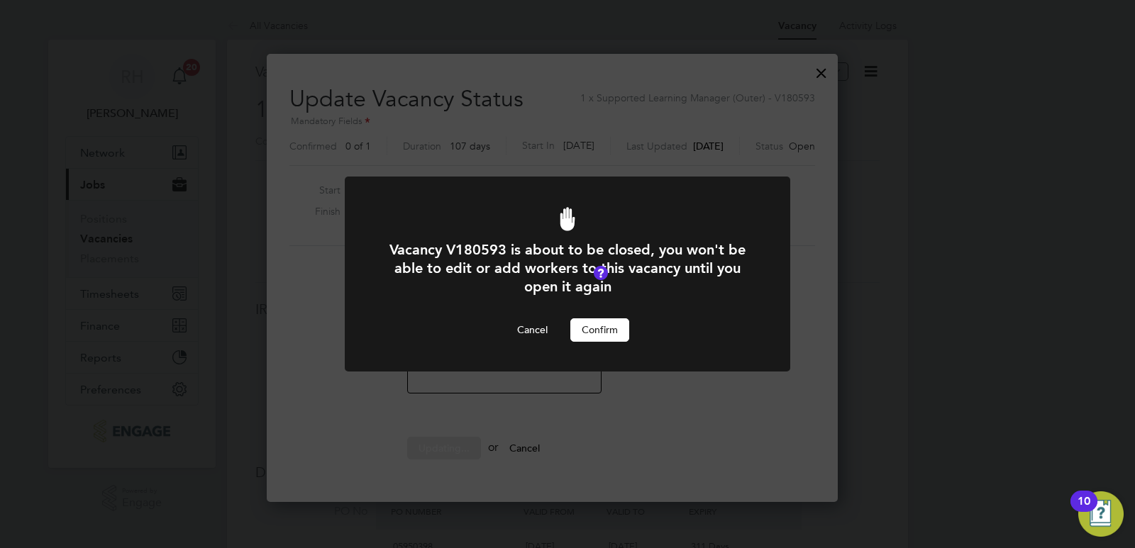
click at [611, 329] on button "Confirm" at bounding box center [599, 329] width 59 height 23
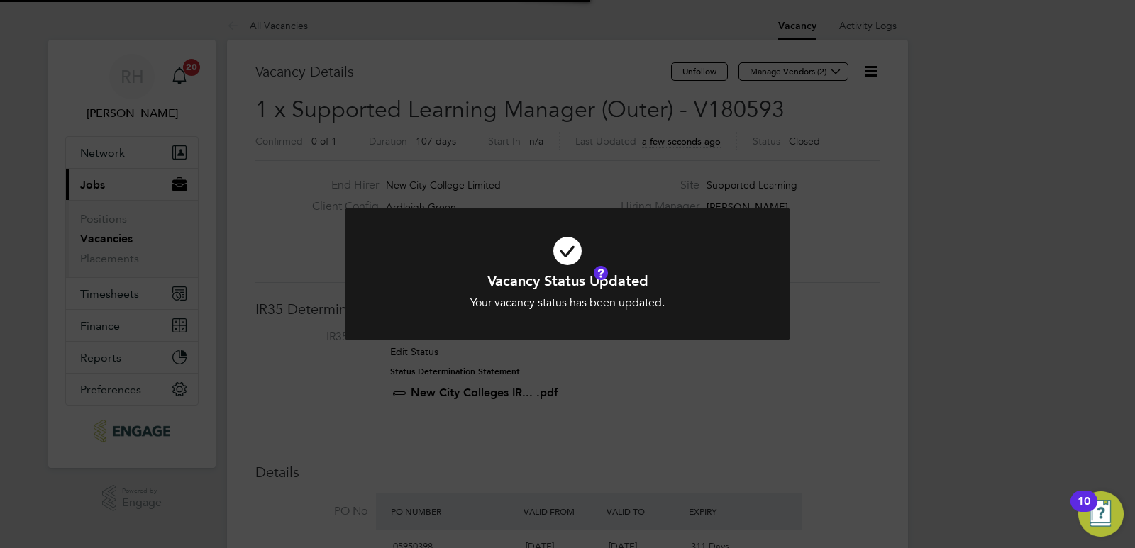
scroll to position [42, 99]
click at [576, 421] on div "Vacancy Status Updated Your vacancy status has been updated. Cancel Okay" at bounding box center [567, 274] width 1135 height 548
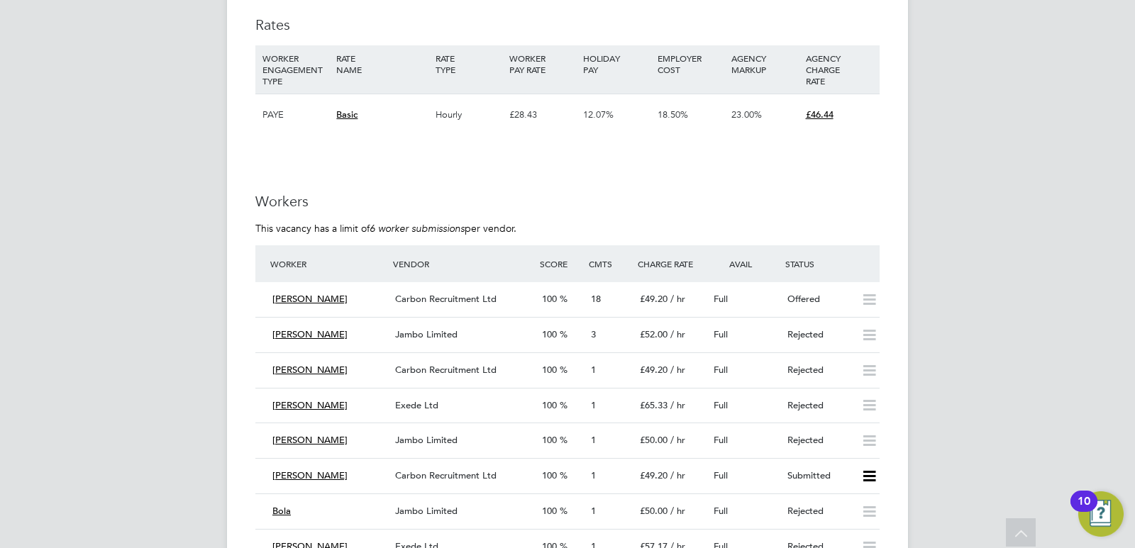
scroll to position [2056, 0]
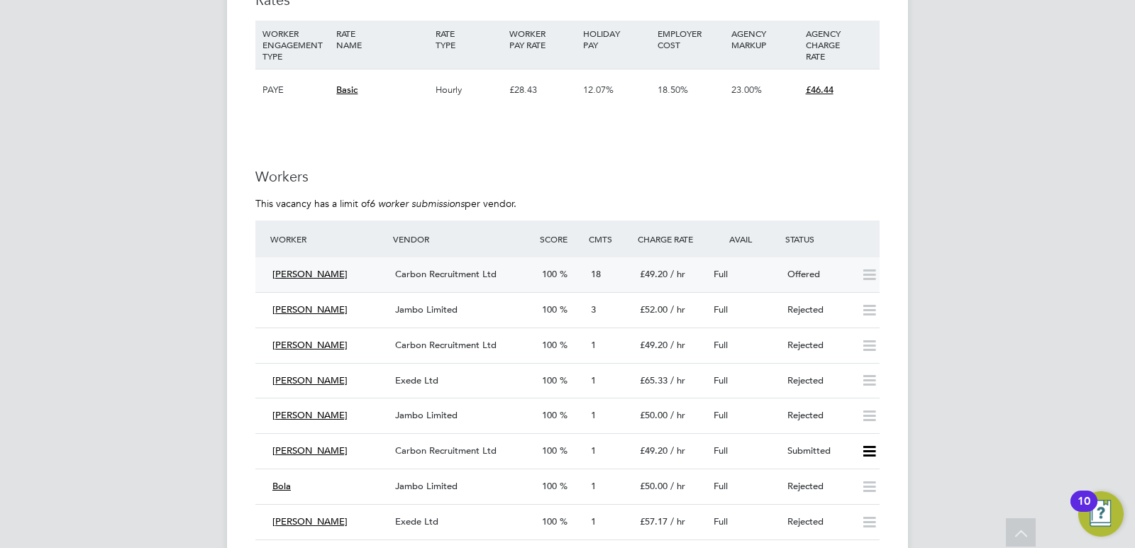
click at [433, 281] on div "Carbon Recruitment Ltd" at bounding box center [462, 274] width 147 height 23
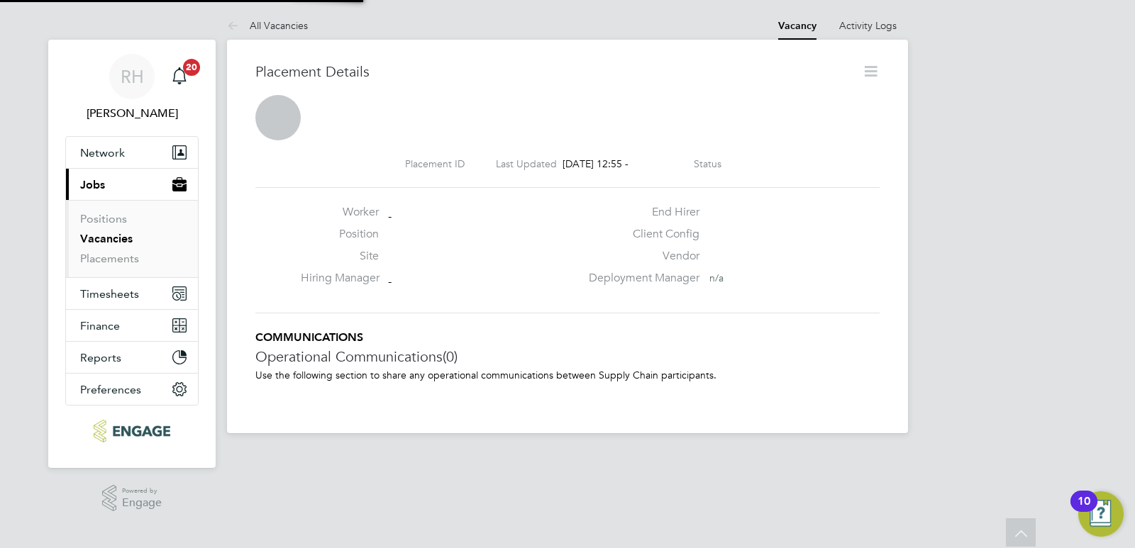
scroll to position [7, 7]
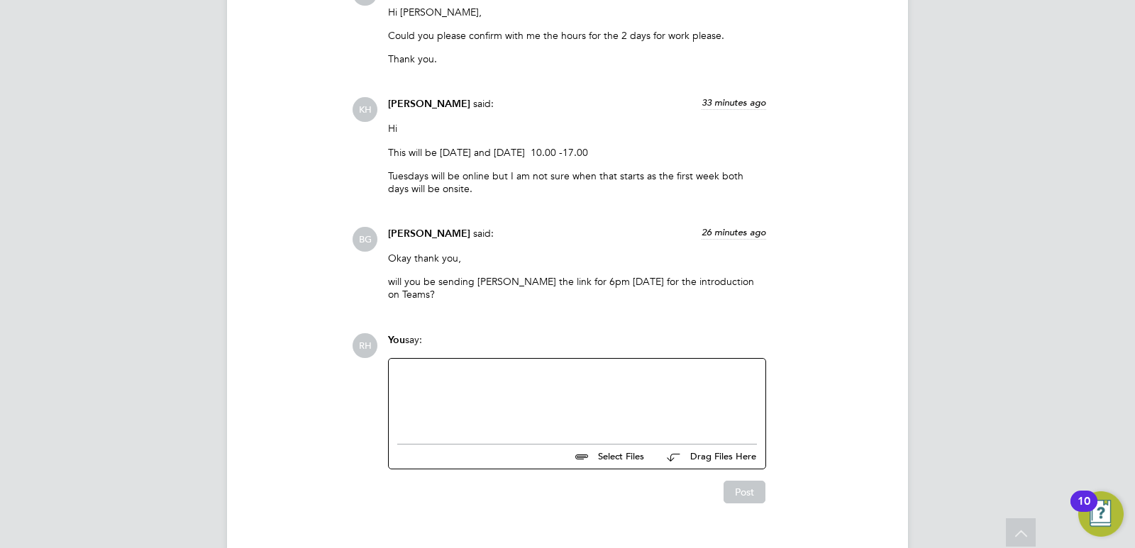
click at [471, 399] on div at bounding box center [576, 397] width 359 height 61
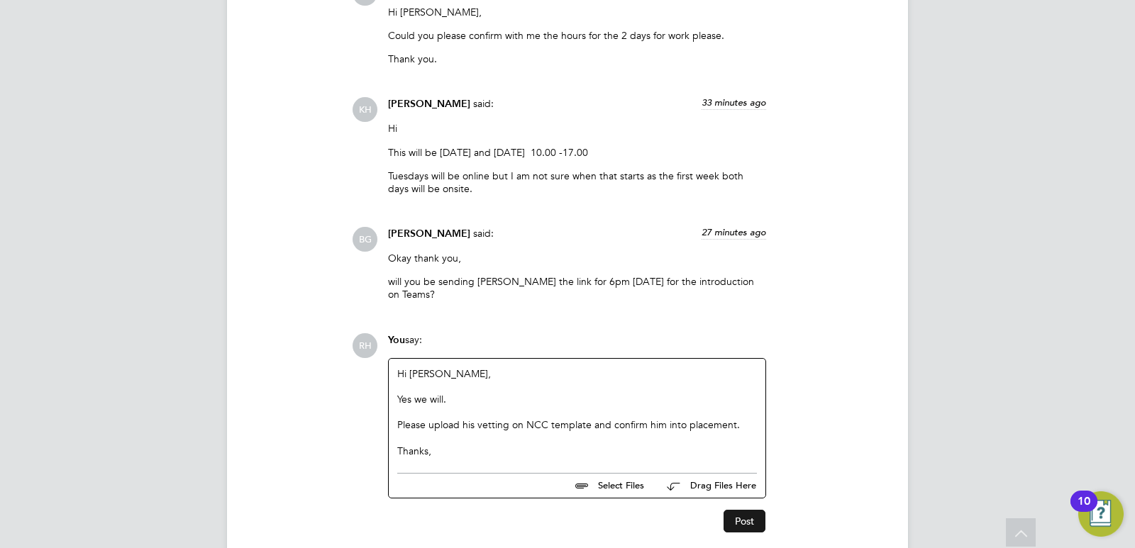
click at [732, 511] on button "Post" at bounding box center [744, 521] width 42 height 23
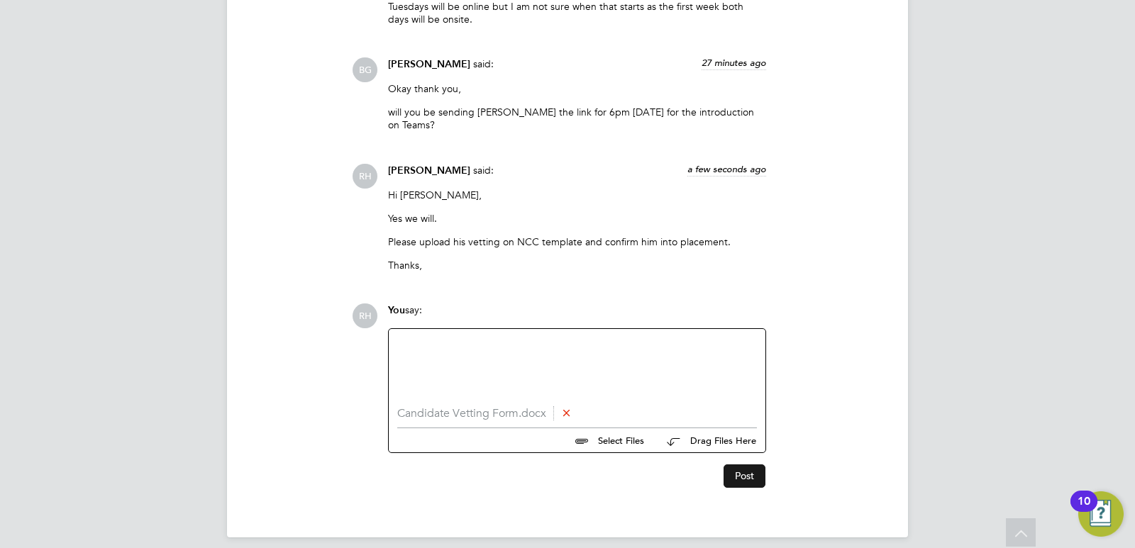
click at [753, 464] on button "Post" at bounding box center [744, 475] width 42 height 23
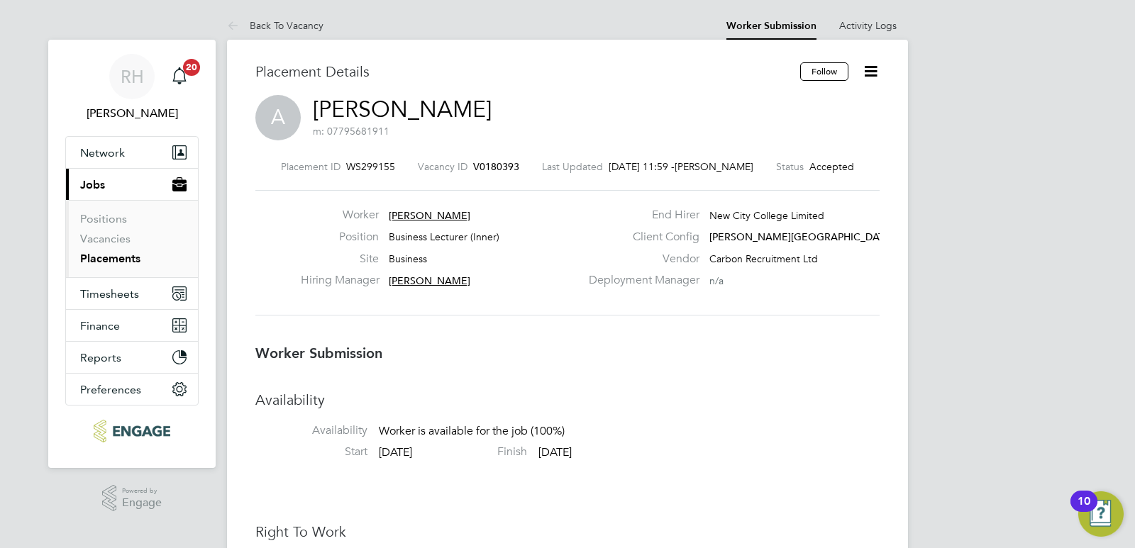
click at [496, 167] on span "V0180393" at bounding box center [496, 166] width 46 height 13
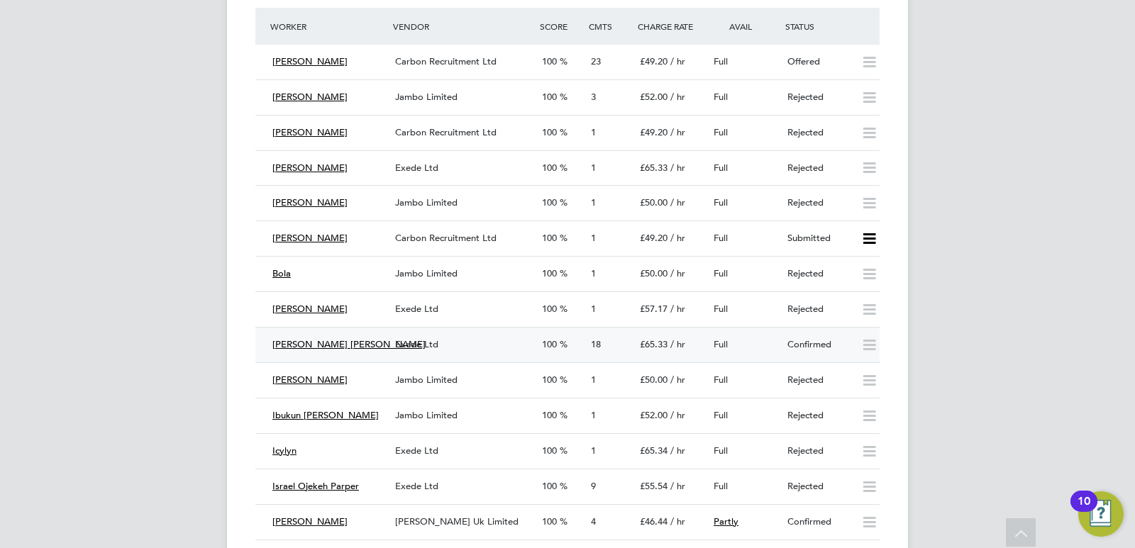
click at [491, 349] on div "Exede Ltd" at bounding box center [462, 344] width 147 height 23
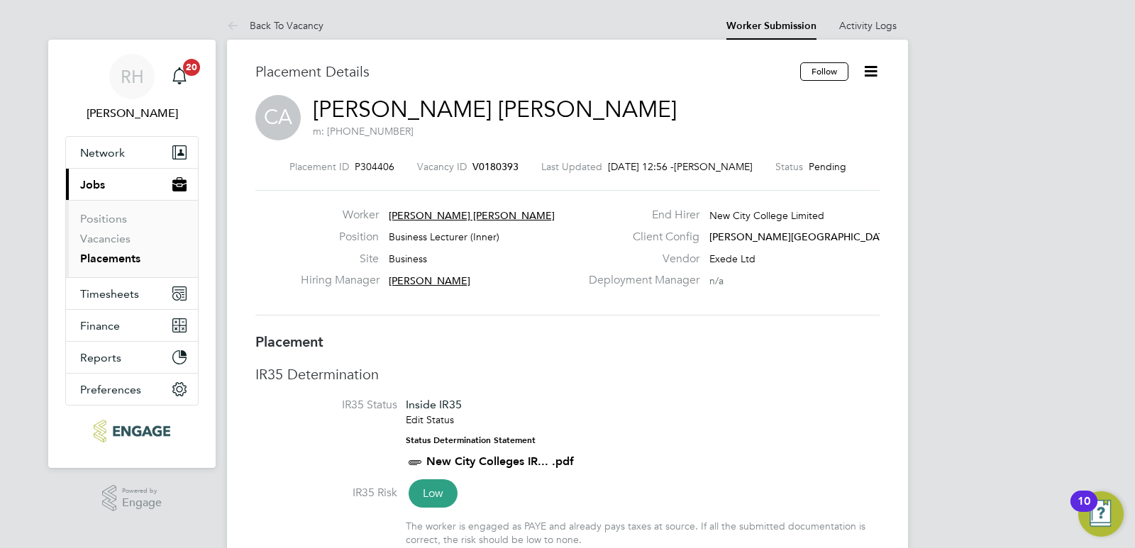
click at [868, 73] on icon at bounding box center [871, 71] width 18 height 18
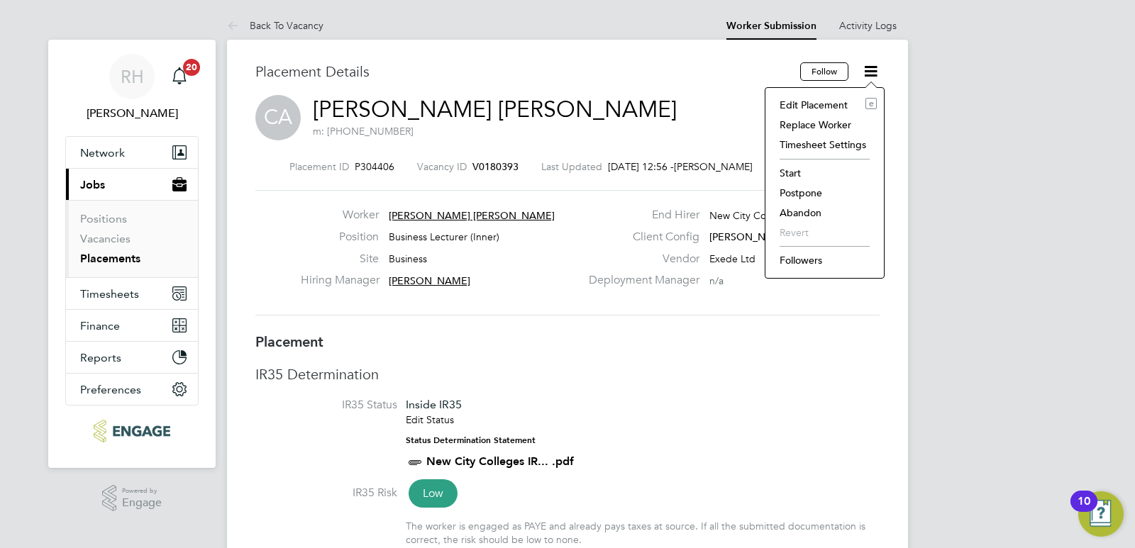
click at [793, 177] on li "Start" at bounding box center [824, 173] width 104 height 20
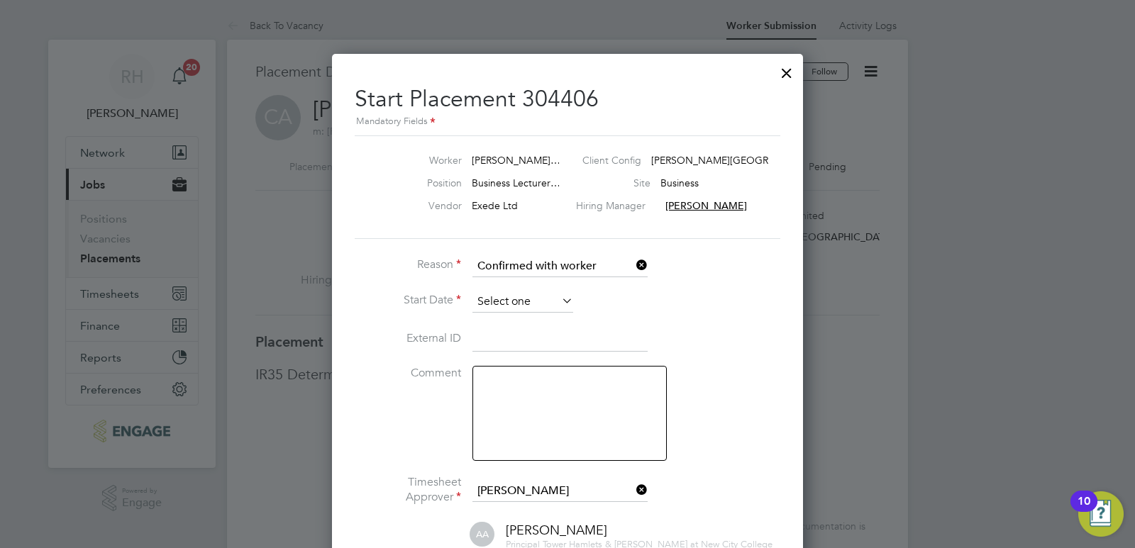
click at [523, 299] on input at bounding box center [522, 301] width 101 height 21
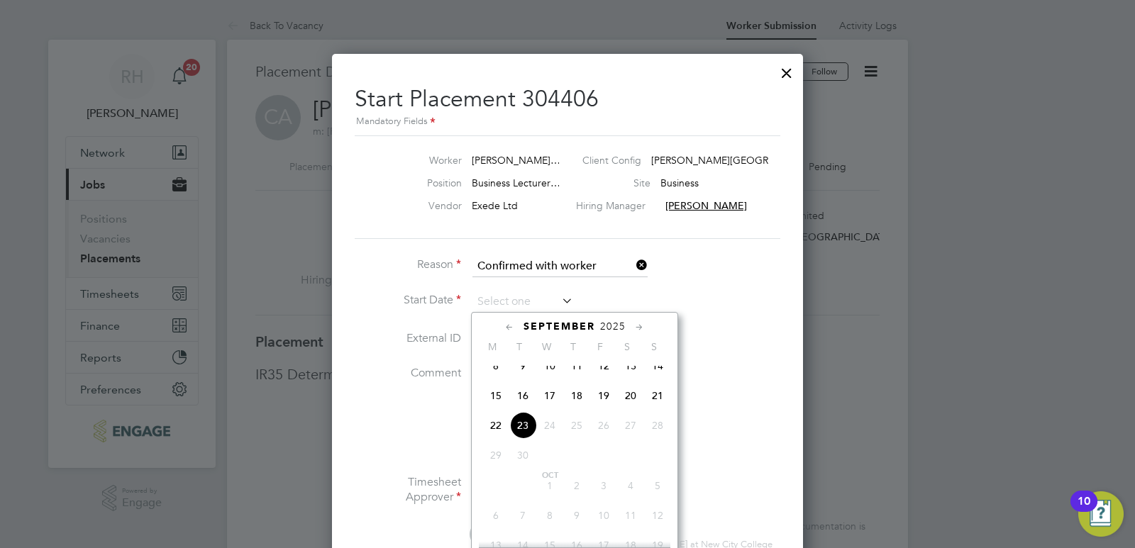
click at [520, 439] on span "23" at bounding box center [522, 425] width 27 height 27
type input "[DATE]"
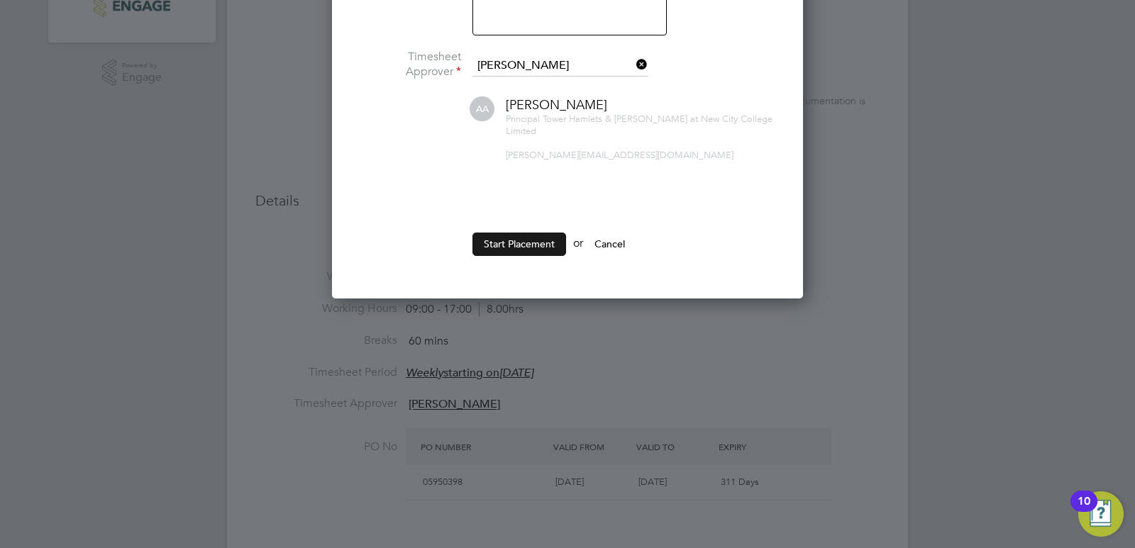
click at [518, 233] on button "Start Placement" at bounding box center [519, 244] width 94 height 23
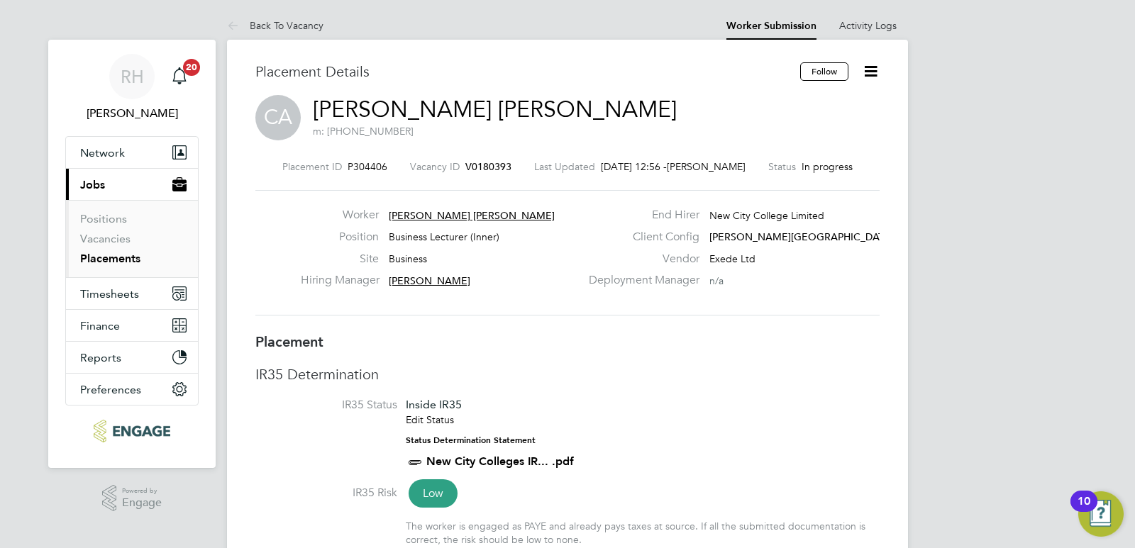
click at [496, 167] on span "V0180393" at bounding box center [488, 166] width 46 height 13
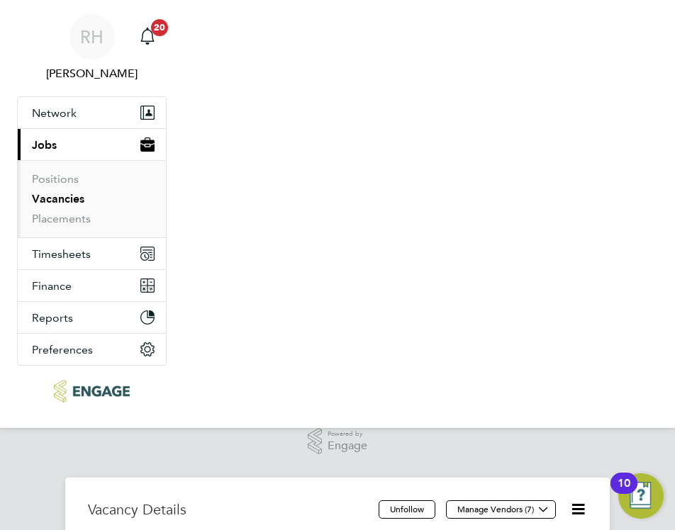
scroll to position [24, 143]
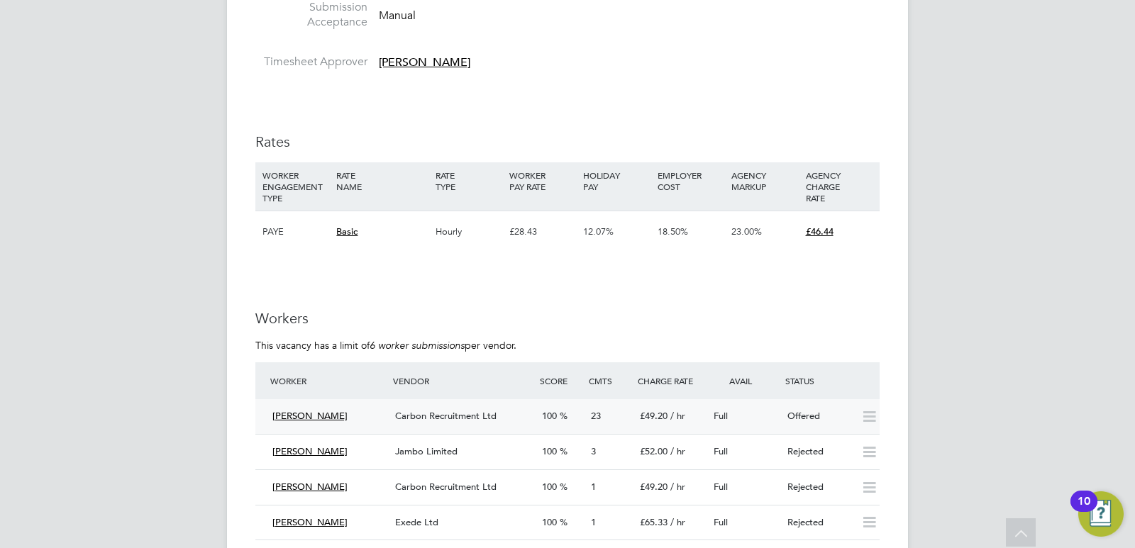
click at [436, 410] on span "Carbon Recruitment Ltd" at bounding box center [445, 416] width 101 height 12
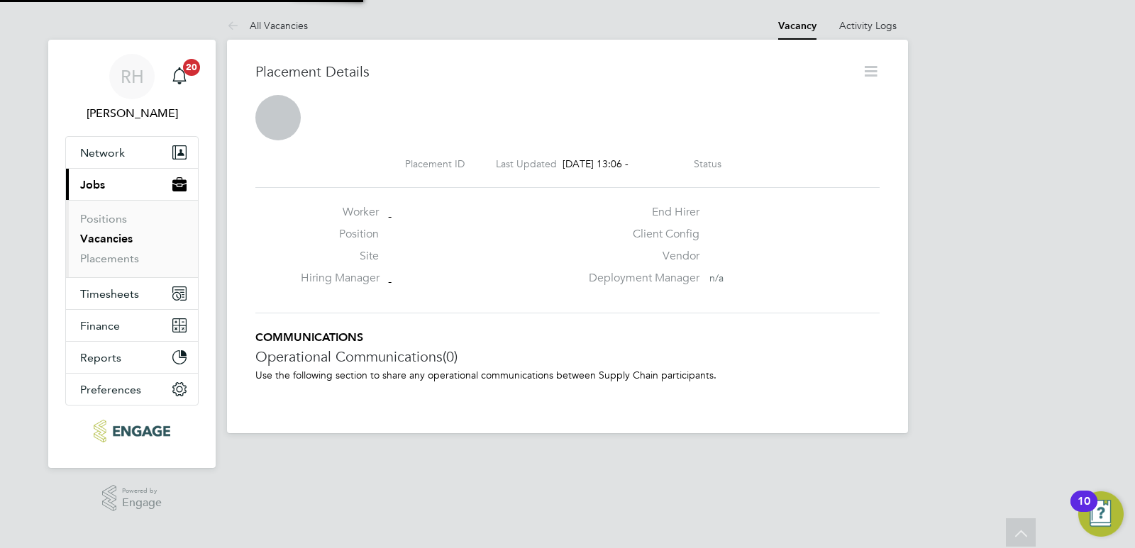
scroll to position [7, 7]
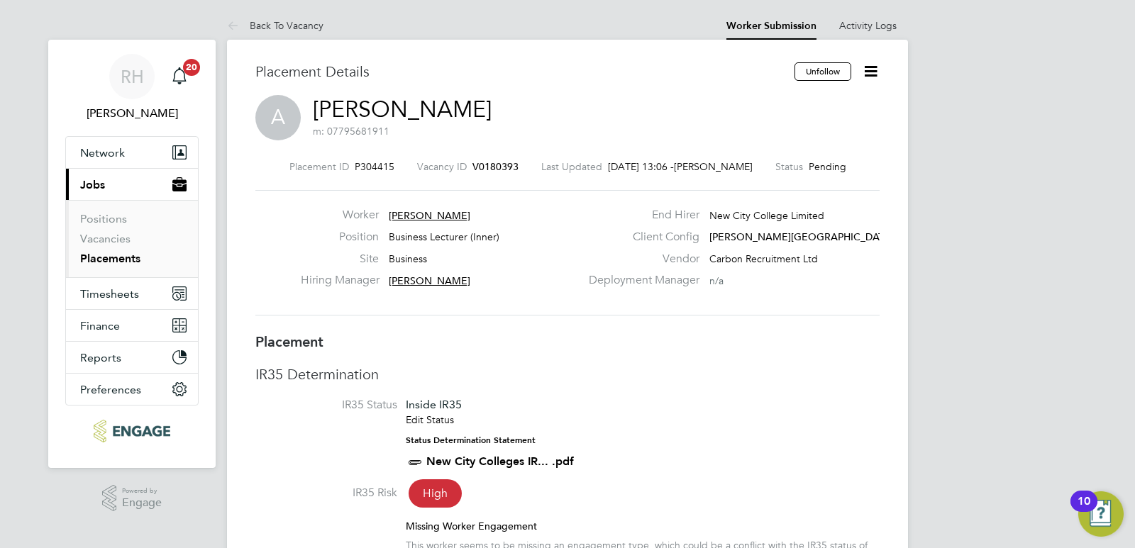
click at [389, 108] on link "Abdullah Khan" at bounding box center [402, 110] width 179 height 28
click at [499, 166] on span "V0180393" at bounding box center [495, 166] width 46 height 13
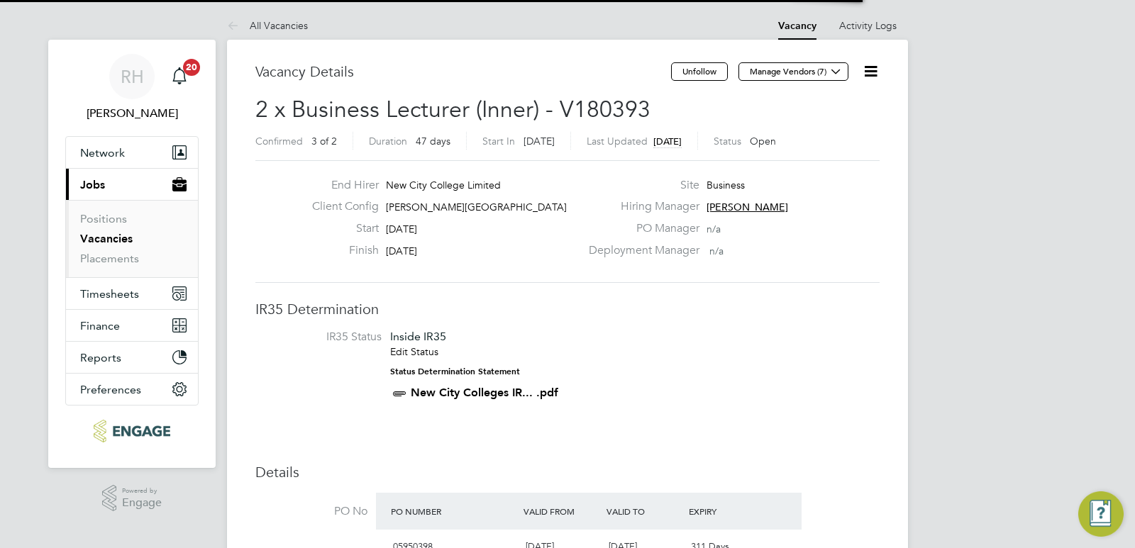
scroll to position [42, 99]
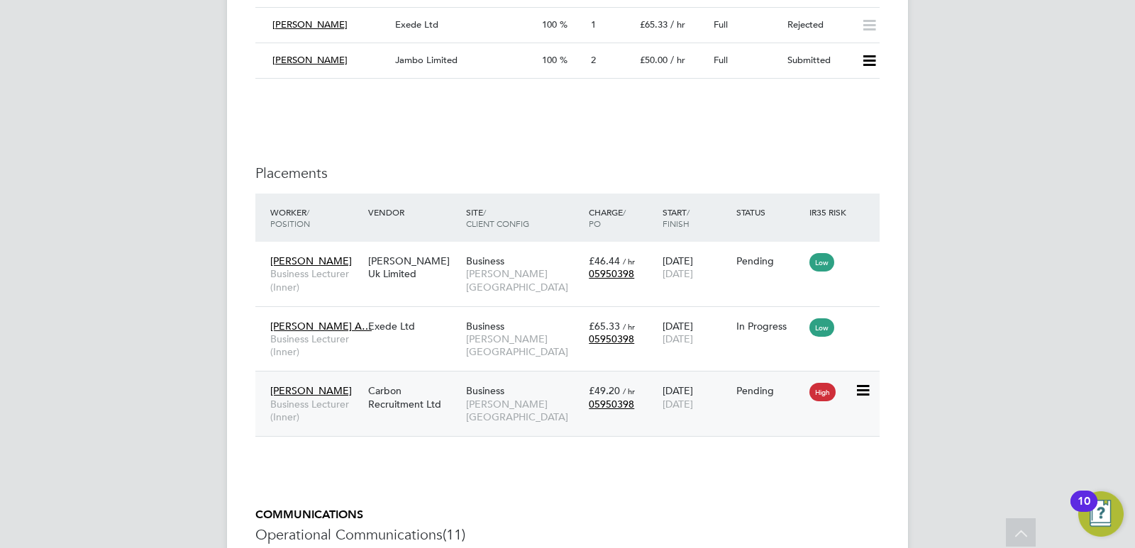
click at [416, 389] on div "Carbon Recruitment Ltd" at bounding box center [413, 397] width 98 height 40
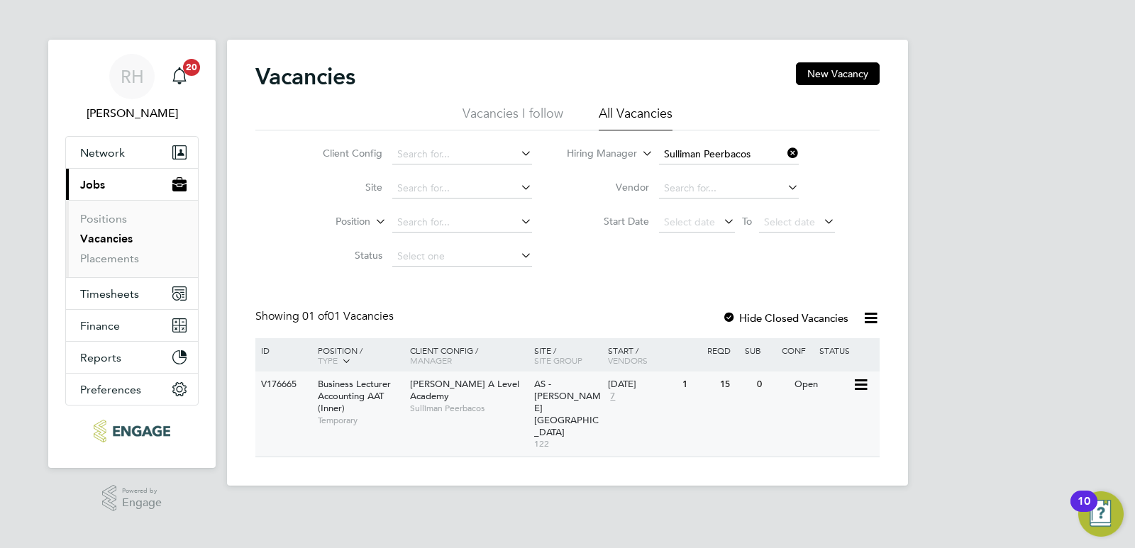
click at [452, 403] on span "Sulliman Peerbacos" at bounding box center [468, 408] width 117 height 11
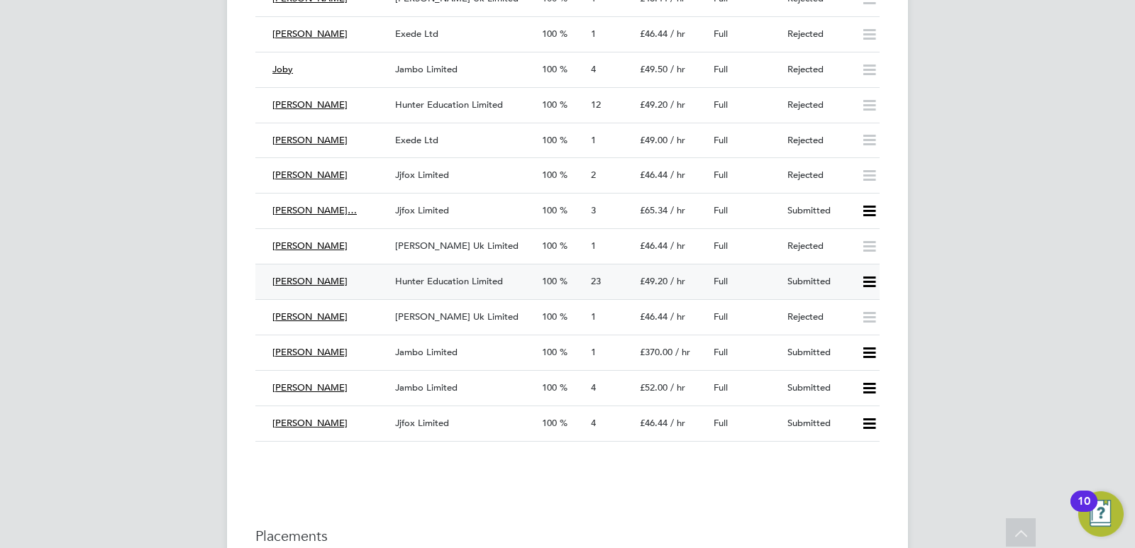
click at [477, 286] on div "Hunter Education Limited" at bounding box center [462, 281] width 147 height 23
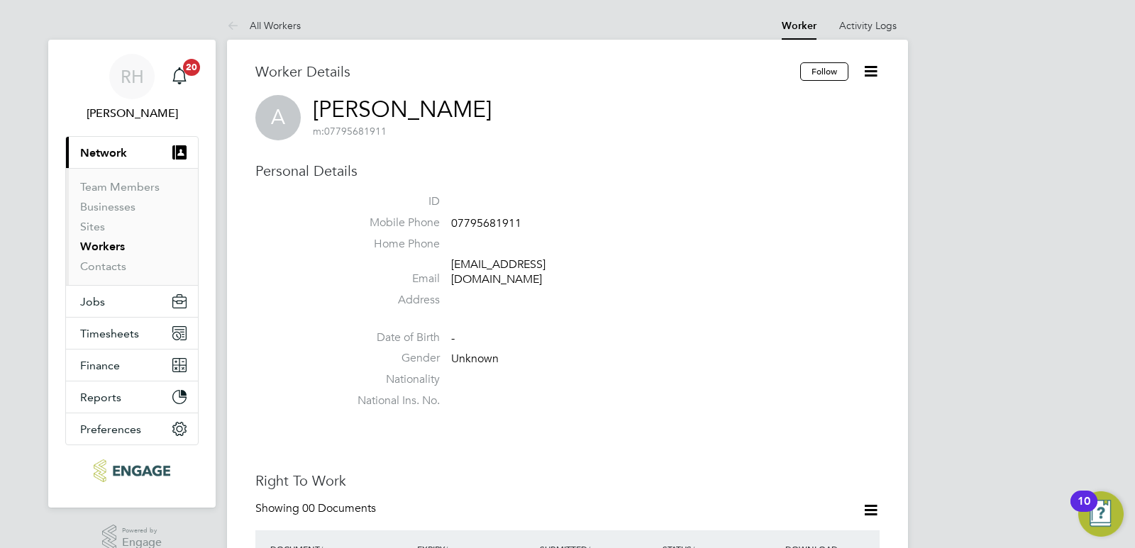
drag, startPoint x: 650, startPoint y: 269, endPoint x: 452, endPoint y: 270, distance: 197.1
click at [452, 270] on li "Email [EMAIL_ADDRESS][DOMAIN_NAME]" at bounding box center [609, 274] width 539 height 35
copy link "[EMAIL_ADDRESS][DOMAIN_NAME]"
drag, startPoint x: 535, startPoint y: 228, endPoint x: 454, endPoint y: 217, distance: 82.2
click at [454, 217] on li "Mobile Phone [PHONE_NUMBER]" at bounding box center [609, 226] width 539 height 21
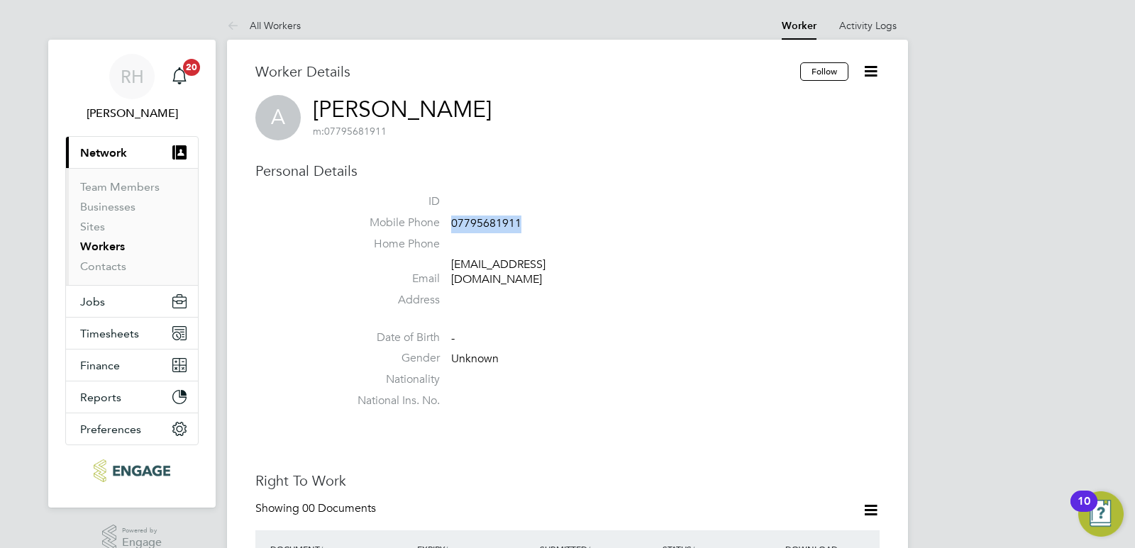
copy span "07795681911"
click at [284, 28] on link "All Workers" at bounding box center [264, 25] width 74 height 13
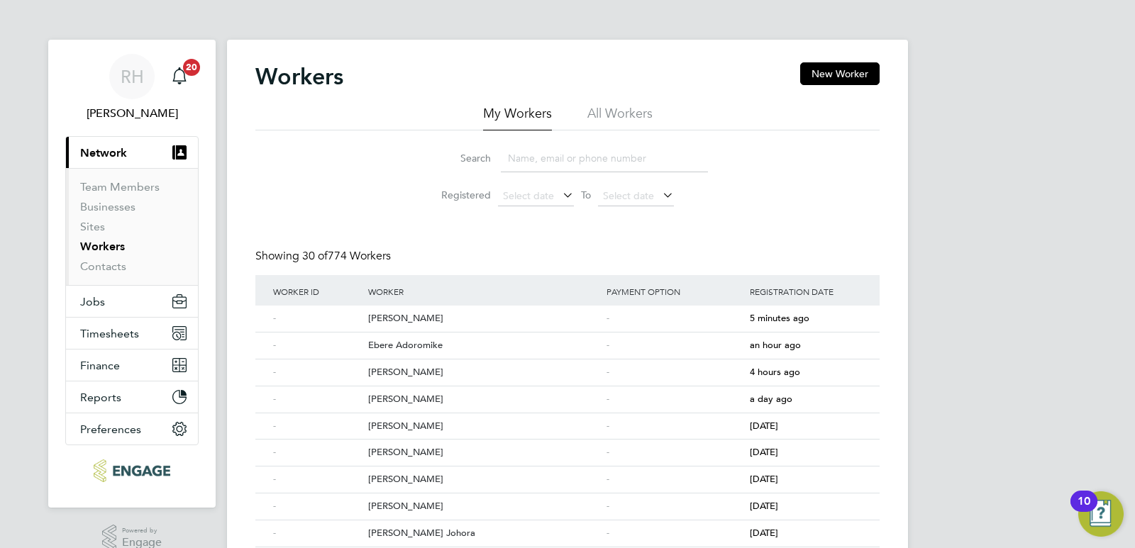
click at [100, 247] on link "Workers" at bounding box center [102, 246] width 45 height 13
click at [615, 113] on li "All Workers" at bounding box center [619, 118] width 65 height 26
click at [568, 152] on input at bounding box center [604, 159] width 207 height 28
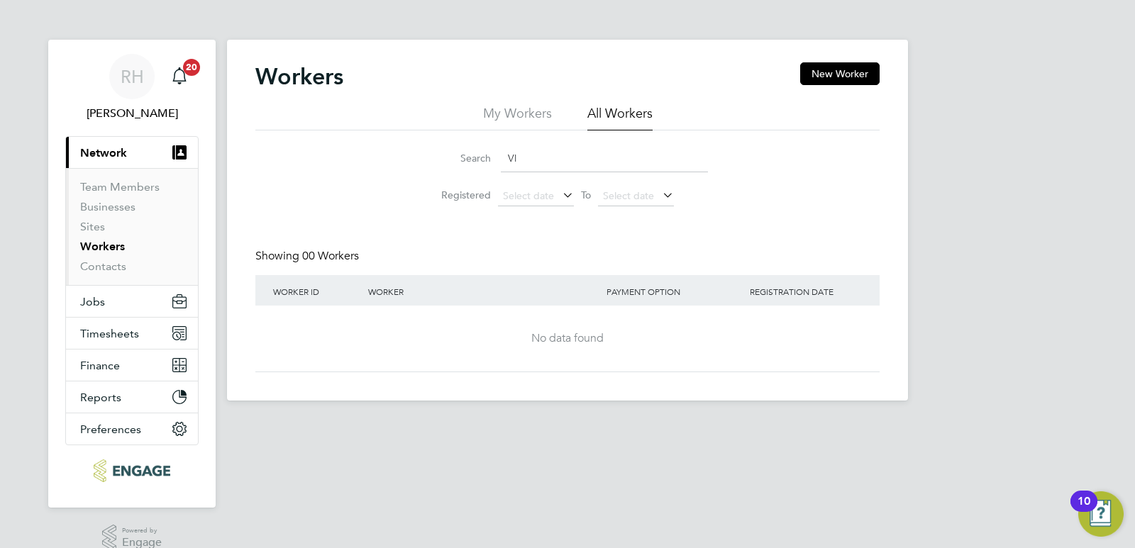
type input "V"
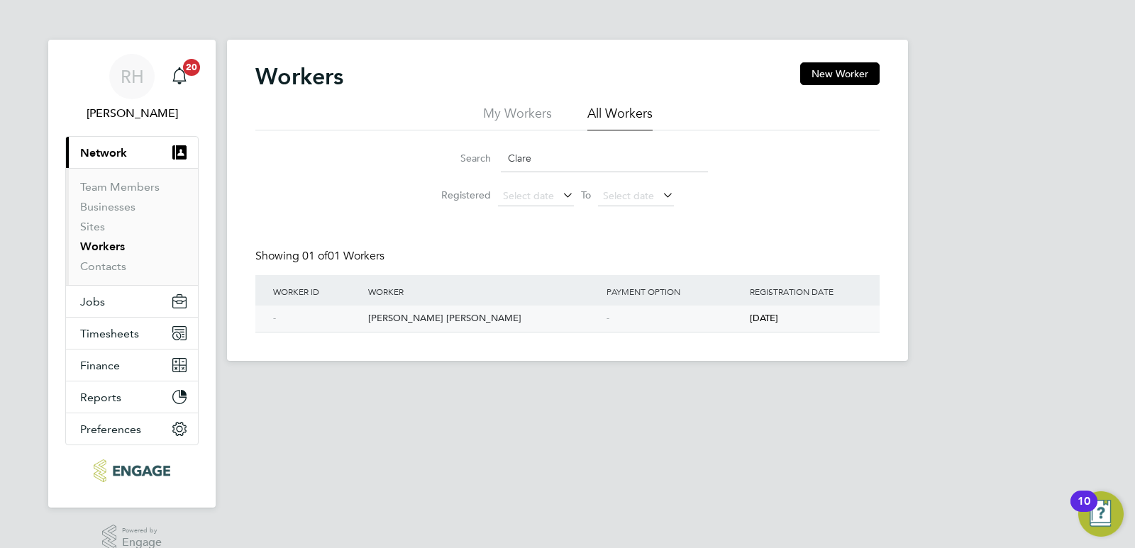
type input "Clare"
click at [429, 319] on div "[PERSON_NAME] [PERSON_NAME]" at bounding box center [483, 319] width 238 height 26
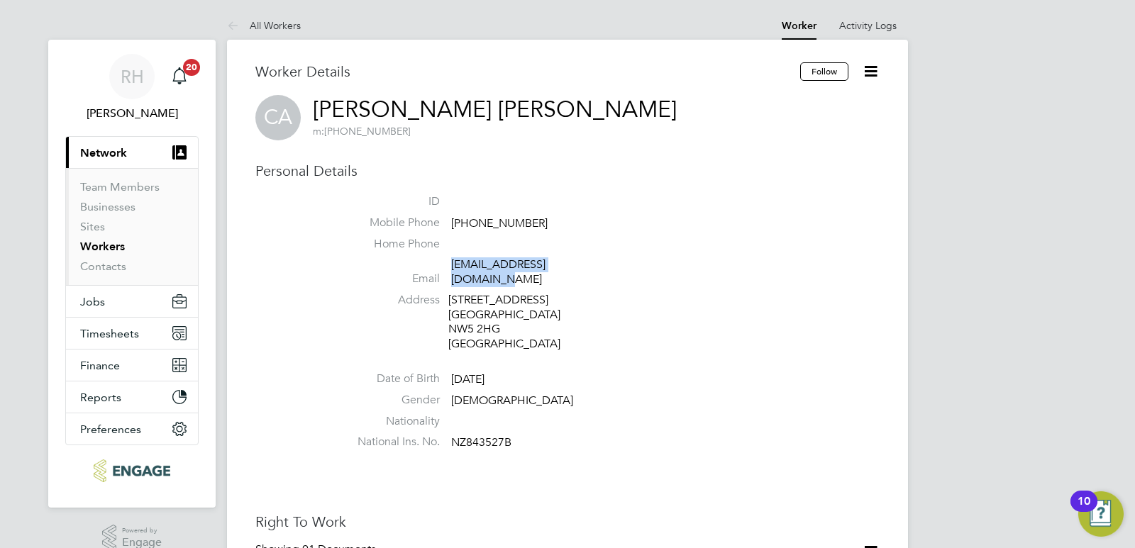
drag, startPoint x: 602, startPoint y: 266, endPoint x: 452, endPoint y: 262, distance: 149.7
click at [452, 262] on li "Email [EMAIL_ADDRESS][DOMAIN_NAME]" at bounding box center [609, 274] width 539 height 35
copy link "[EMAIL_ADDRESS][DOMAIN_NAME]"
drag, startPoint x: 544, startPoint y: 223, endPoint x: 476, endPoint y: 220, distance: 68.2
click at [476, 220] on li "Mobile Phone [PHONE_NUMBER]" at bounding box center [609, 226] width 539 height 21
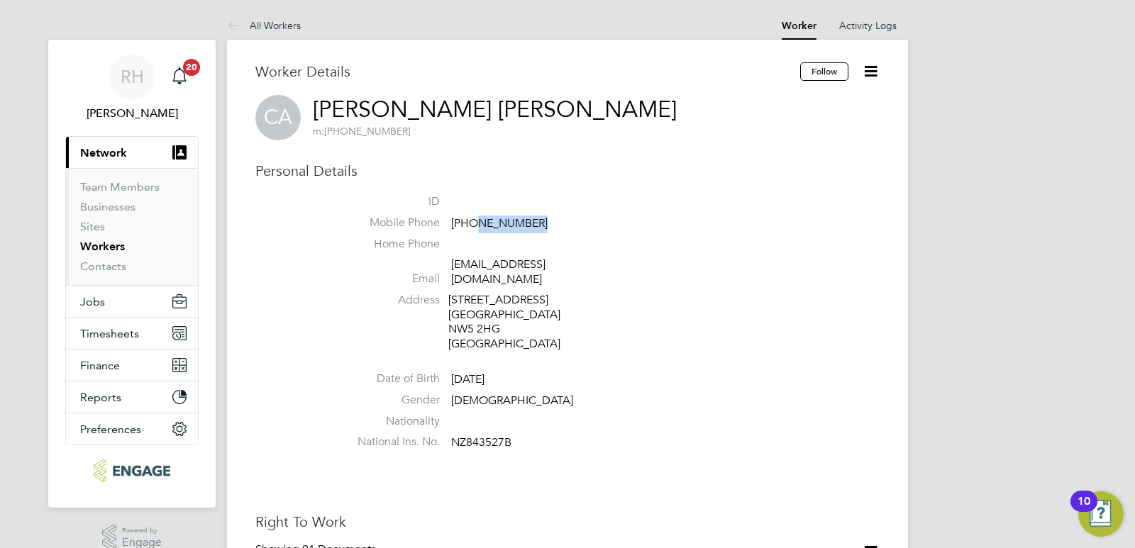
copy span "7956373338"
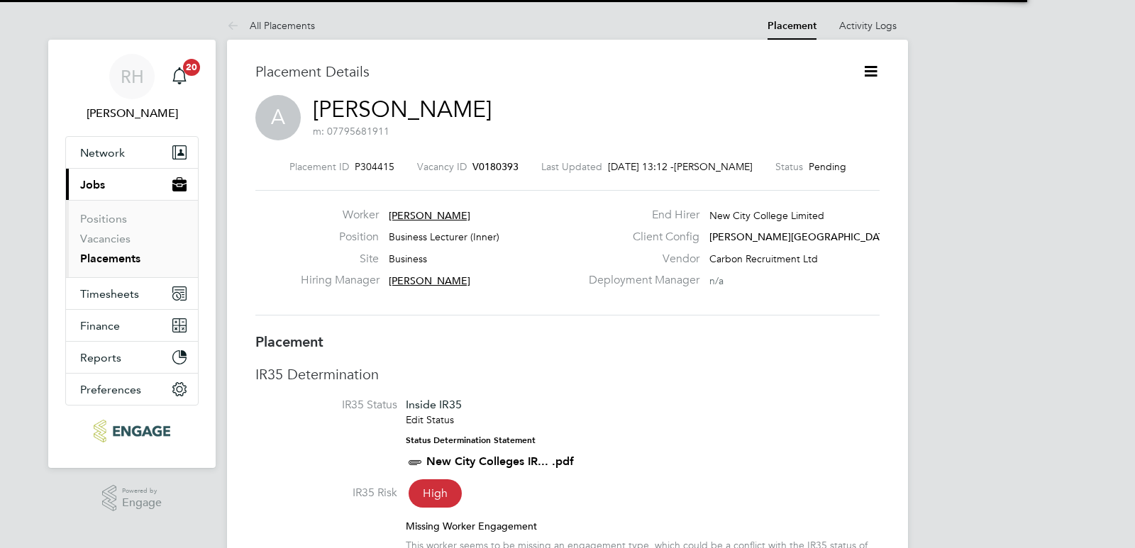
click at [873, 69] on icon at bounding box center [871, 71] width 18 height 18
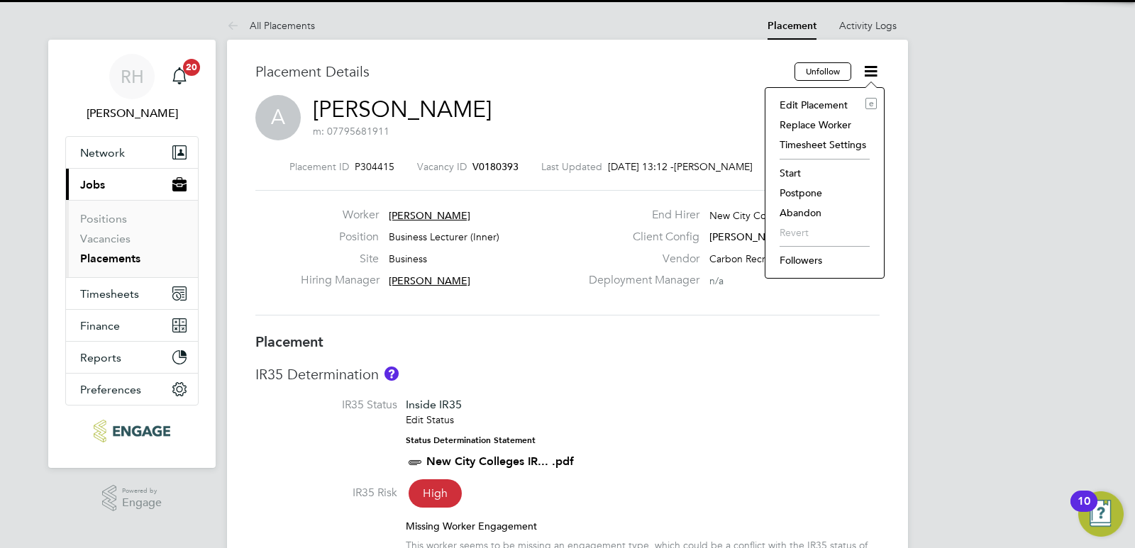
click at [790, 172] on li "Start" at bounding box center [824, 173] width 104 height 20
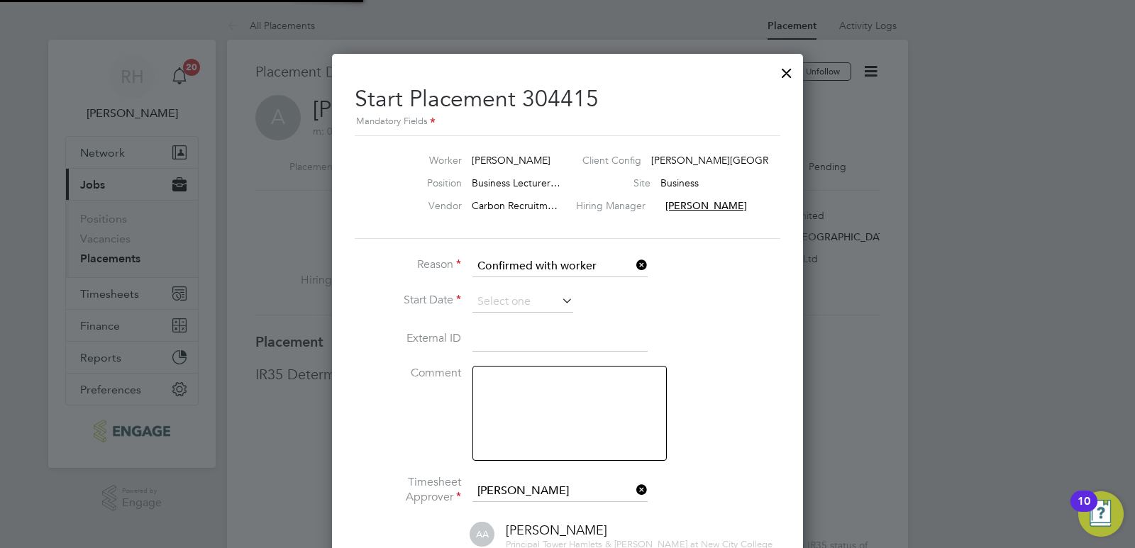
scroll to position [7, 7]
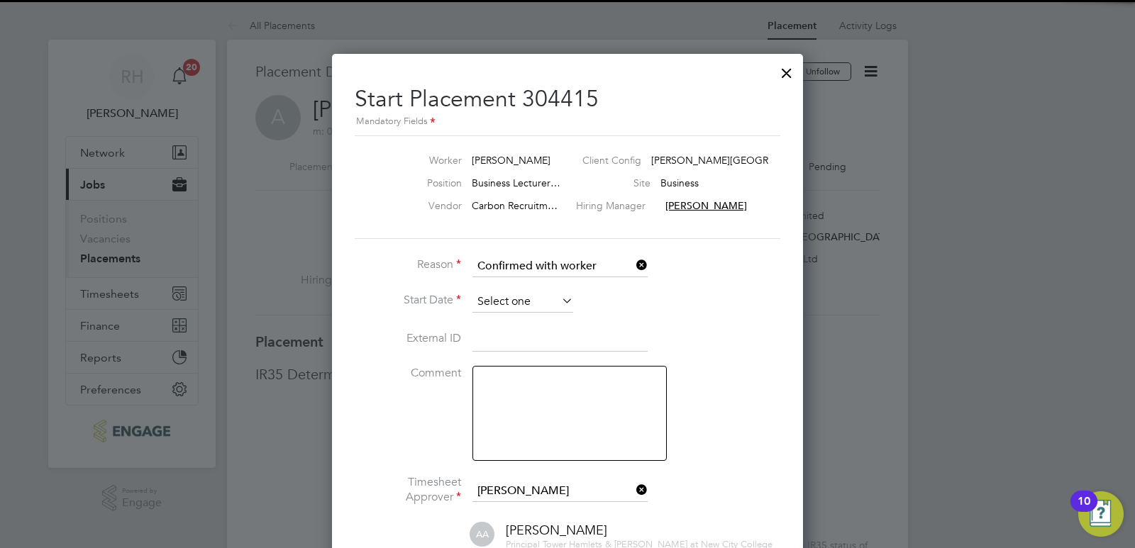
click at [513, 300] on input at bounding box center [522, 301] width 101 height 21
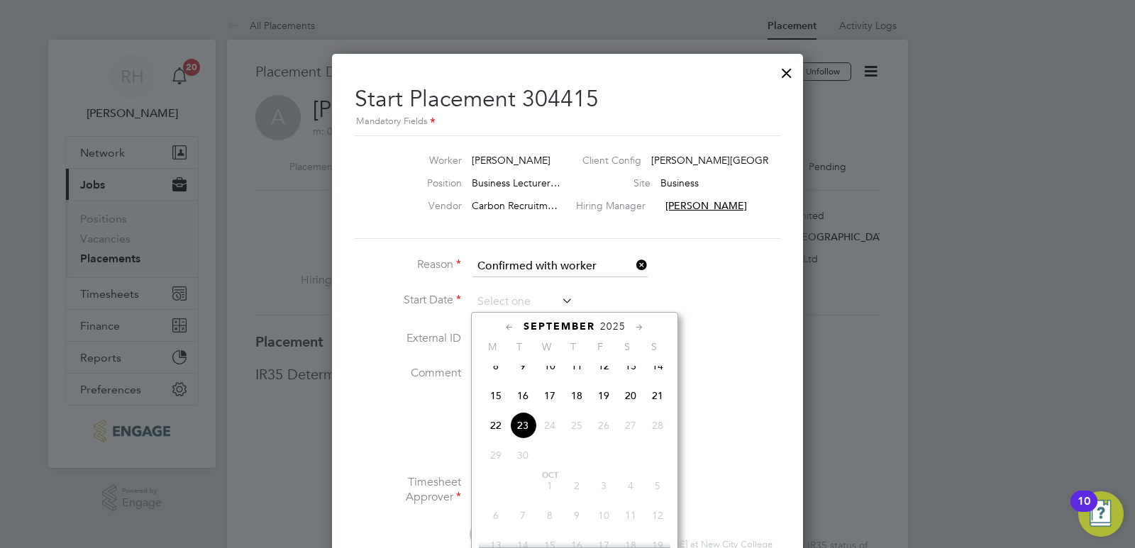
click at [523, 434] on span "23" at bounding box center [522, 425] width 27 height 27
type input "[DATE]"
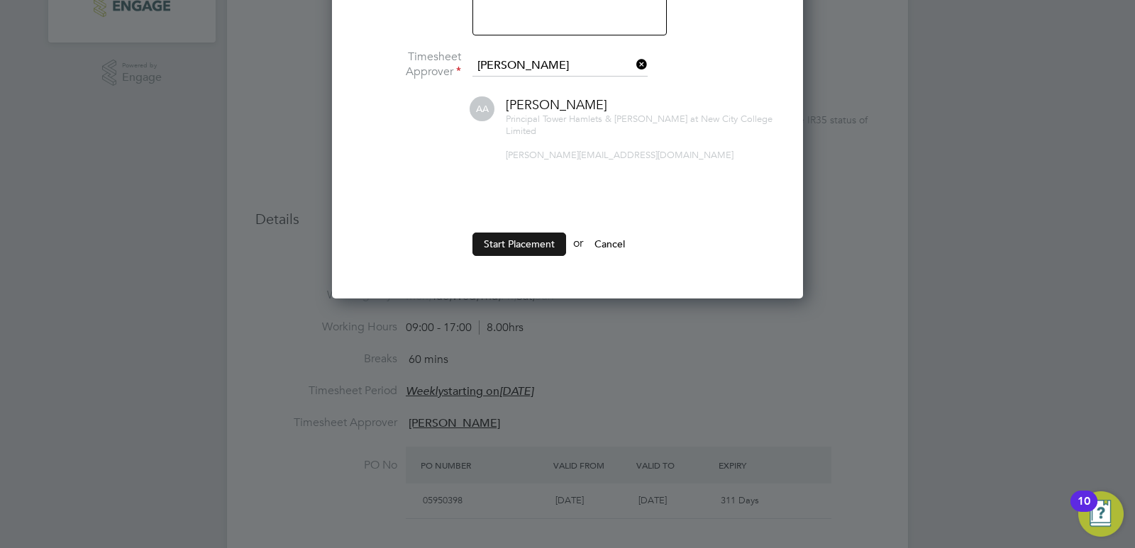
click at [515, 233] on button "Start Placement" at bounding box center [519, 244] width 94 height 23
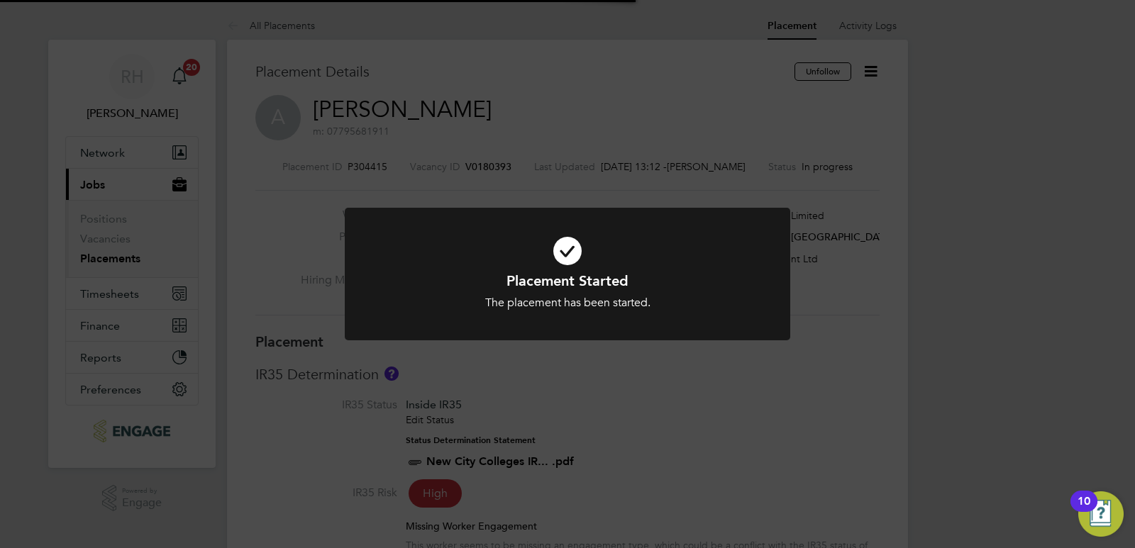
click at [698, 420] on div "Placement Started The placement has been started. Cancel Okay" at bounding box center [567, 274] width 1135 height 548
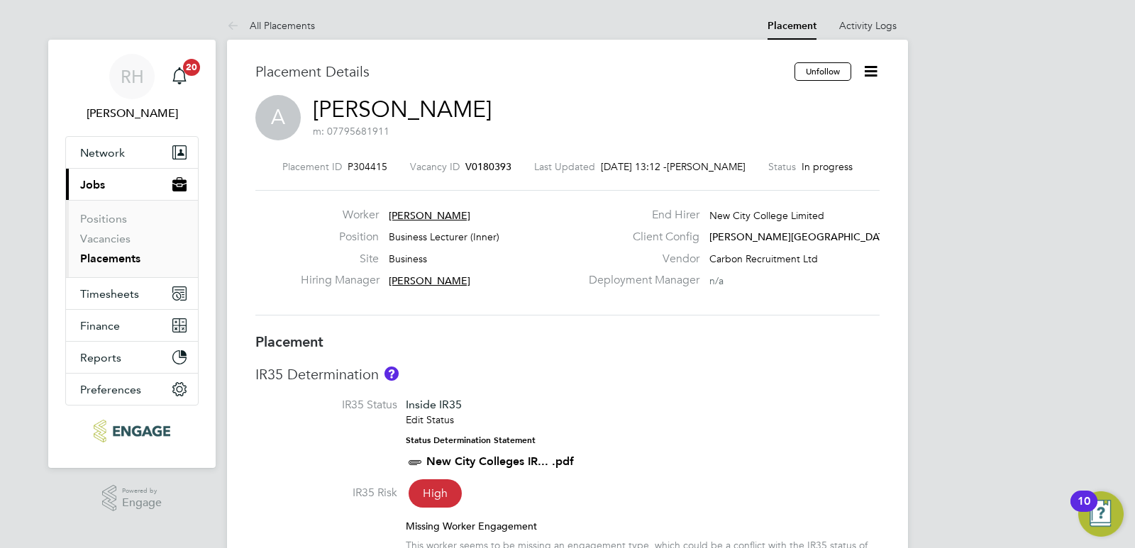
click at [477, 165] on span "V0180393" at bounding box center [488, 166] width 46 height 13
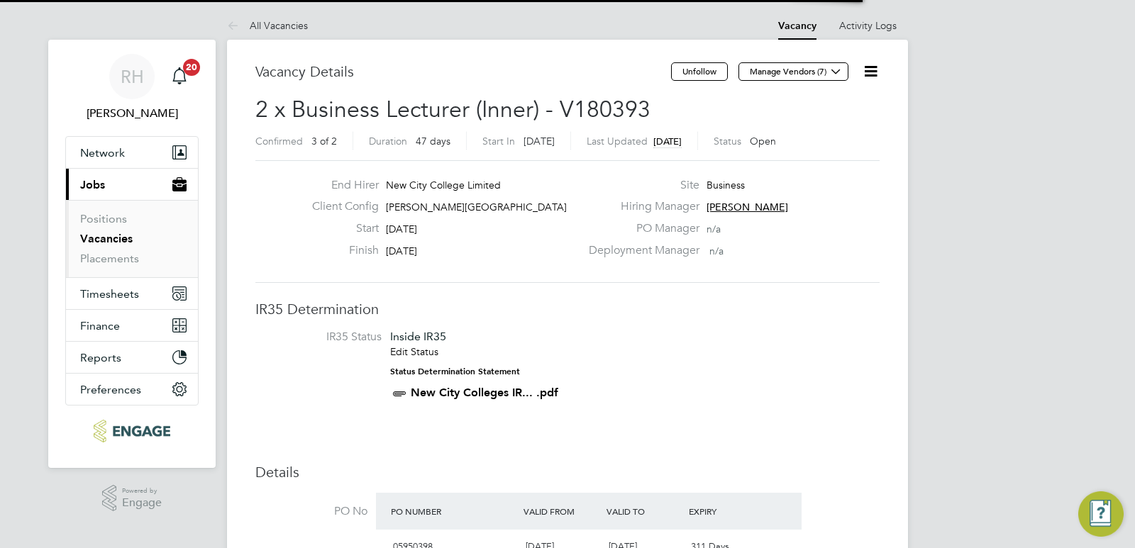
click at [871, 62] on icon at bounding box center [871, 71] width 18 height 18
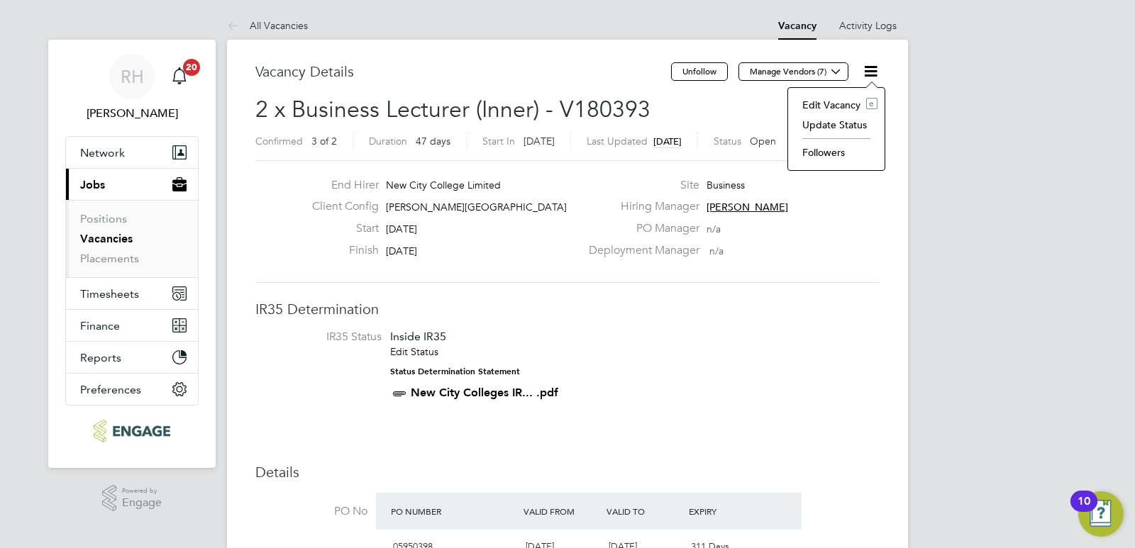
click at [831, 125] on li "Update Status" at bounding box center [836, 125] width 82 height 20
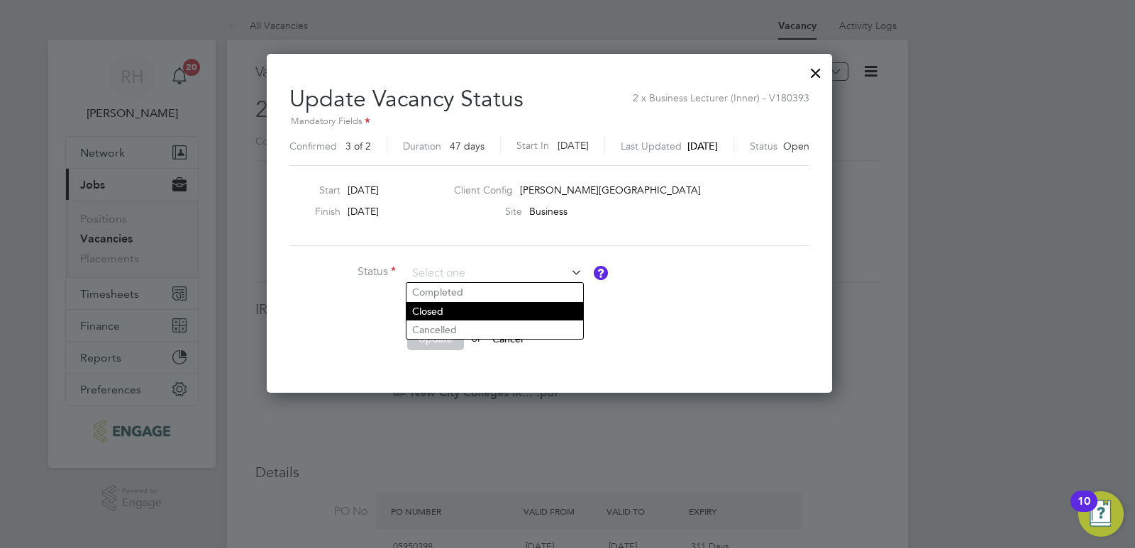
click at [474, 310] on li "Closed" at bounding box center [494, 311] width 177 height 18
type input "Closed"
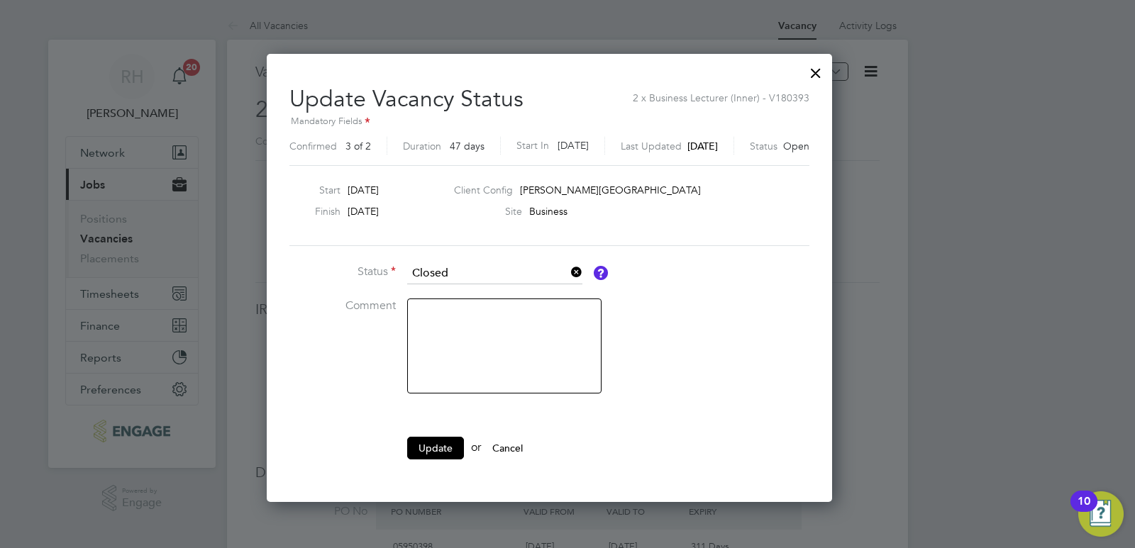
click at [467, 327] on textarea at bounding box center [504, 346] width 194 height 95
type textarea "Filled"
click at [433, 462] on li "Update or Cancel" at bounding box center [501, 455] width 425 height 37
click at [435, 450] on button "Update" at bounding box center [435, 448] width 57 height 23
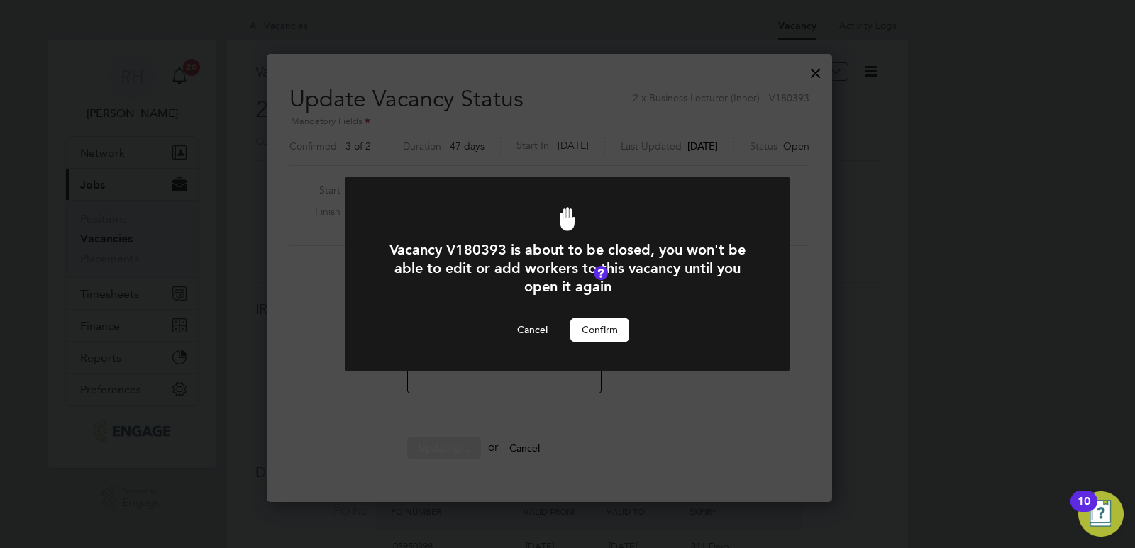
click at [584, 335] on button "Confirm" at bounding box center [599, 329] width 59 height 23
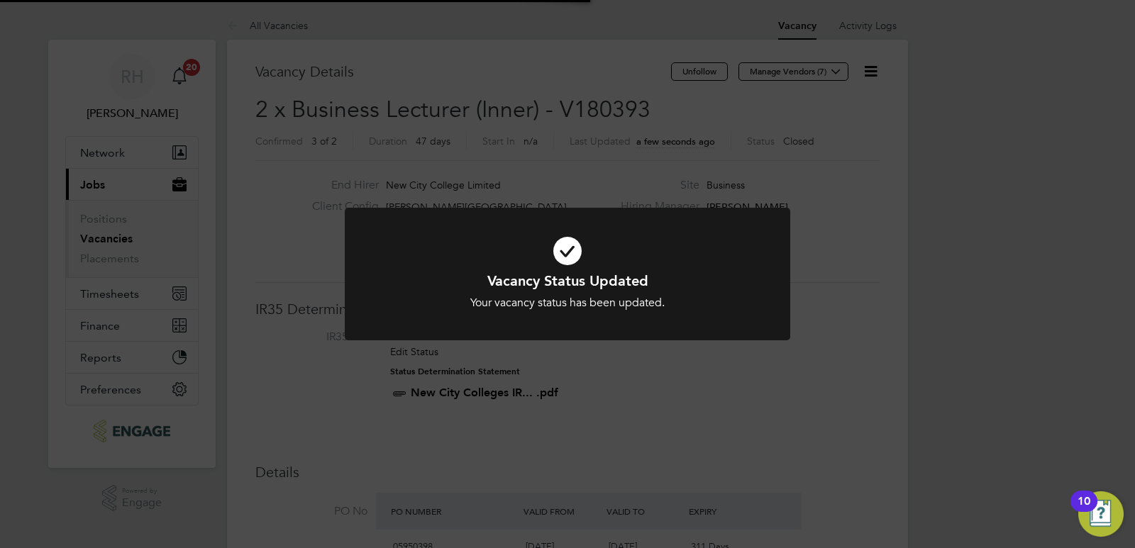
click at [692, 374] on div "Vacancy Status Updated Your vacancy status has been updated. Cancel Okay" at bounding box center [567, 274] width 1135 height 548
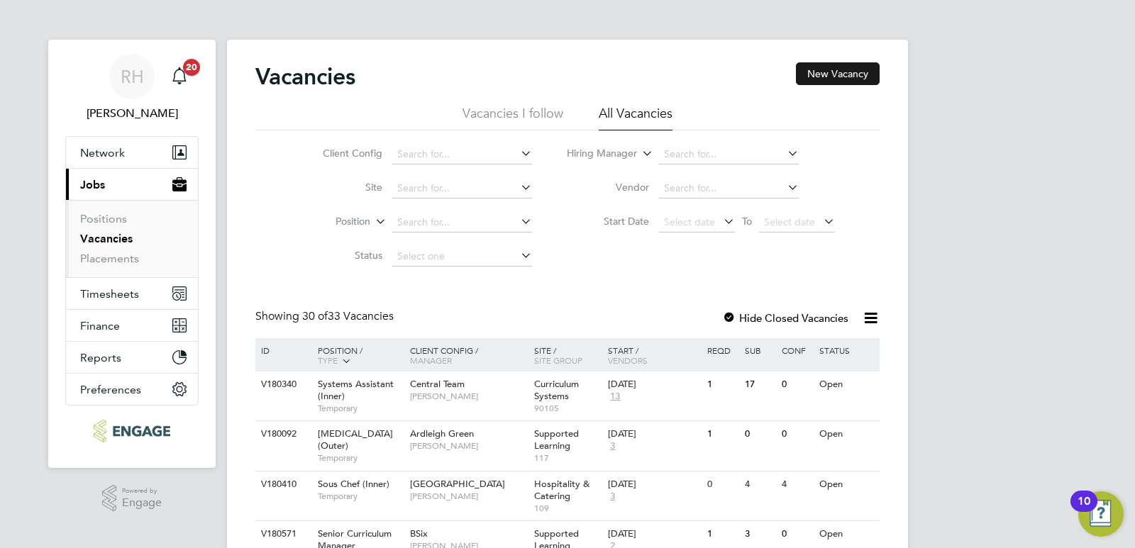
click at [858, 62] on button "New Vacancy" at bounding box center [838, 73] width 84 height 23
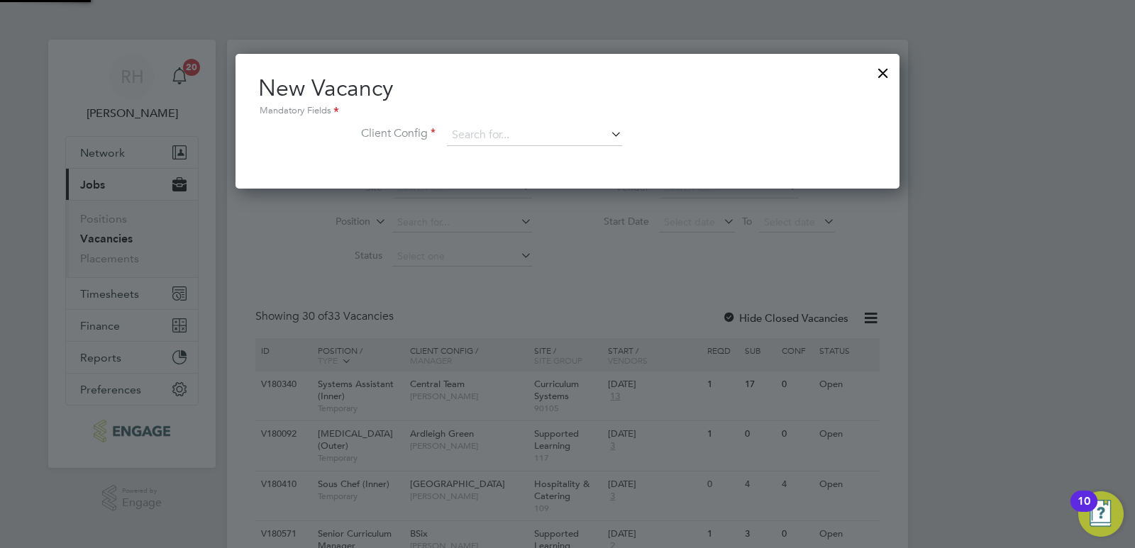
scroll to position [135, 664]
click at [480, 137] on input at bounding box center [534, 135] width 175 height 21
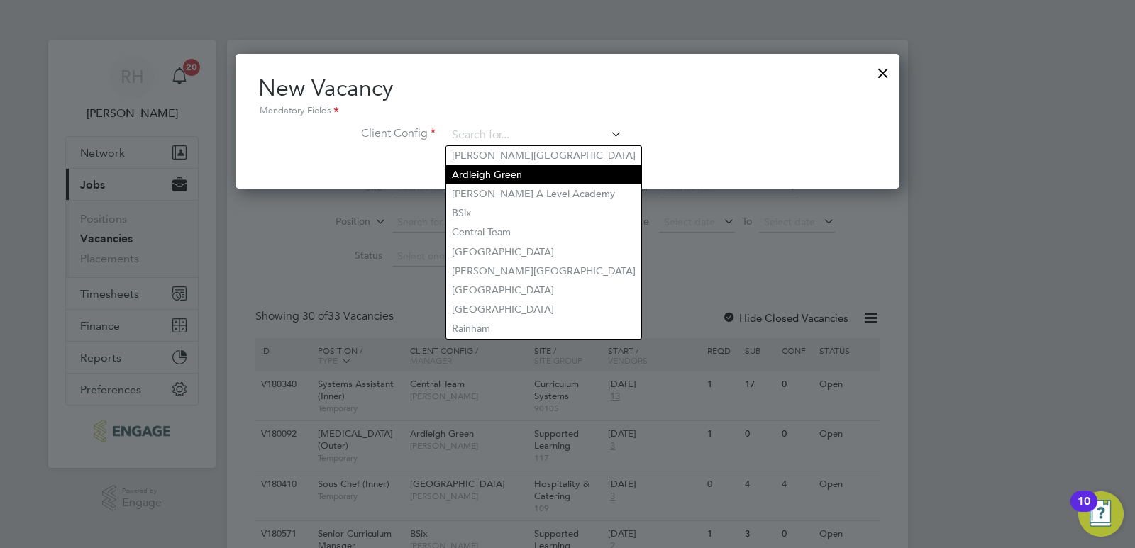
click at [486, 174] on li "Ardleigh Green" at bounding box center [543, 174] width 195 height 19
type input "Ardleigh Green"
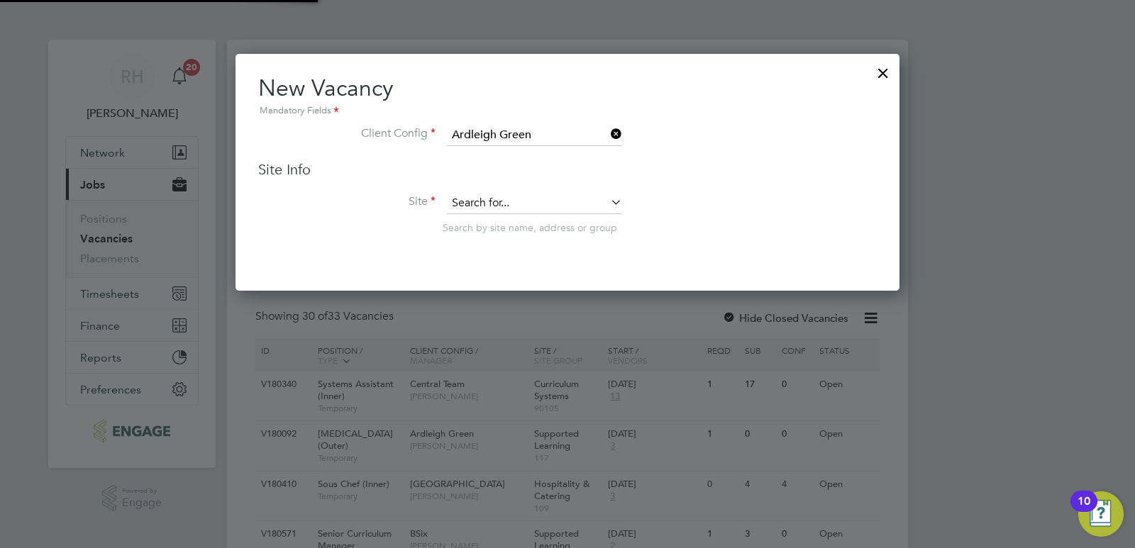
click at [487, 198] on input at bounding box center [534, 203] width 175 height 21
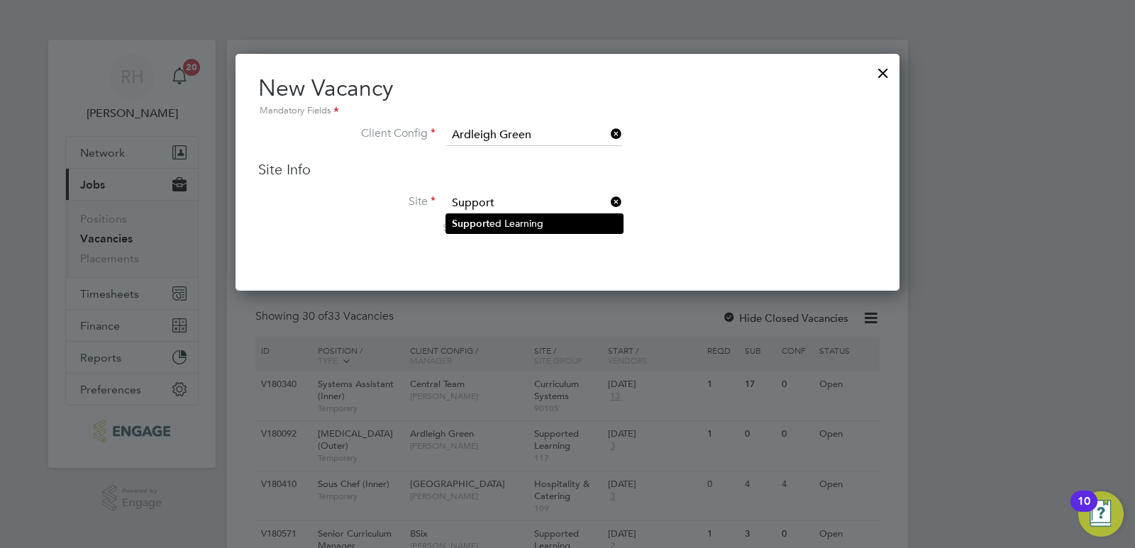
click at [493, 227] on li "Support ed Learning" at bounding box center [534, 223] width 177 height 19
type input "Supported Learning"
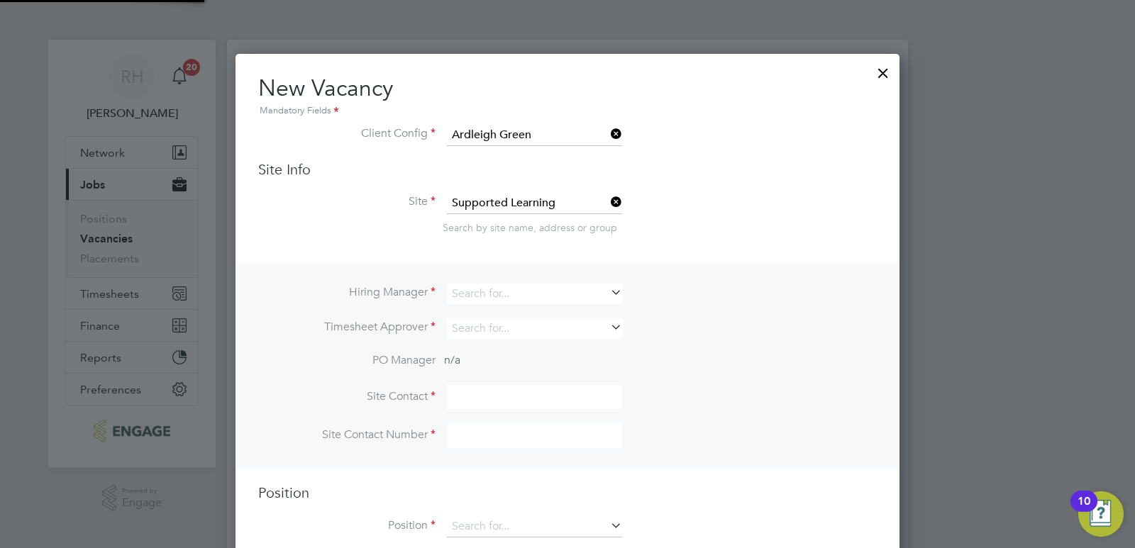
scroll to position [528, 664]
click at [486, 299] on input at bounding box center [534, 294] width 175 height 21
click at [493, 314] on li "[PERSON_NAME]" at bounding box center [534, 313] width 177 height 19
type input "[PERSON_NAME]"
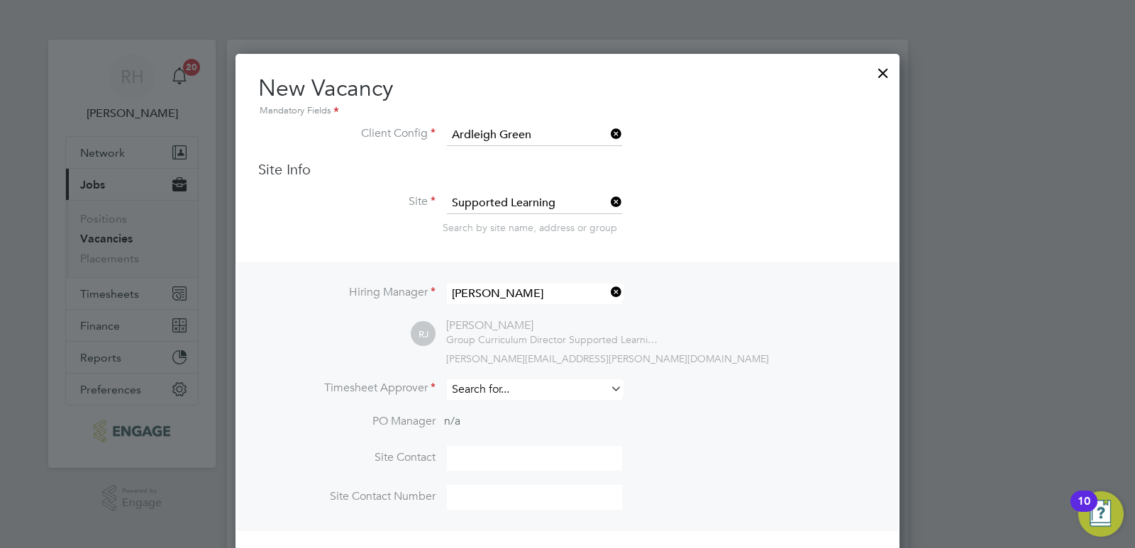
click at [475, 391] on input at bounding box center [534, 389] width 175 height 21
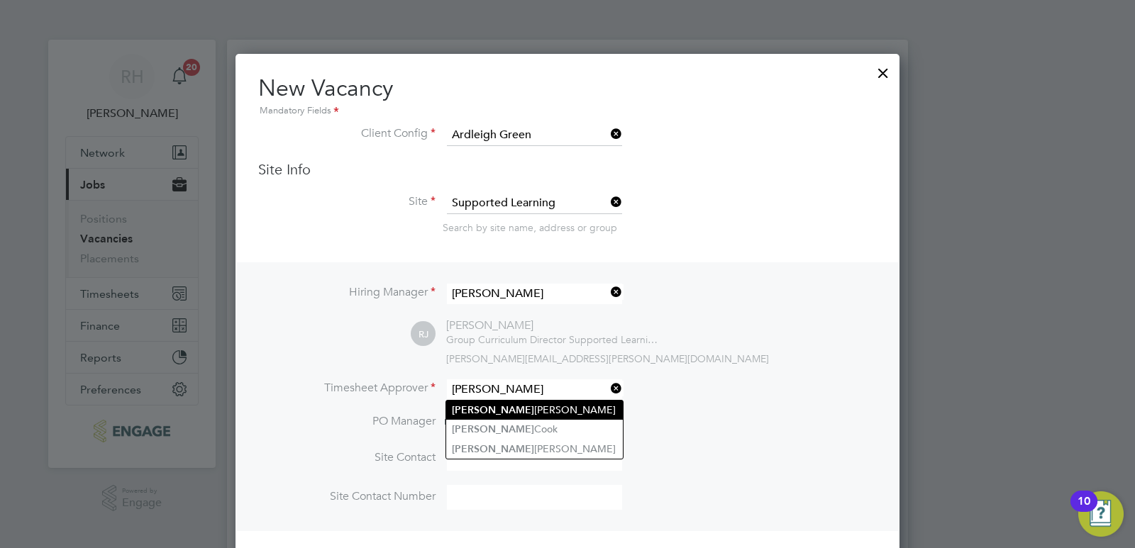
click at [488, 406] on li "[PERSON_NAME]" at bounding box center [534, 410] width 177 height 19
type input "[PERSON_NAME]"
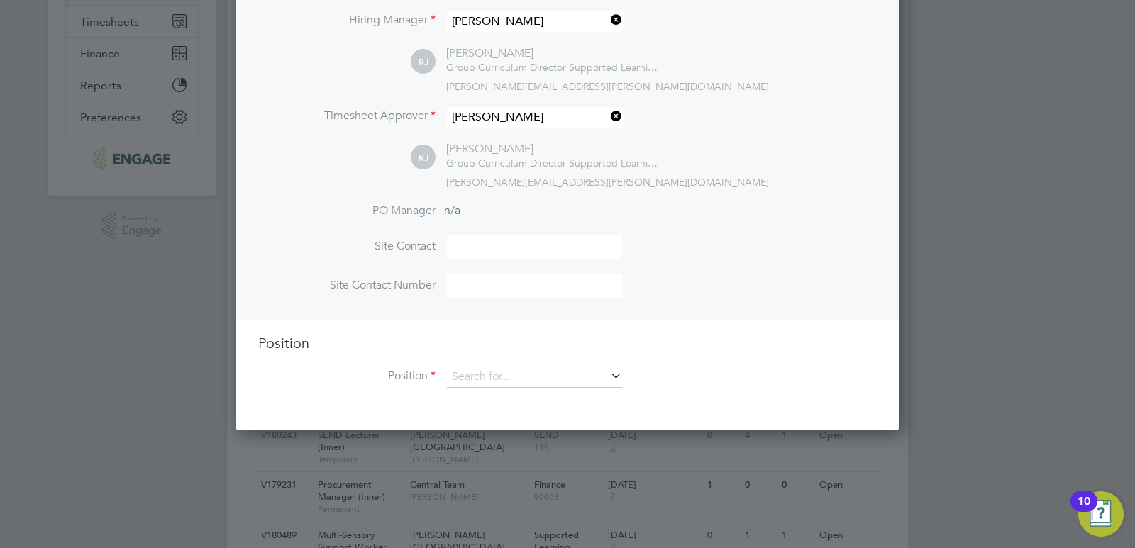
scroll to position [355, 0]
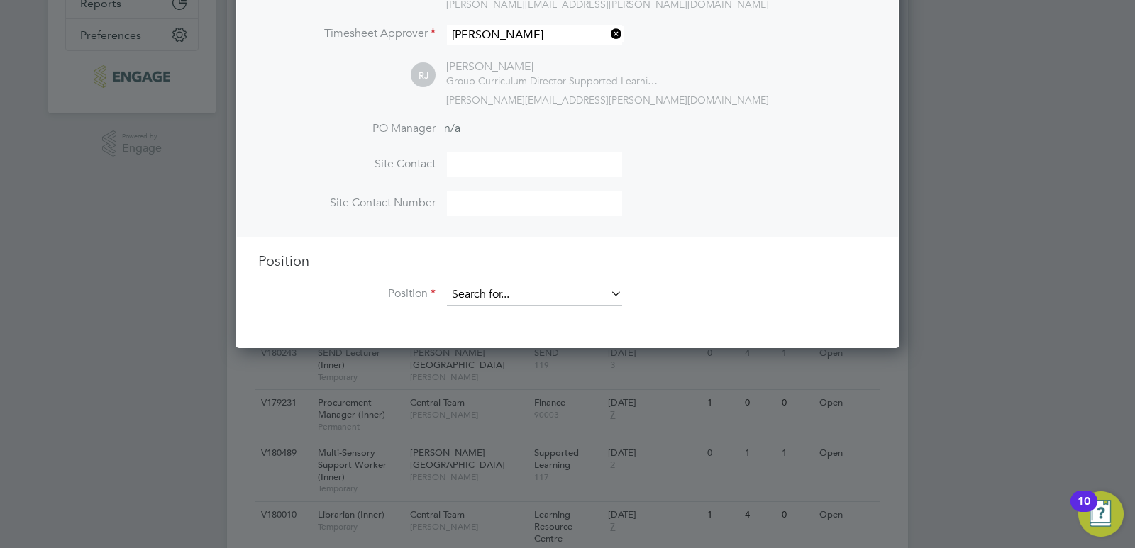
click at [496, 290] on input at bounding box center [534, 294] width 175 height 21
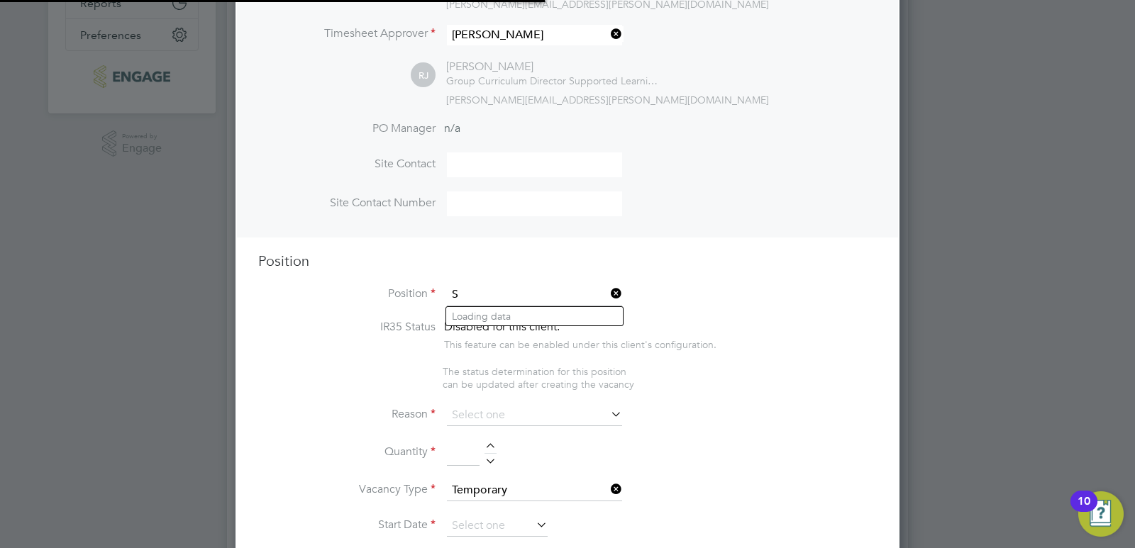
scroll to position [2178, 664]
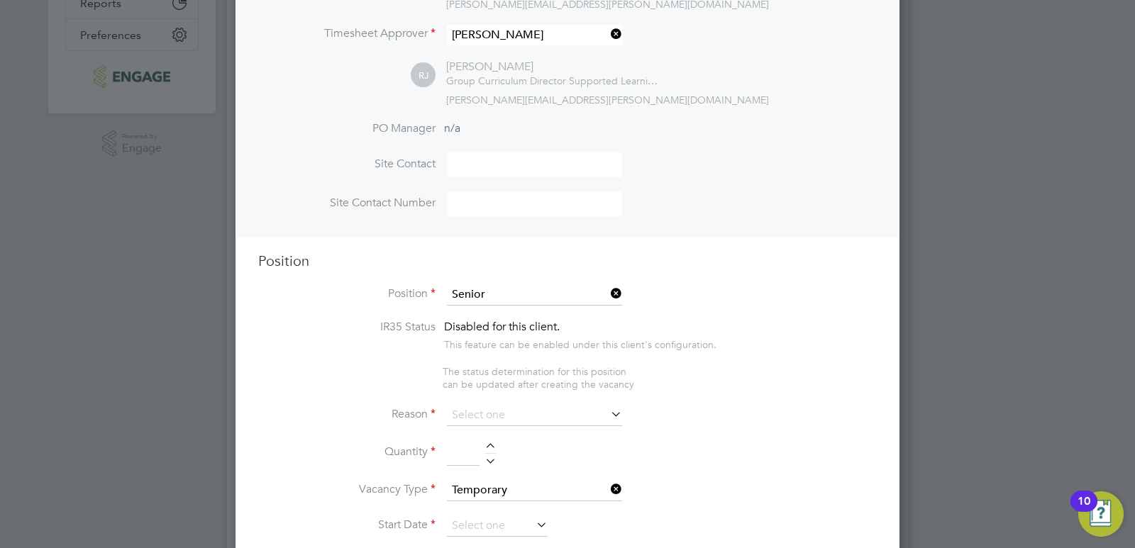
click at [502, 307] on li "Senior Curriculum Manager (Outer)" at bounding box center [534, 316] width 177 height 19
type input "Senior Curriculum Manager (Outer)"
type textarea "LOREMIP DO SIT: • Am cons adipiscingelit sed doeiusm tem incidid utlaboreetd ma…"
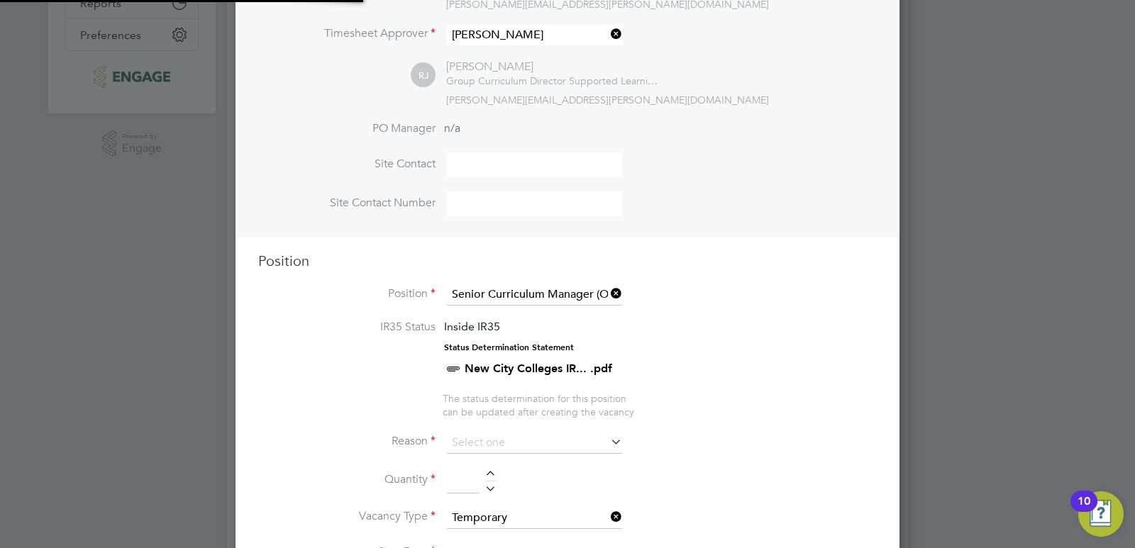
scroll to position [42, 74]
click at [497, 442] on input at bounding box center [534, 443] width 175 height 21
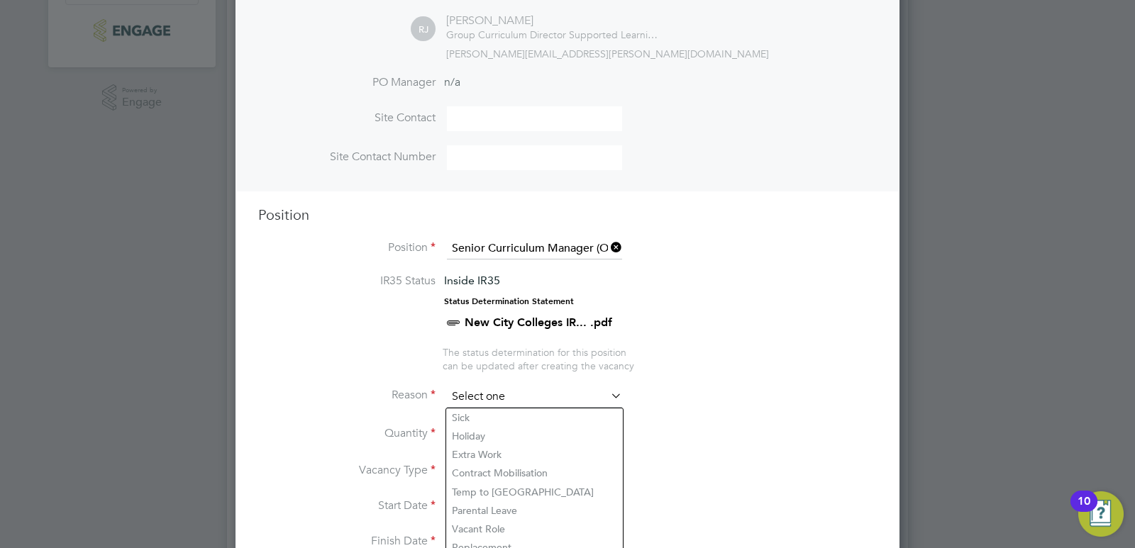
scroll to position [425, 0]
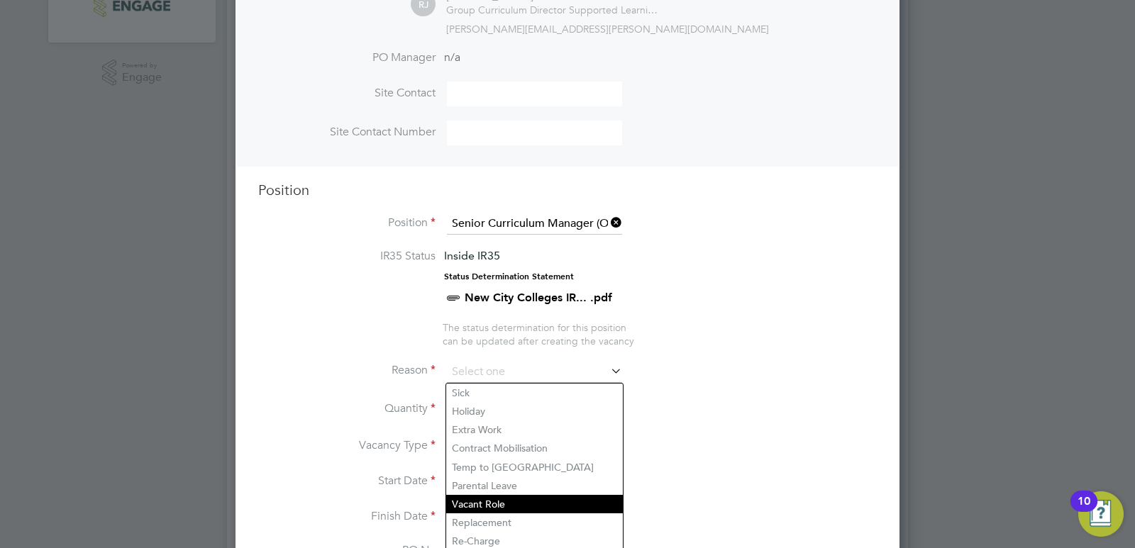
click at [481, 503] on li "Vacant Role" at bounding box center [534, 504] width 177 height 18
type input "Vacant Role"
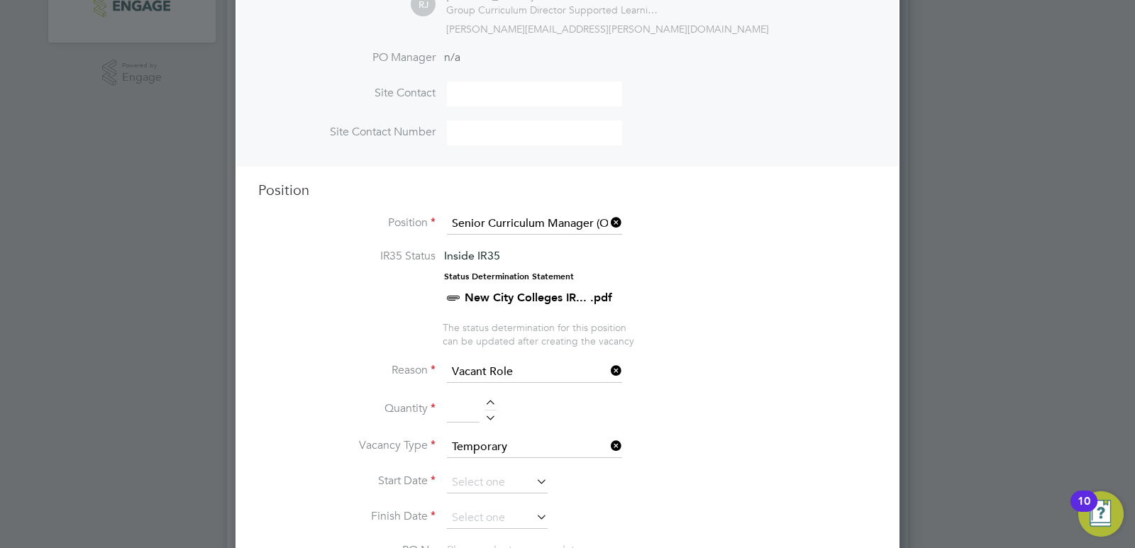
click at [491, 403] on div at bounding box center [490, 405] width 12 height 10
type input "1"
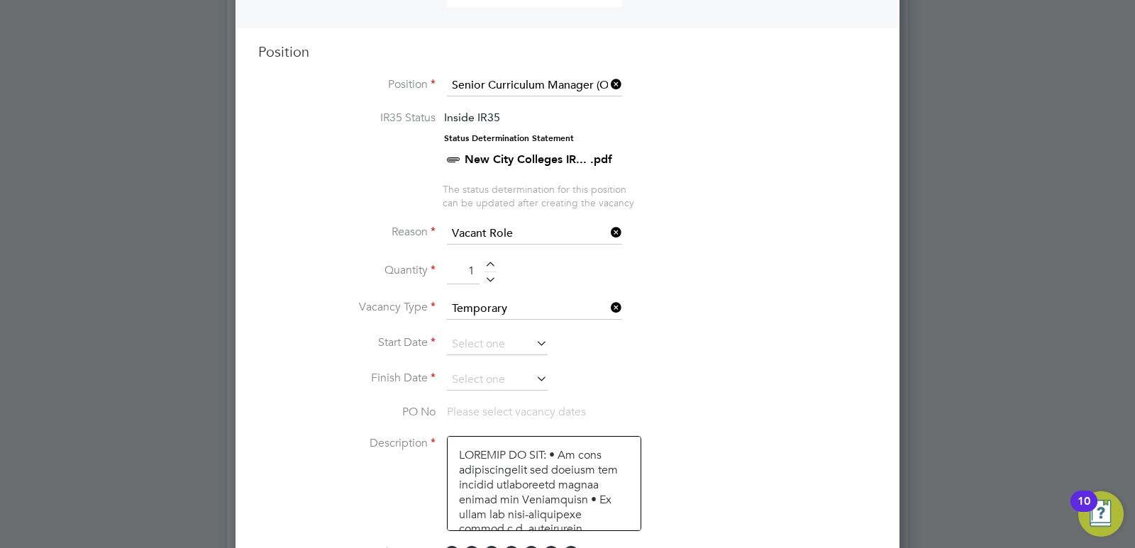
scroll to position [567, 0]
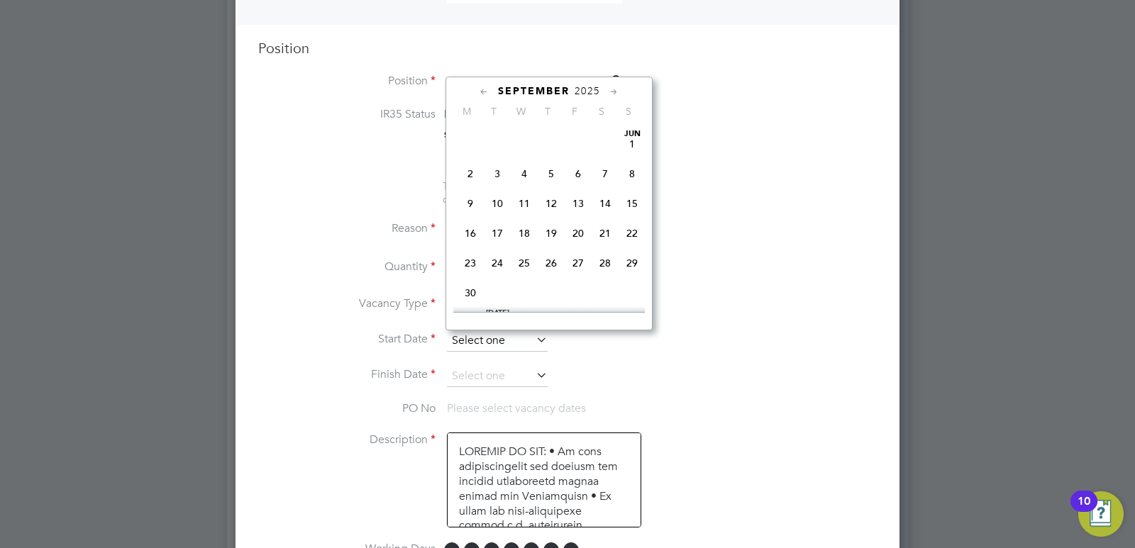
click at [515, 340] on input at bounding box center [497, 340] width 101 height 21
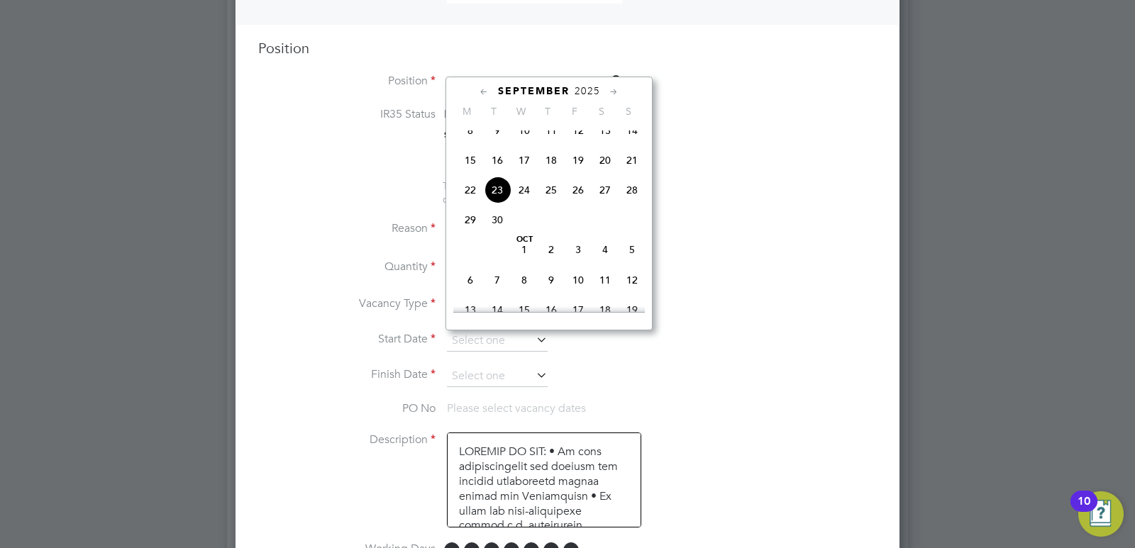
click at [475, 204] on span "22" at bounding box center [470, 190] width 27 height 27
type input "[DATE]"
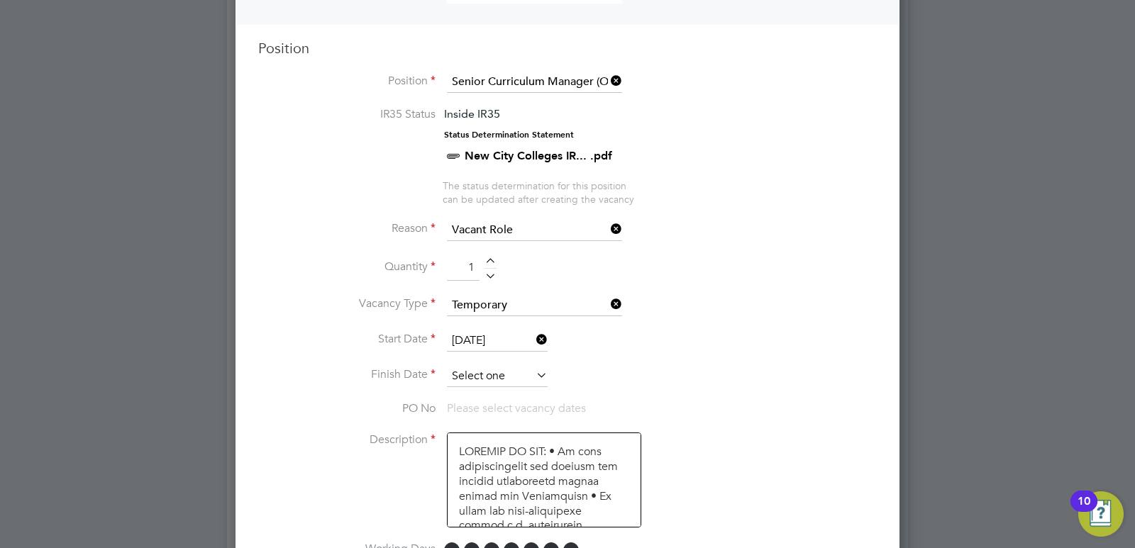
click at [498, 379] on input at bounding box center [497, 376] width 101 height 21
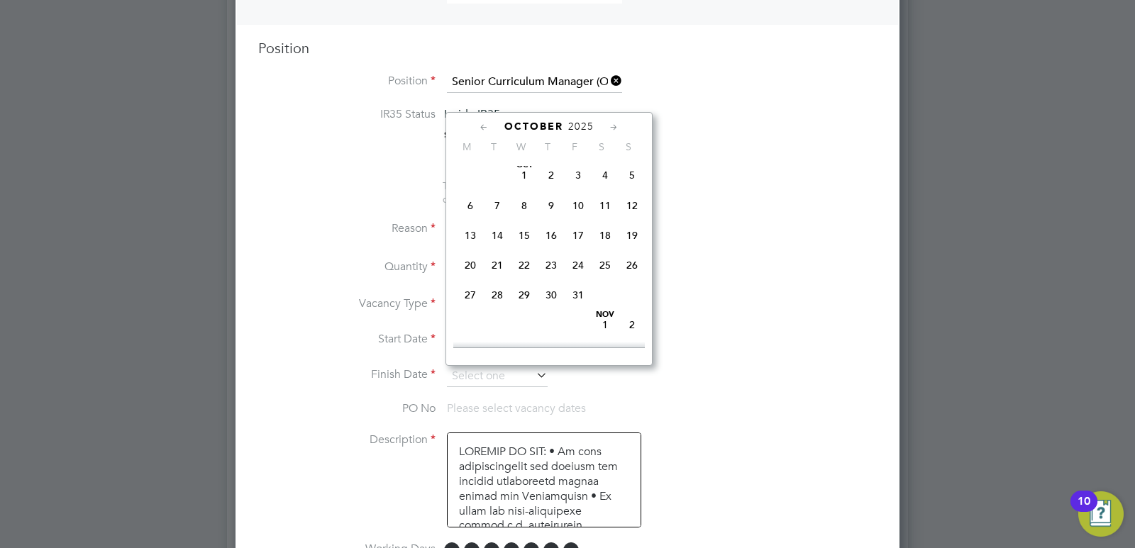
scroll to position [664, 0]
click at [494, 247] on span "21" at bounding box center [497, 233] width 27 height 27
type input "[DATE]"
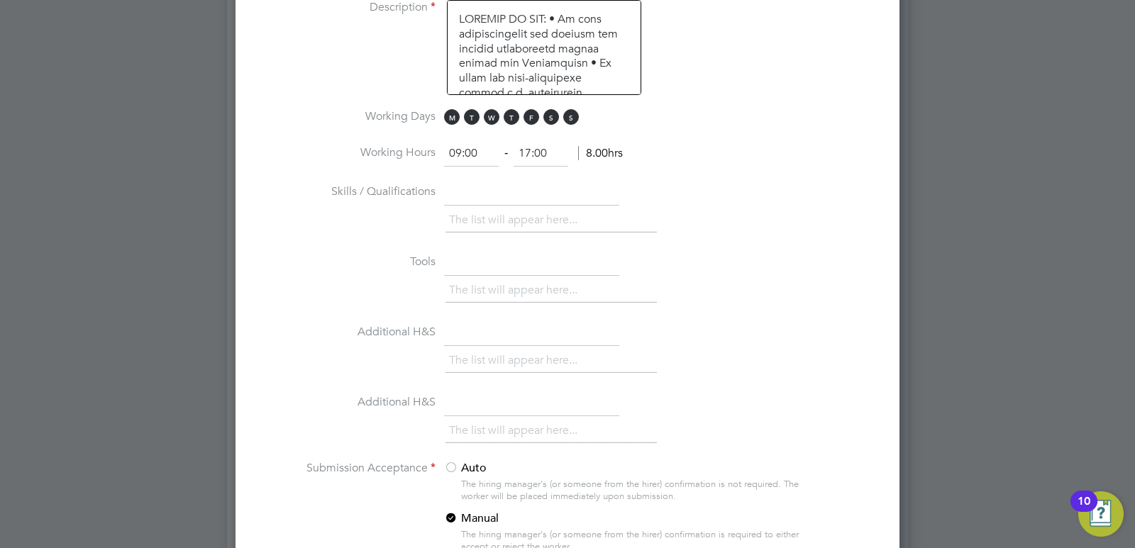
scroll to position [1135, 0]
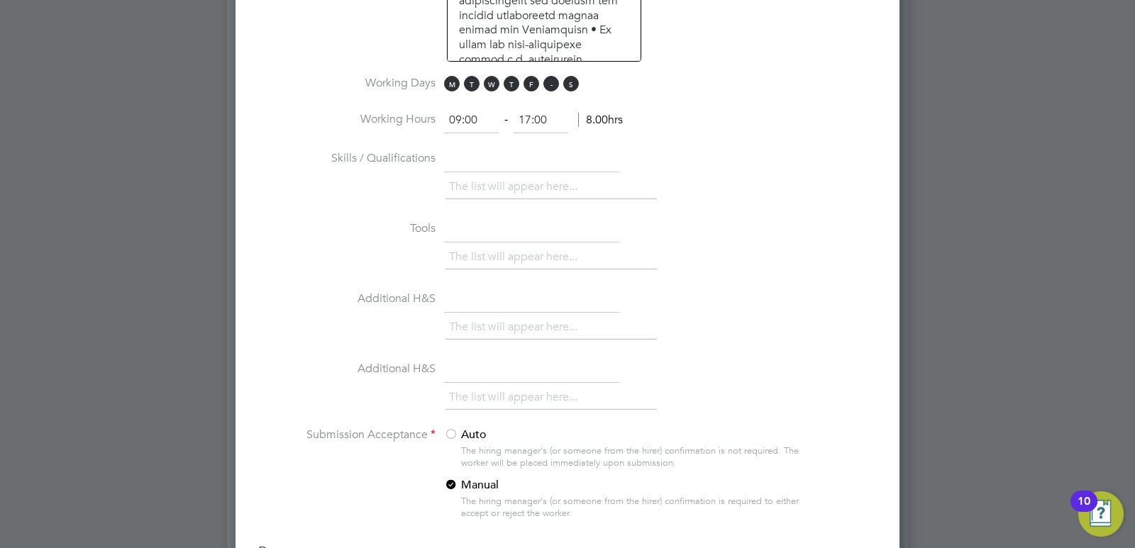
click at [551, 88] on span "S" at bounding box center [551, 84] width 16 height 16
click at [567, 84] on span "S" at bounding box center [571, 84] width 16 height 16
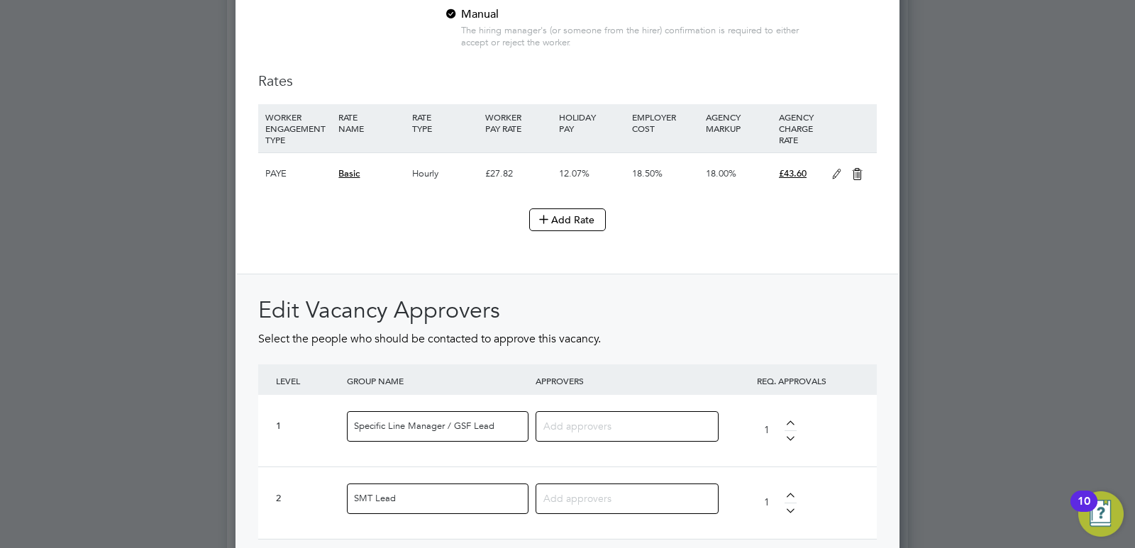
scroll to position [1631, 0]
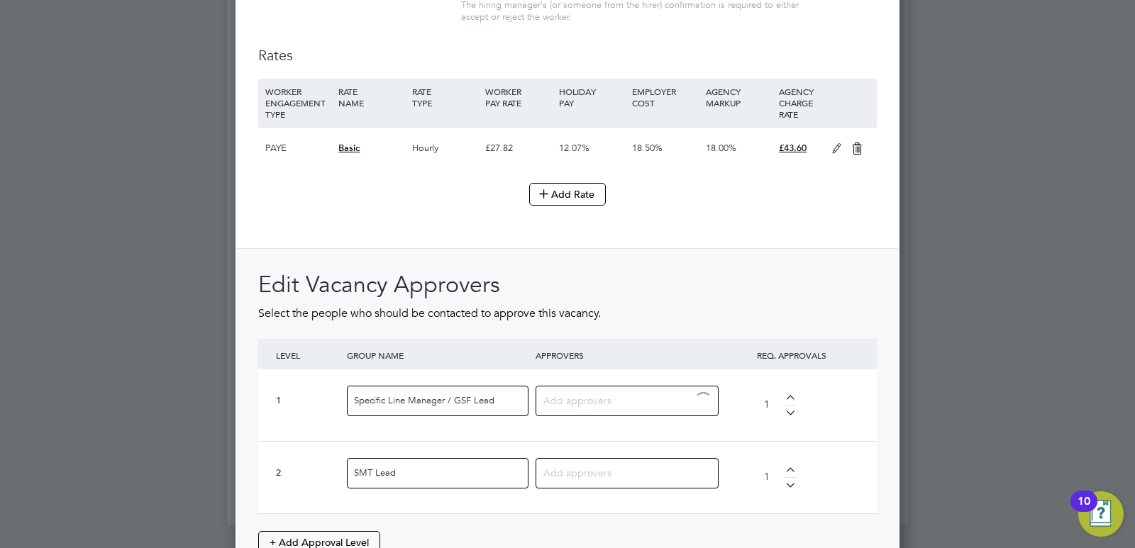
click at [572, 396] on input at bounding box center [621, 400] width 157 height 18
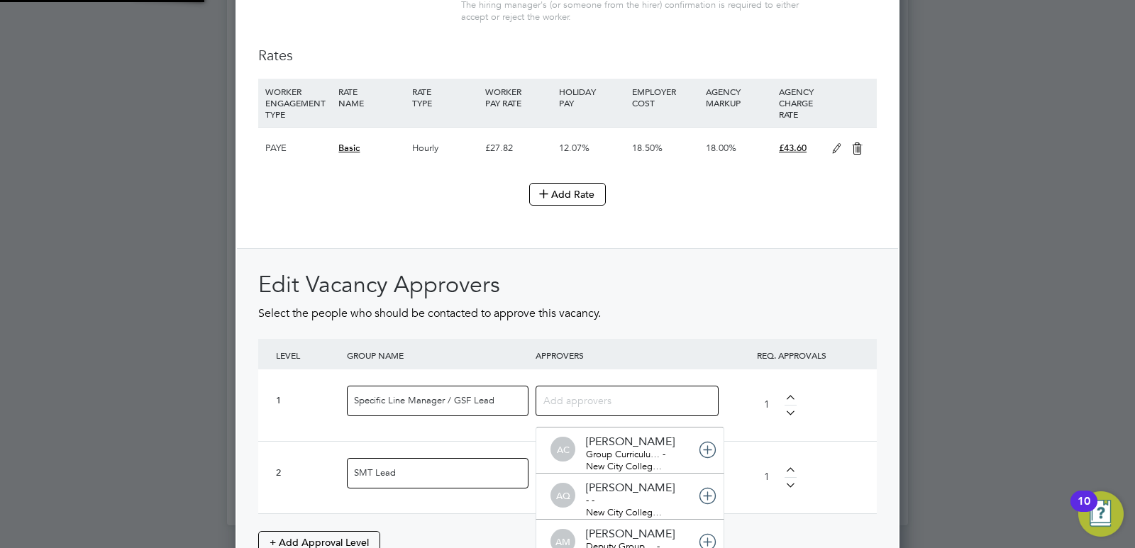
scroll to position [0, 0]
type input "Rufena"
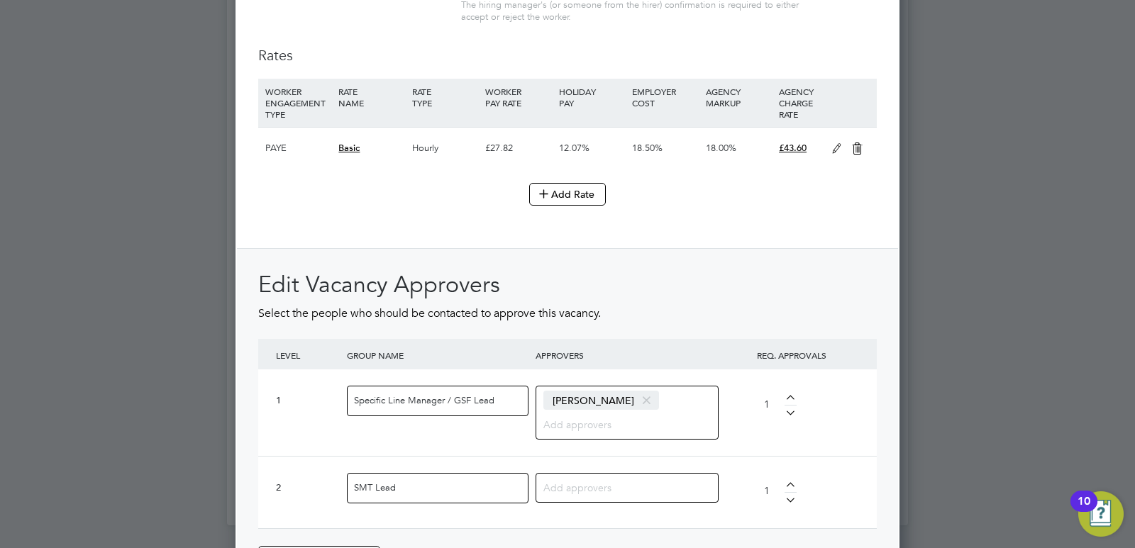
click at [567, 502] on div at bounding box center [626, 488] width 183 height 30
click at [569, 481] on input at bounding box center [621, 487] width 157 height 18
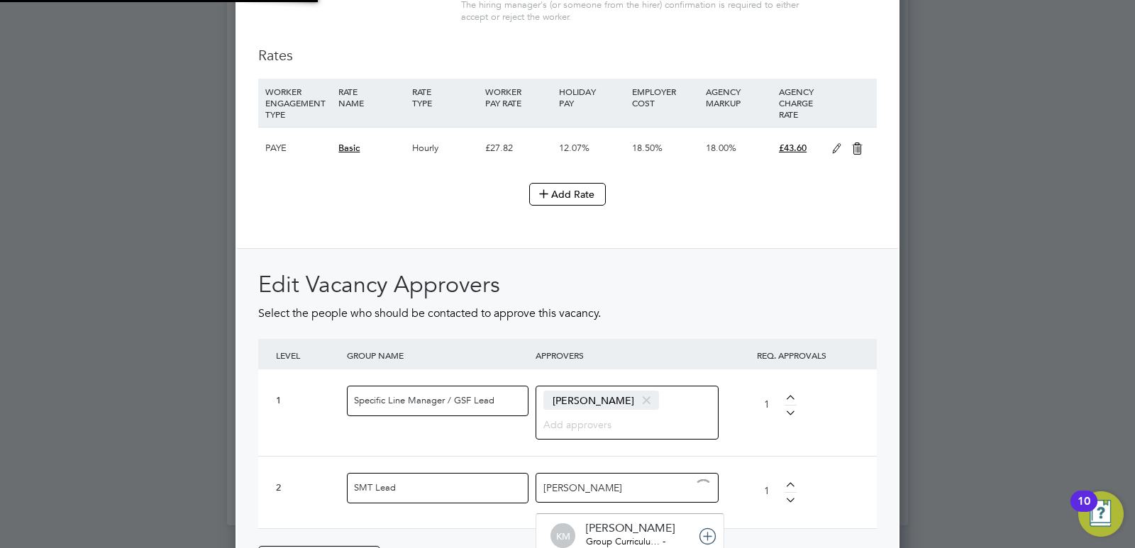
type input "Kirsty"
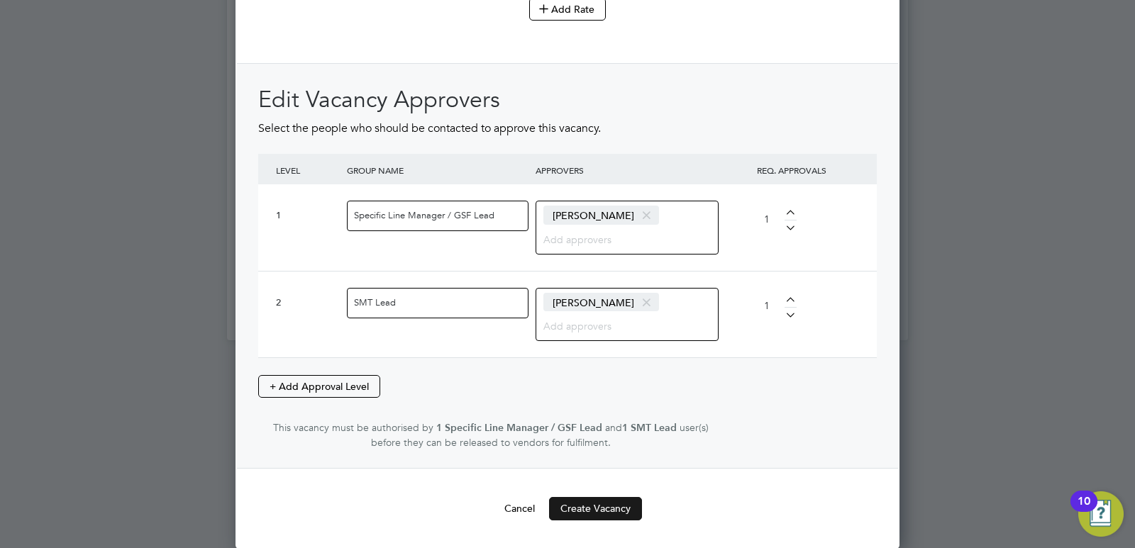
click at [591, 513] on button "Create Vacancy" at bounding box center [595, 508] width 93 height 23
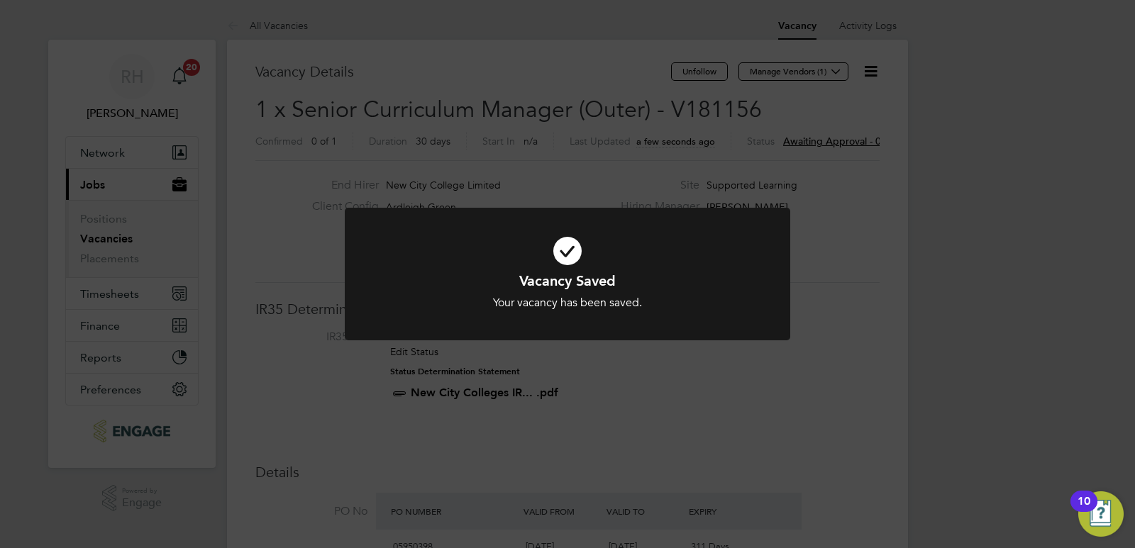
click at [645, 424] on div "Vacancy Saved Your vacancy has been saved. Cancel Okay" at bounding box center [567, 274] width 1135 height 548
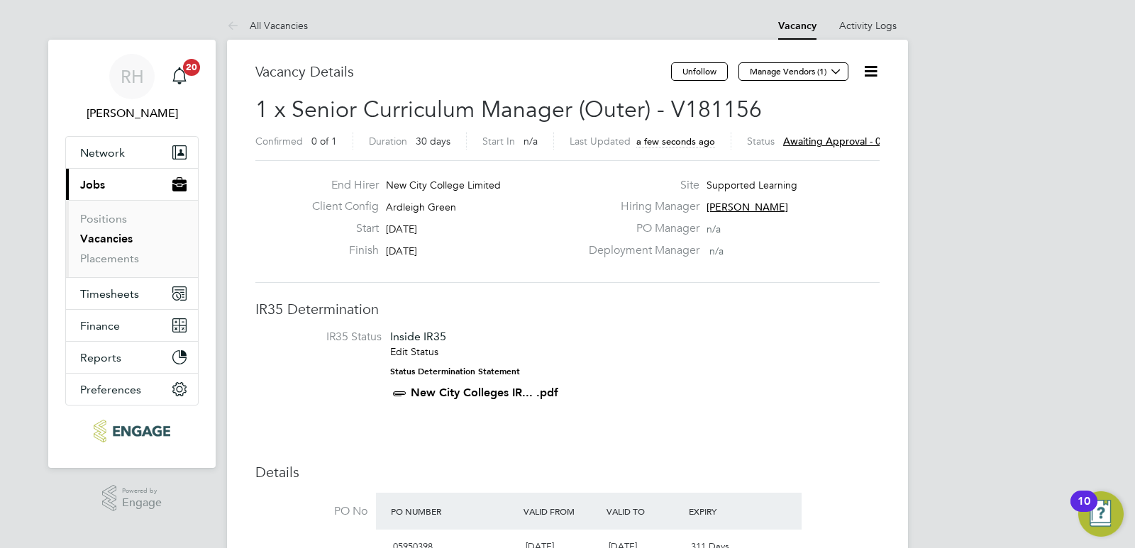
click at [819, 138] on span "Awaiting approval - 0/2" at bounding box center [836, 141] width 107 height 13
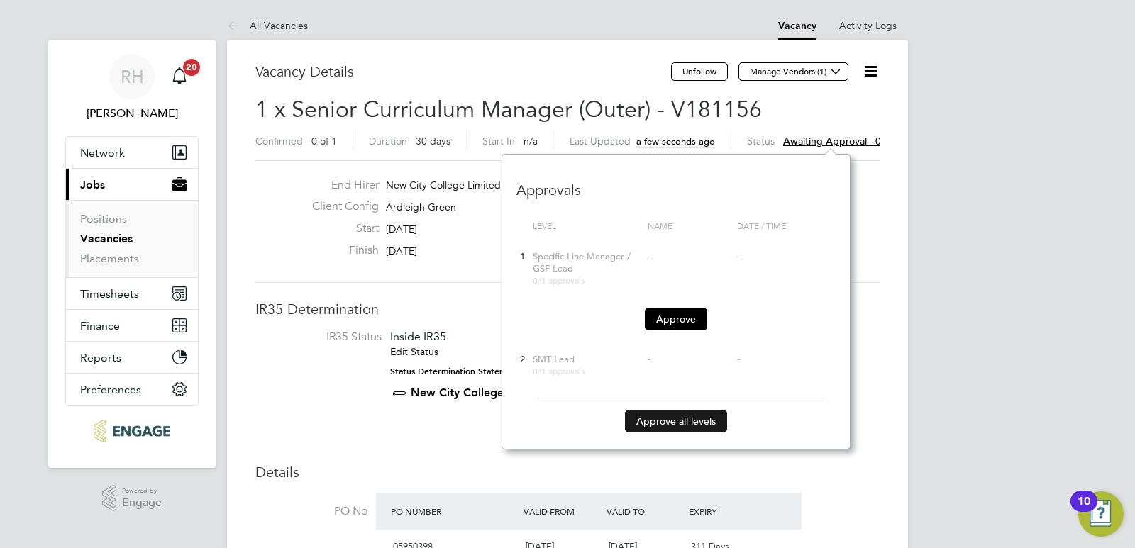
click at [668, 415] on button "Approve all levels" at bounding box center [676, 421] width 102 height 23
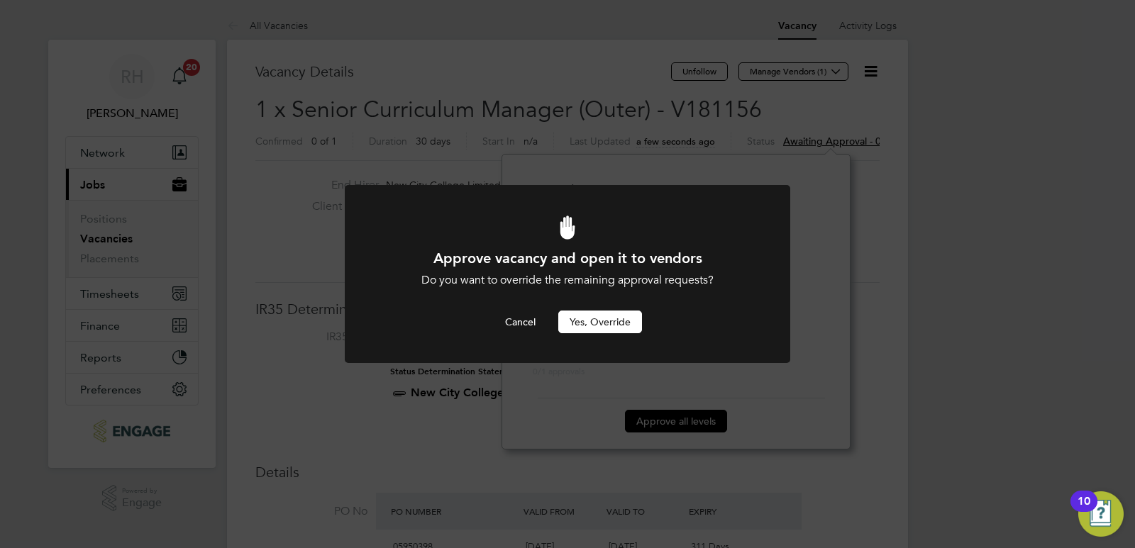
click at [618, 322] on button "Yes, Override" at bounding box center [600, 322] width 84 height 23
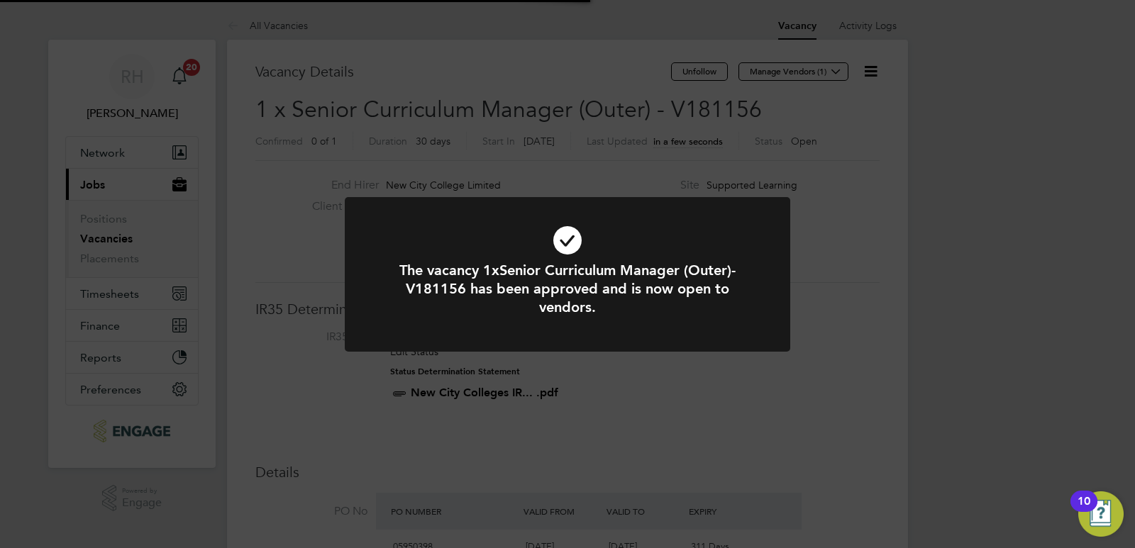
click at [686, 451] on div "The vacancy 1xSenior Curriculum Manager (Outer)-V181156 has been approved and i…" at bounding box center [567, 274] width 1135 height 548
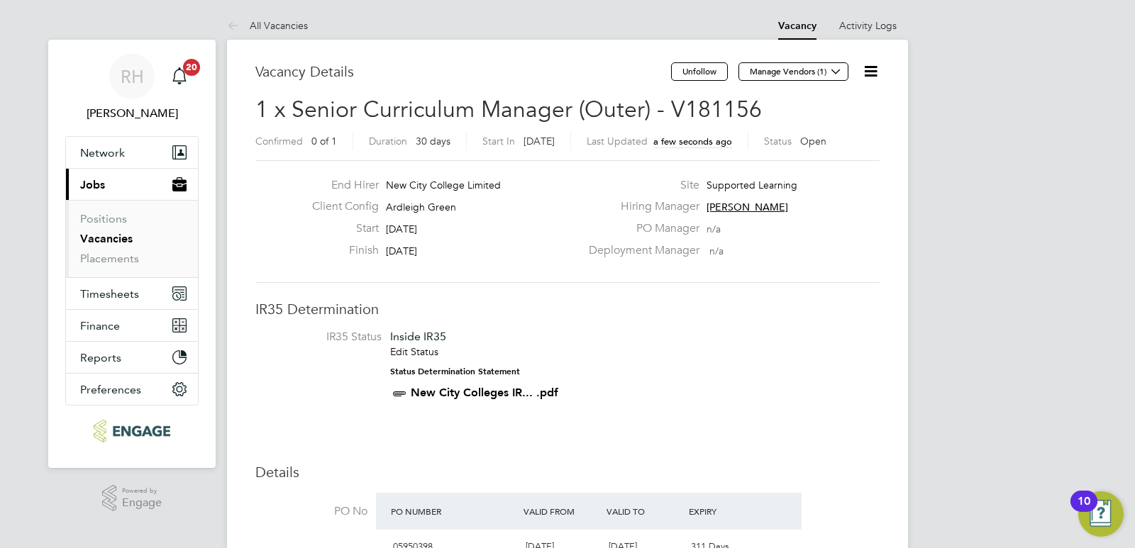
click at [871, 73] on icon at bounding box center [871, 71] width 18 height 18
click at [825, 121] on li "Update Status" at bounding box center [836, 125] width 82 height 20
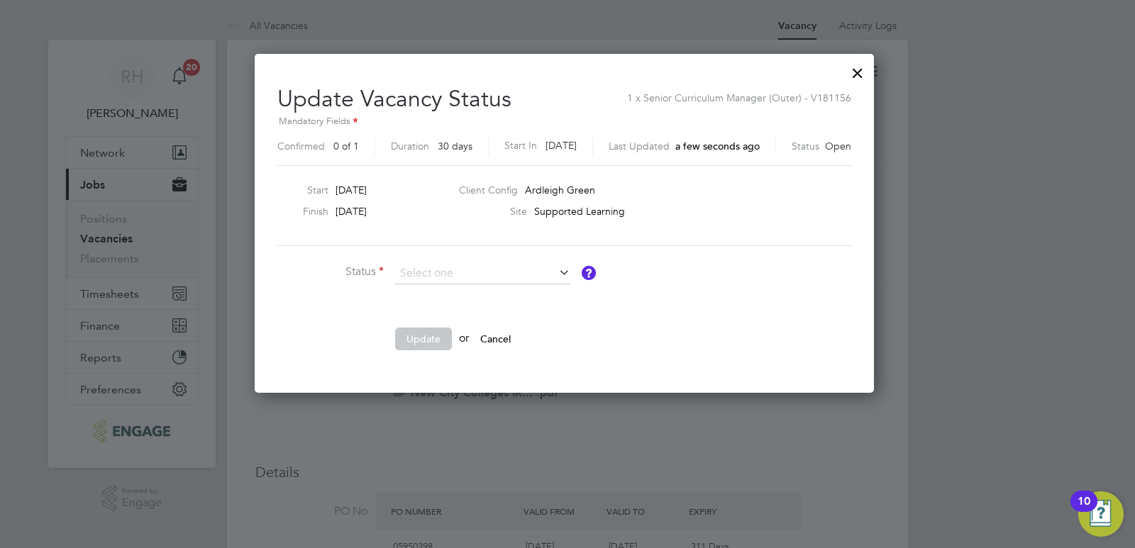
click at [859, 65] on div at bounding box center [857, 70] width 26 height 26
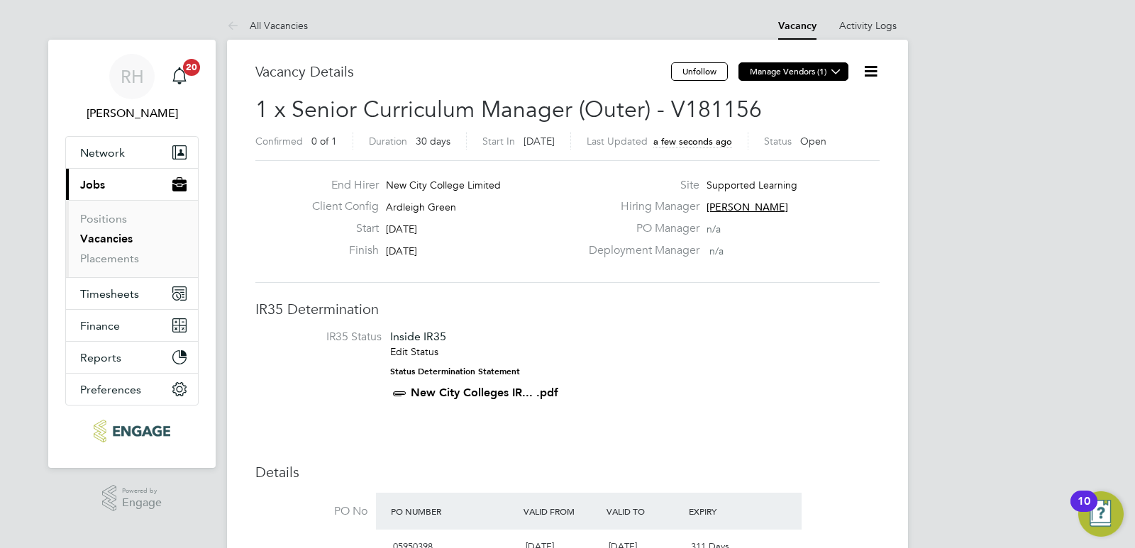
click at [825, 74] on button "Manage Vendors (1)" at bounding box center [793, 71] width 110 height 18
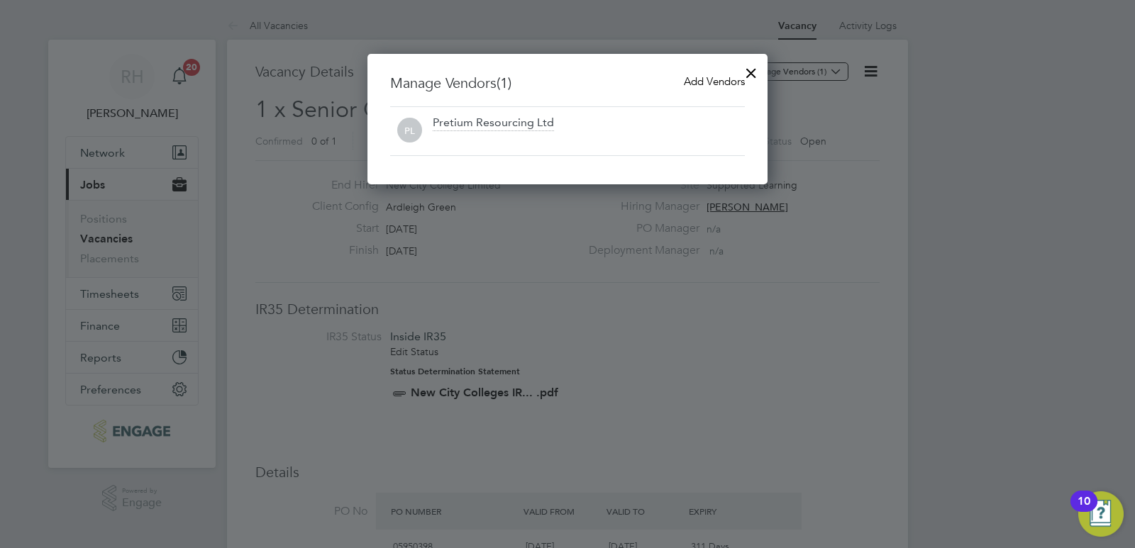
click at [725, 86] on span "Add Vendors" at bounding box center [714, 80] width 61 height 13
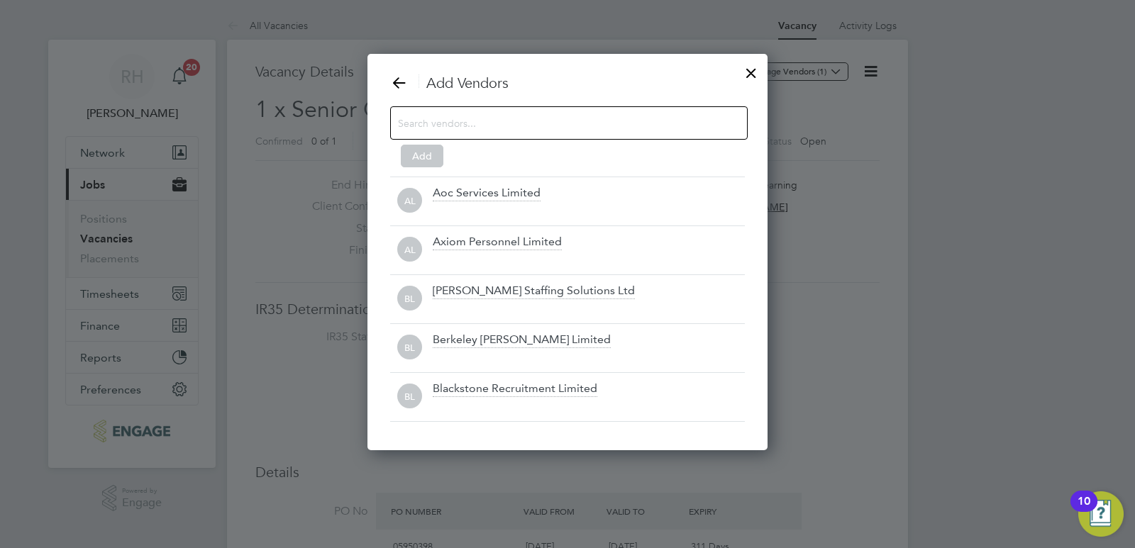
click at [523, 108] on div at bounding box center [568, 122] width 357 height 33
click at [518, 117] on input at bounding box center [557, 122] width 319 height 18
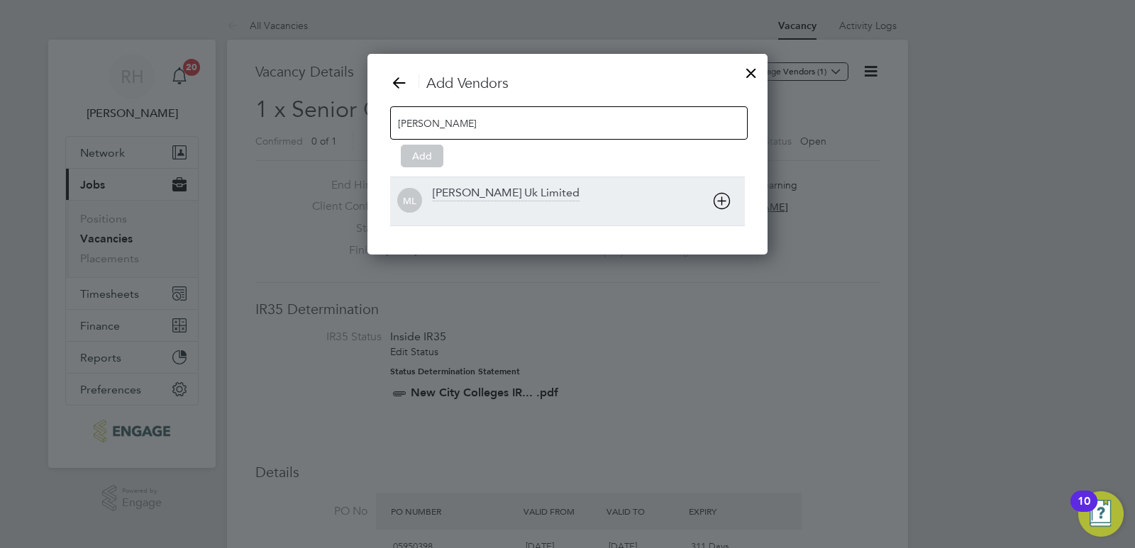
type input "[PERSON_NAME]"
click at [494, 198] on div "[PERSON_NAME] Uk Limited" at bounding box center [506, 194] width 147 height 16
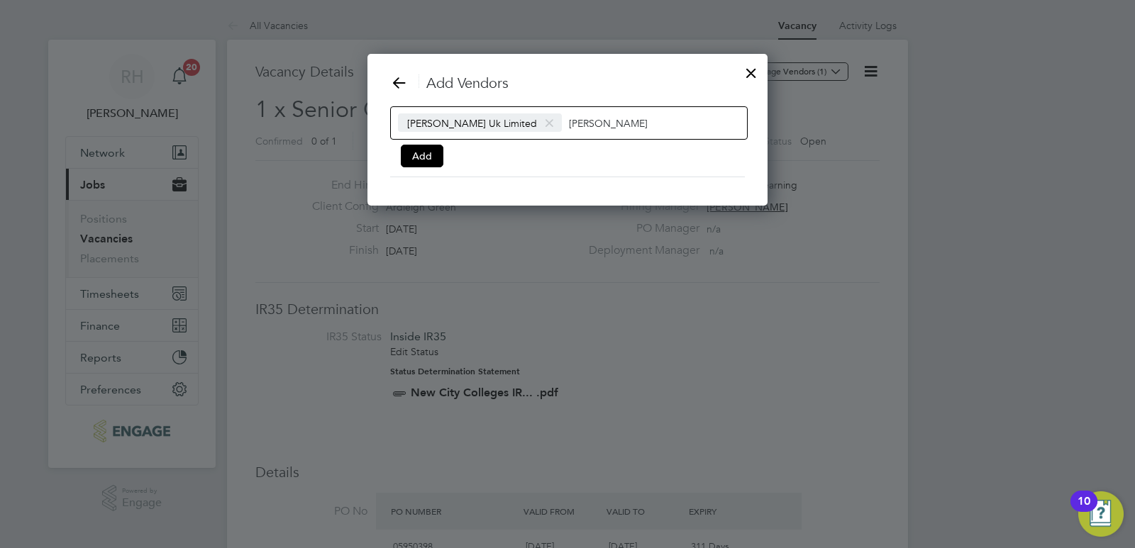
drag, startPoint x: 618, startPoint y: 125, endPoint x: 550, endPoint y: 127, distance: 68.1
click at [569, 127] on input "[PERSON_NAME]" at bounding box center [613, 122] width 89 height 18
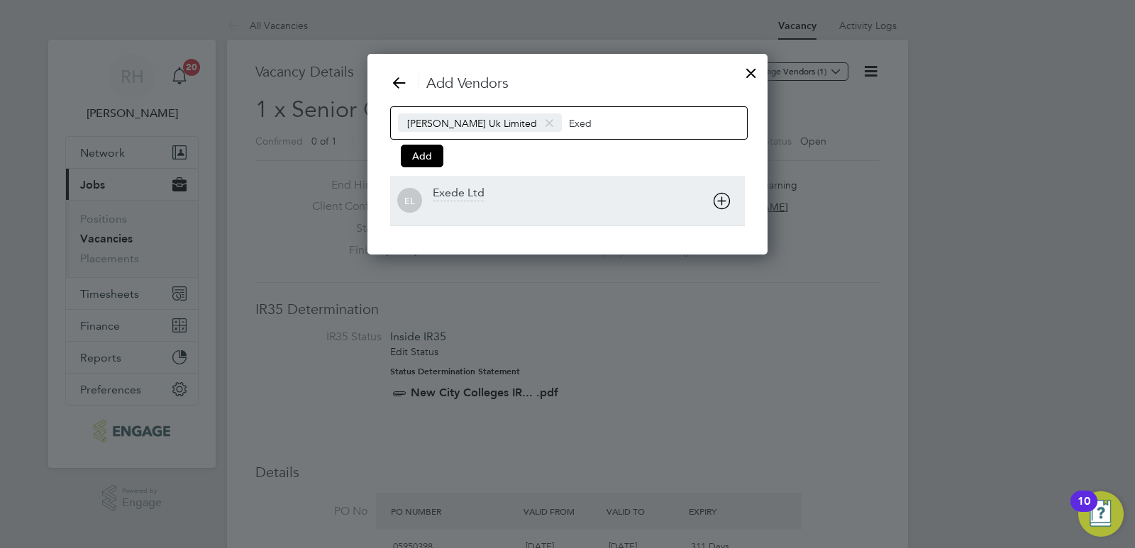
type input "Exed"
click at [479, 191] on div "Exede Ltd" at bounding box center [459, 194] width 52 height 16
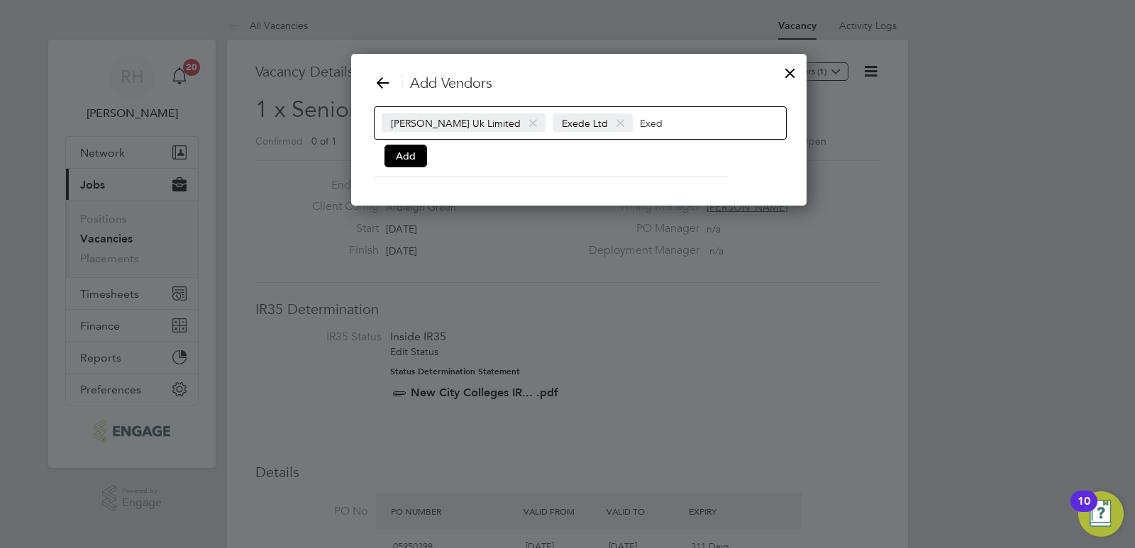
drag, startPoint x: 652, startPoint y: 126, endPoint x: 617, endPoint y: 128, distance: 34.8
click at [617, 128] on div "[PERSON_NAME] Uk Limited Exede Ltd Exed" at bounding box center [580, 122] width 413 height 33
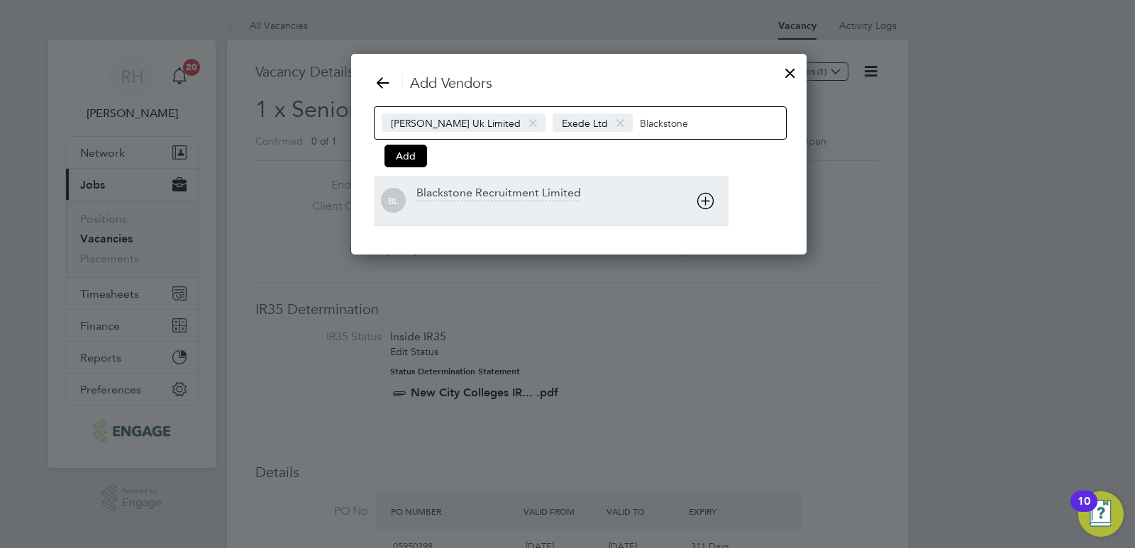
type input "Blackstone"
click at [528, 195] on div "Blackstone Recruitment Limited" at bounding box center [498, 194] width 165 height 16
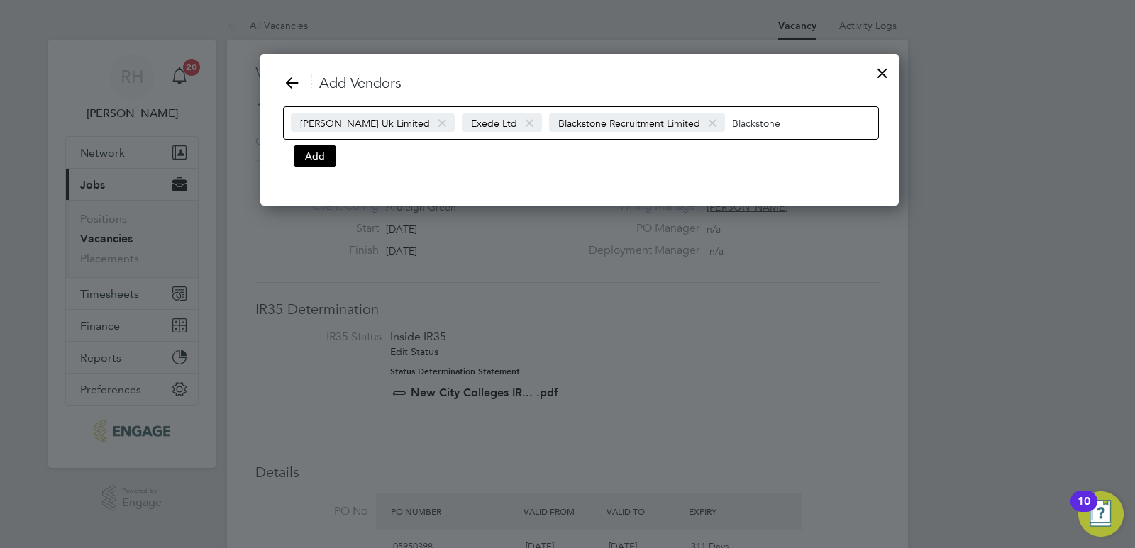
drag, startPoint x: 777, startPoint y: 123, endPoint x: 708, endPoint y: 128, distance: 69.0
click at [732, 128] on input "Blackstone" at bounding box center [776, 122] width 89 height 18
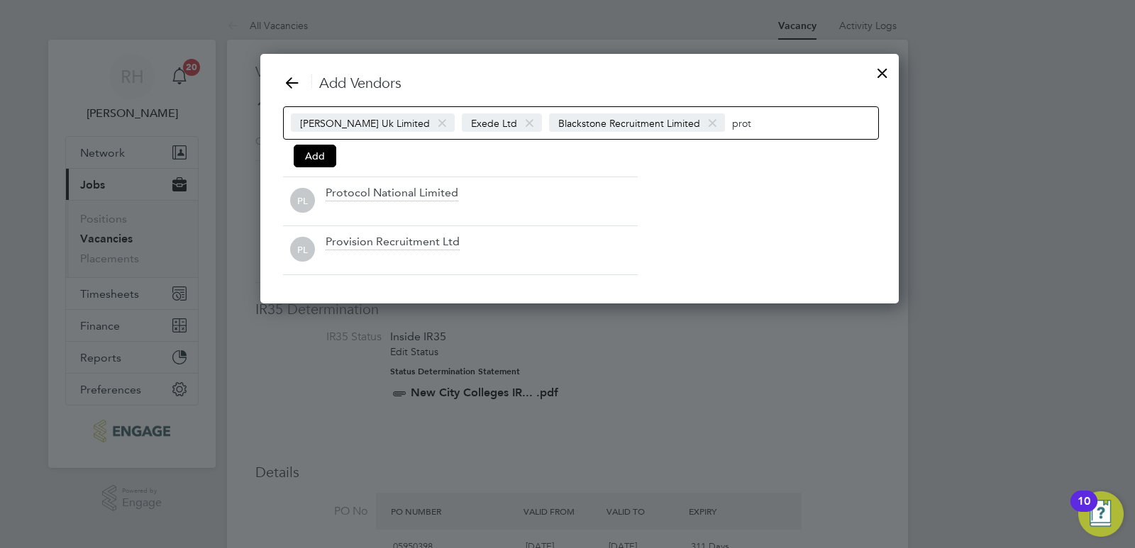
scroll to position [202, 615]
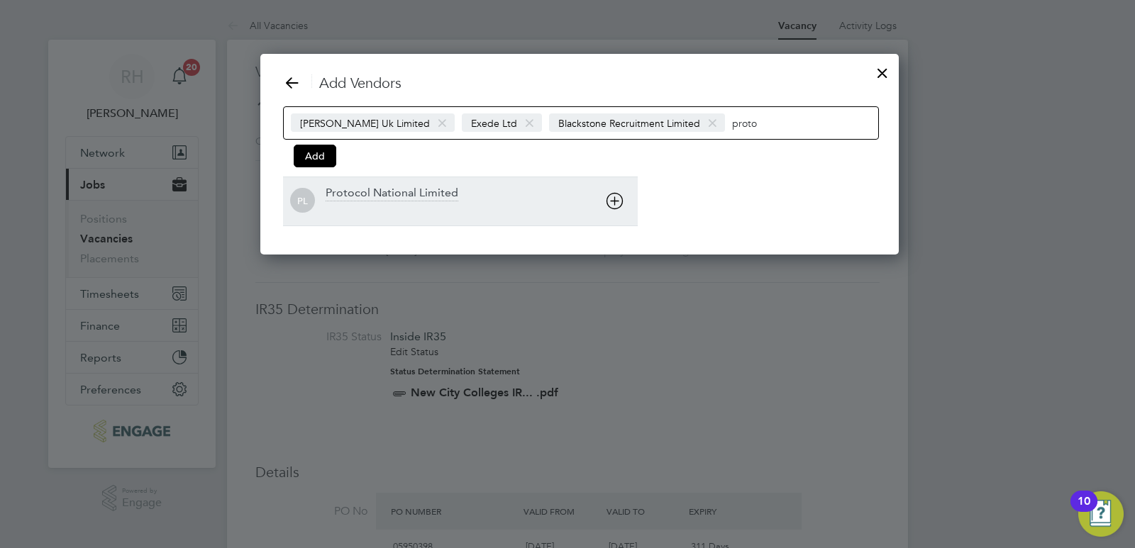
type input "proto"
click at [397, 193] on div "Protocol National Limited" at bounding box center [391, 194] width 133 height 16
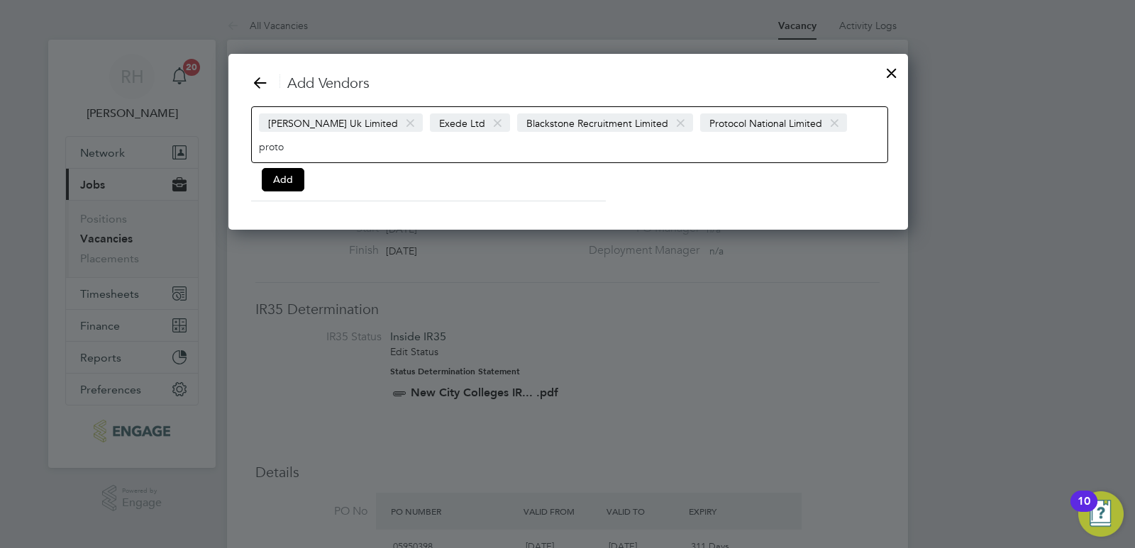
scroll to position [7, 7]
drag, startPoint x: 309, startPoint y: 153, endPoint x: 241, endPoint y: 150, distance: 68.2
click at [241, 150] on div "Add Vendors [PERSON_NAME] Uk Limited Exede Ltd Blackstone Recruitment Limited P…" at bounding box center [567, 142] width 681 height 176
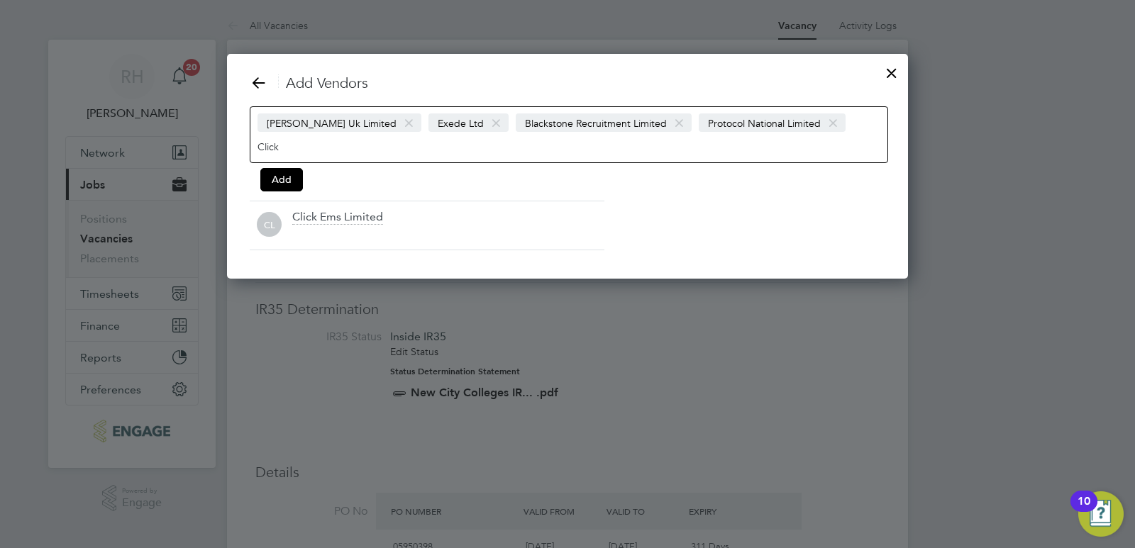
scroll to position [225, 681]
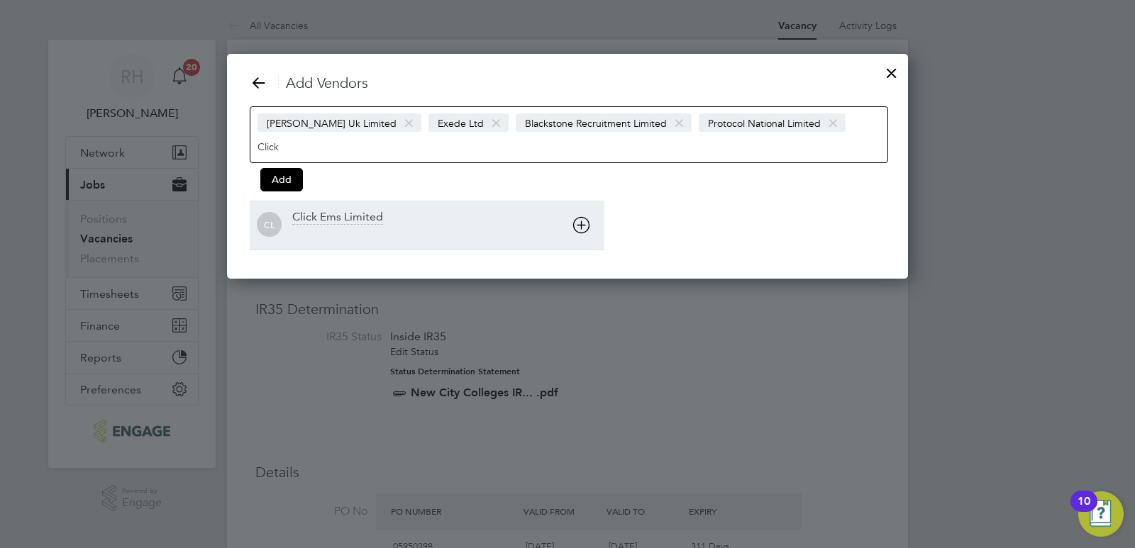
type input "Click"
click at [301, 219] on div "Click Ems Limited" at bounding box center [337, 218] width 91 height 16
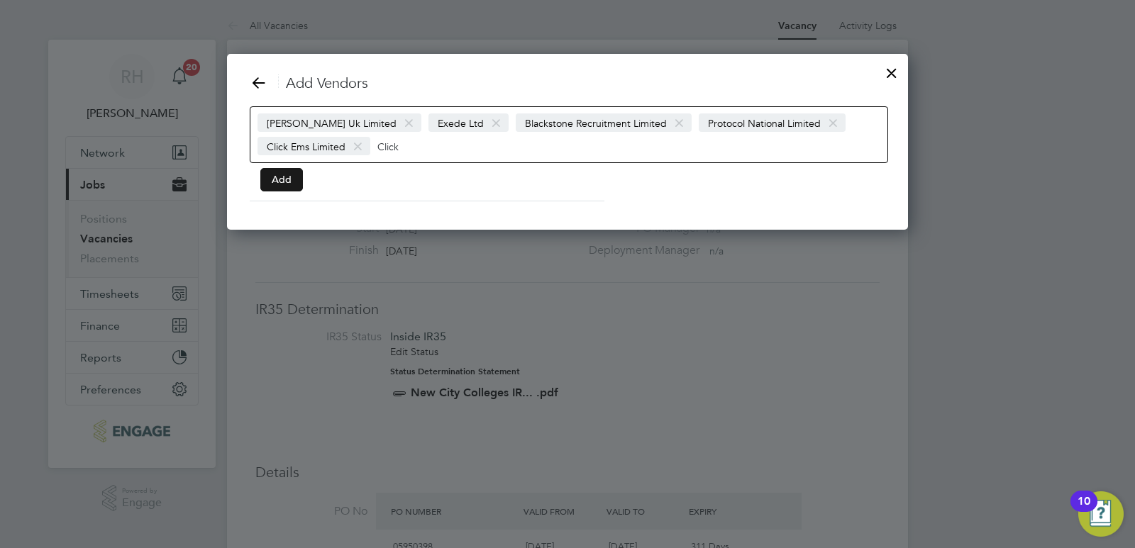
scroll to position [176, 681]
click at [290, 187] on button "Add" at bounding box center [281, 179] width 43 height 23
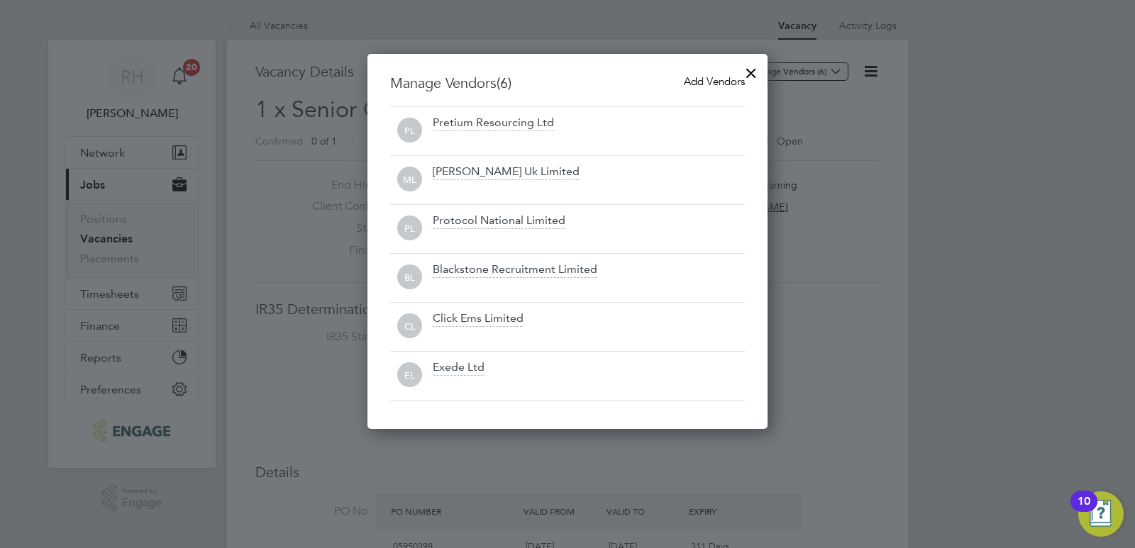
click at [749, 72] on div at bounding box center [751, 70] width 26 height 26
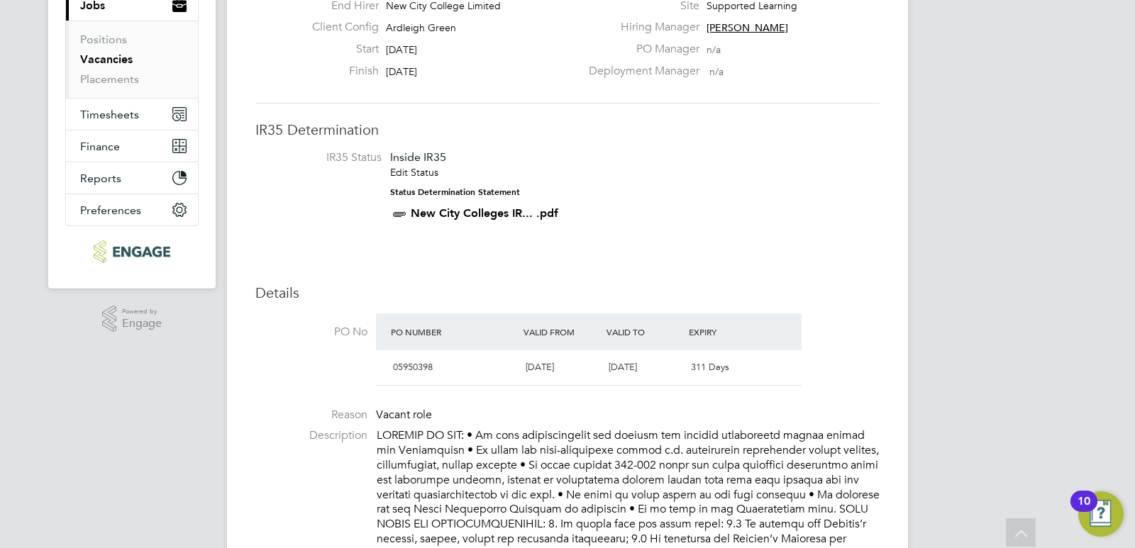
scroll to position [0, 0]
